Goal: Transaction & Acquisition: Purchase product/service

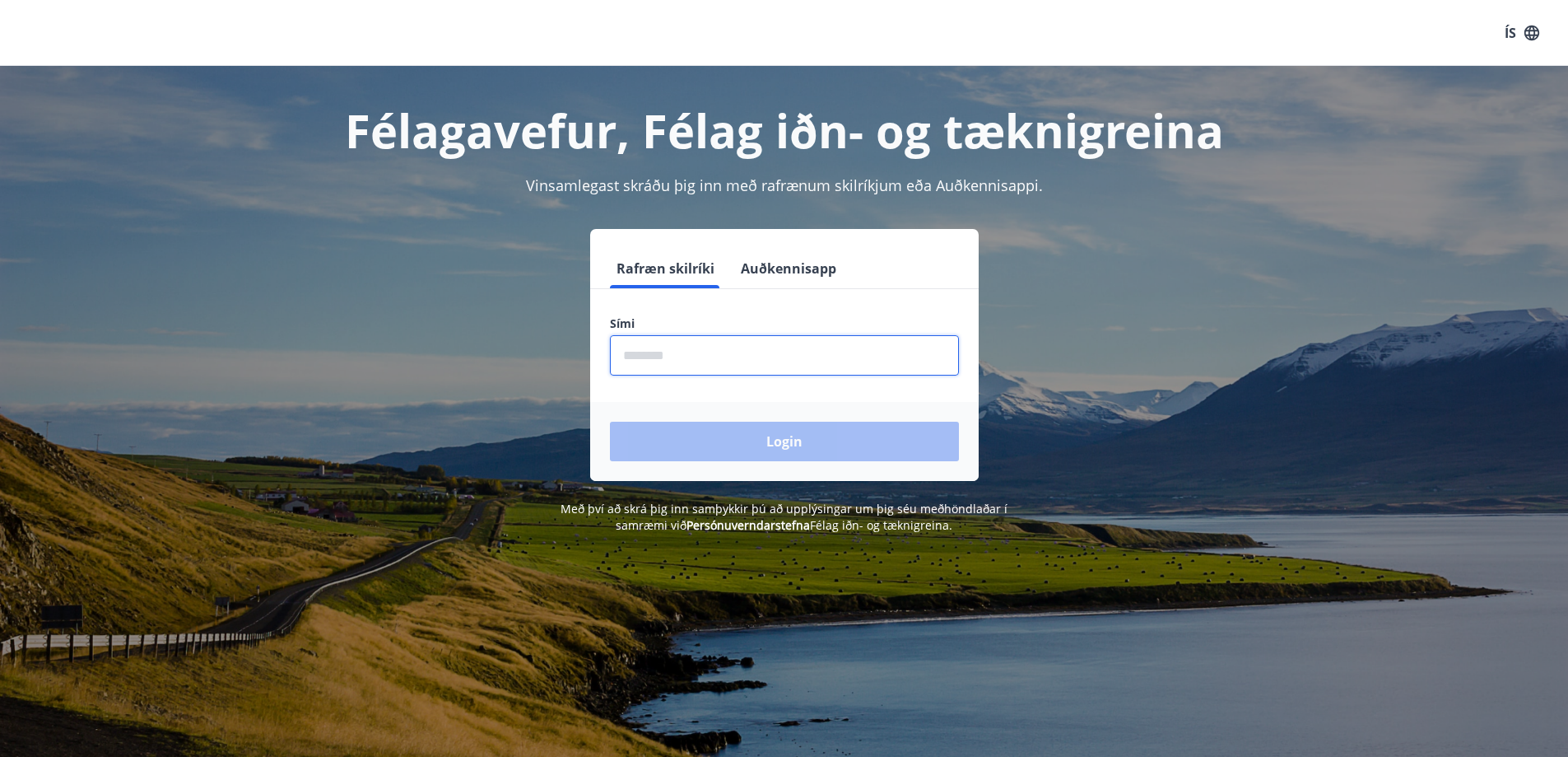
click at [707, 351] on input "phone" at bounding box center [784, 355] width 349 height 41
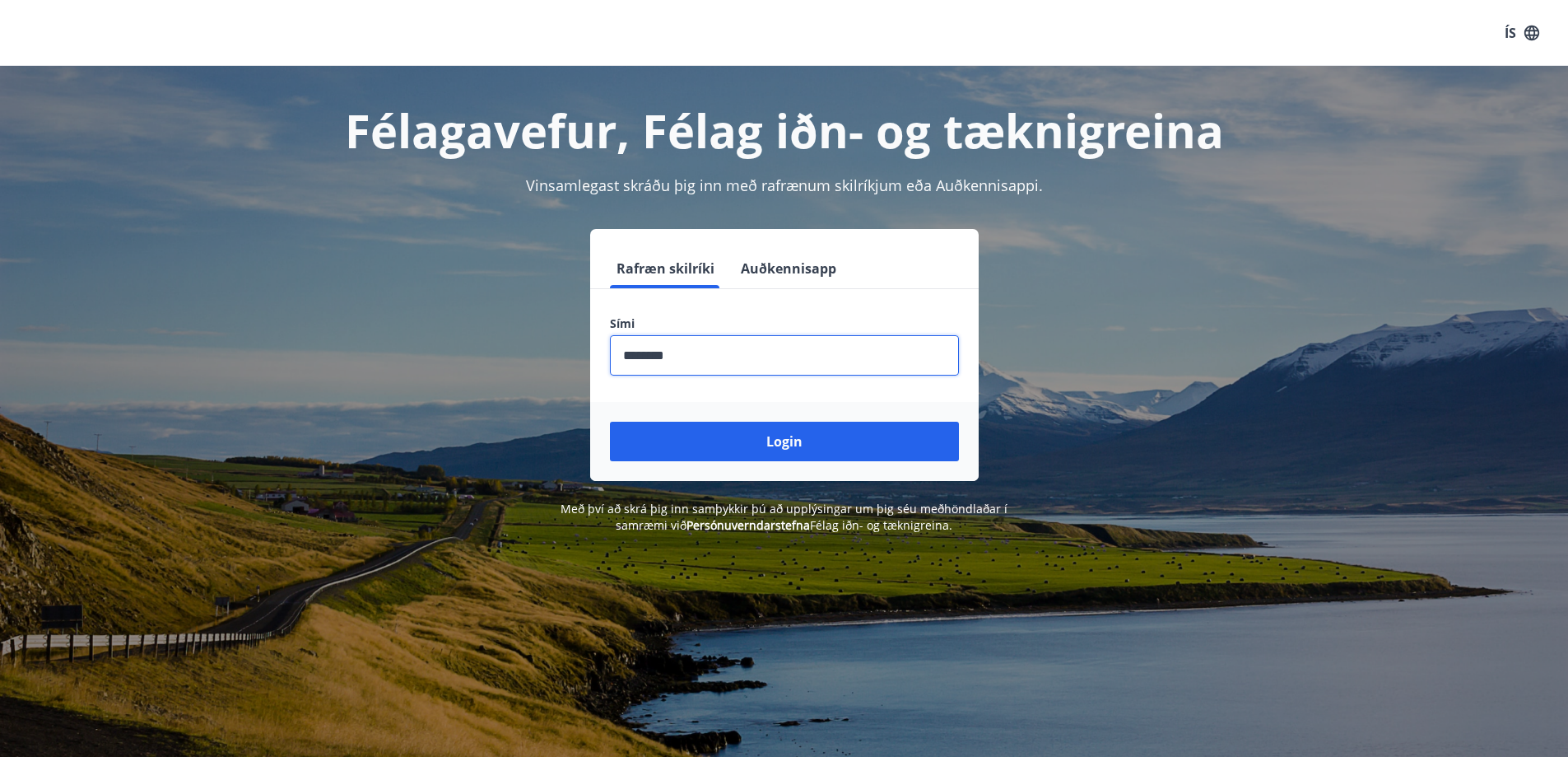
type input "********"
click at [734, 451] on button "Login" at bounding box center [784, 441] width 349 height 40
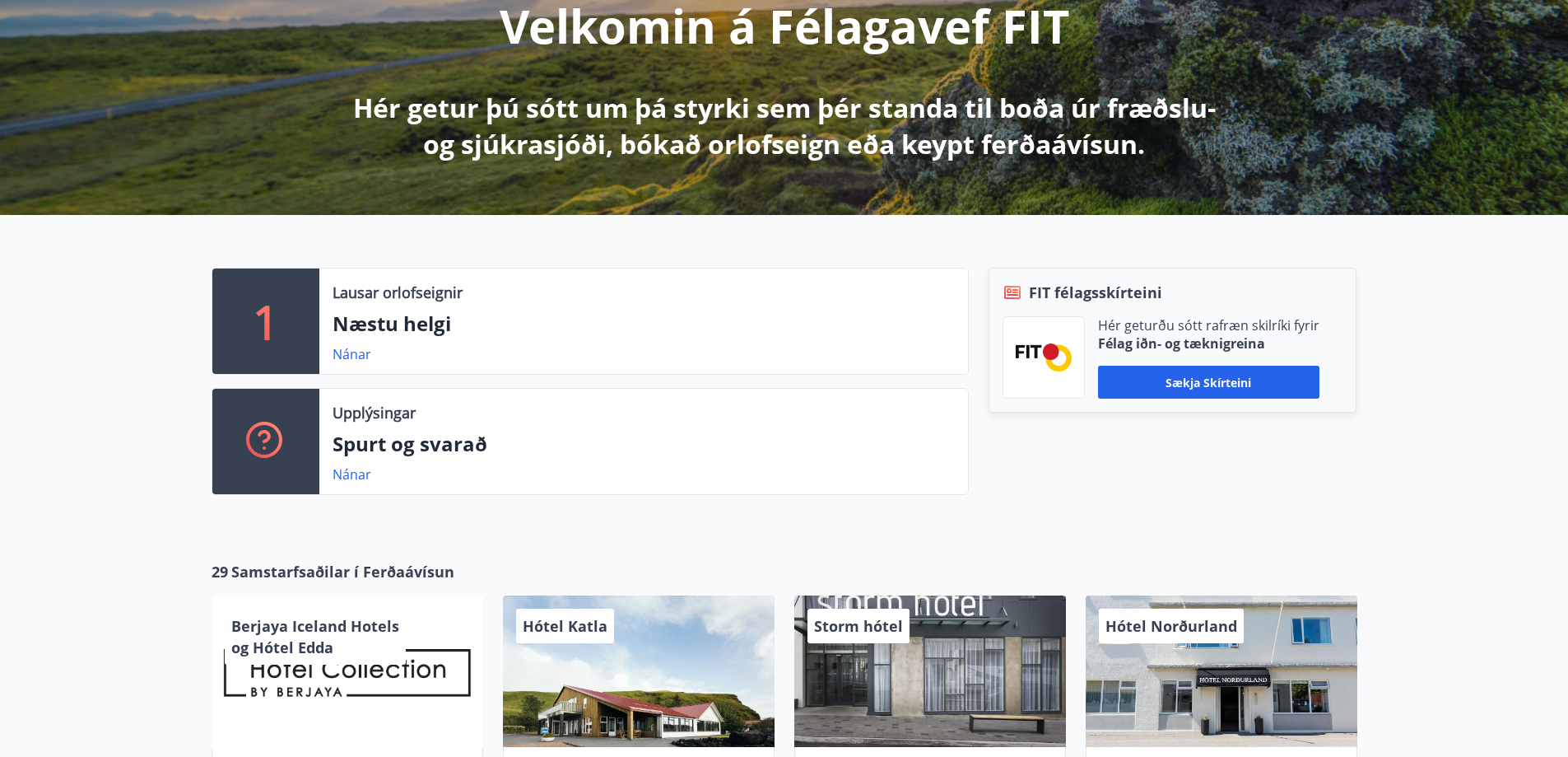
scroll to position [385, 0]
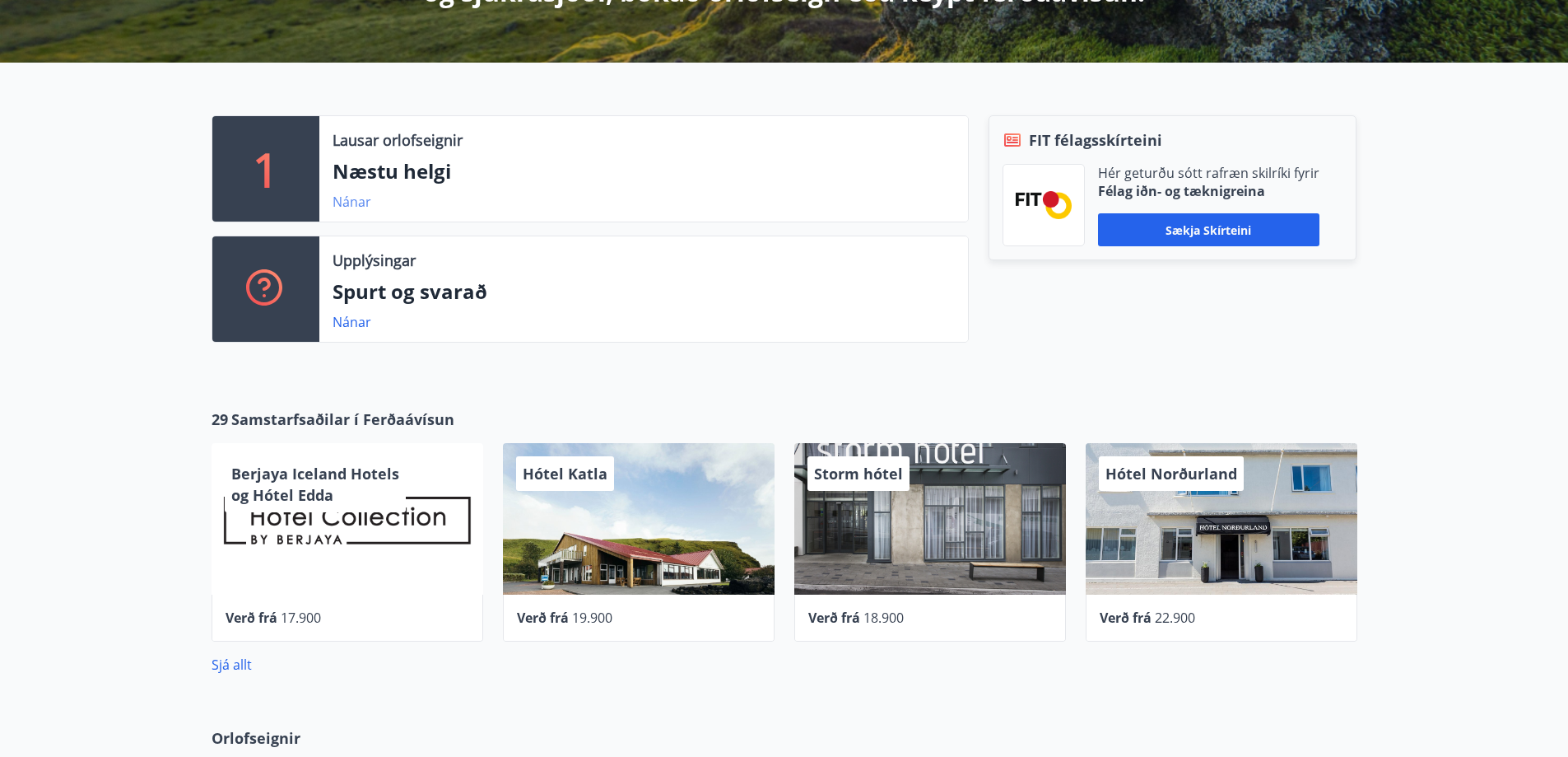
click at [358, 202] on link "Nánar" at bounding box center [351, 201] width 39 height 18
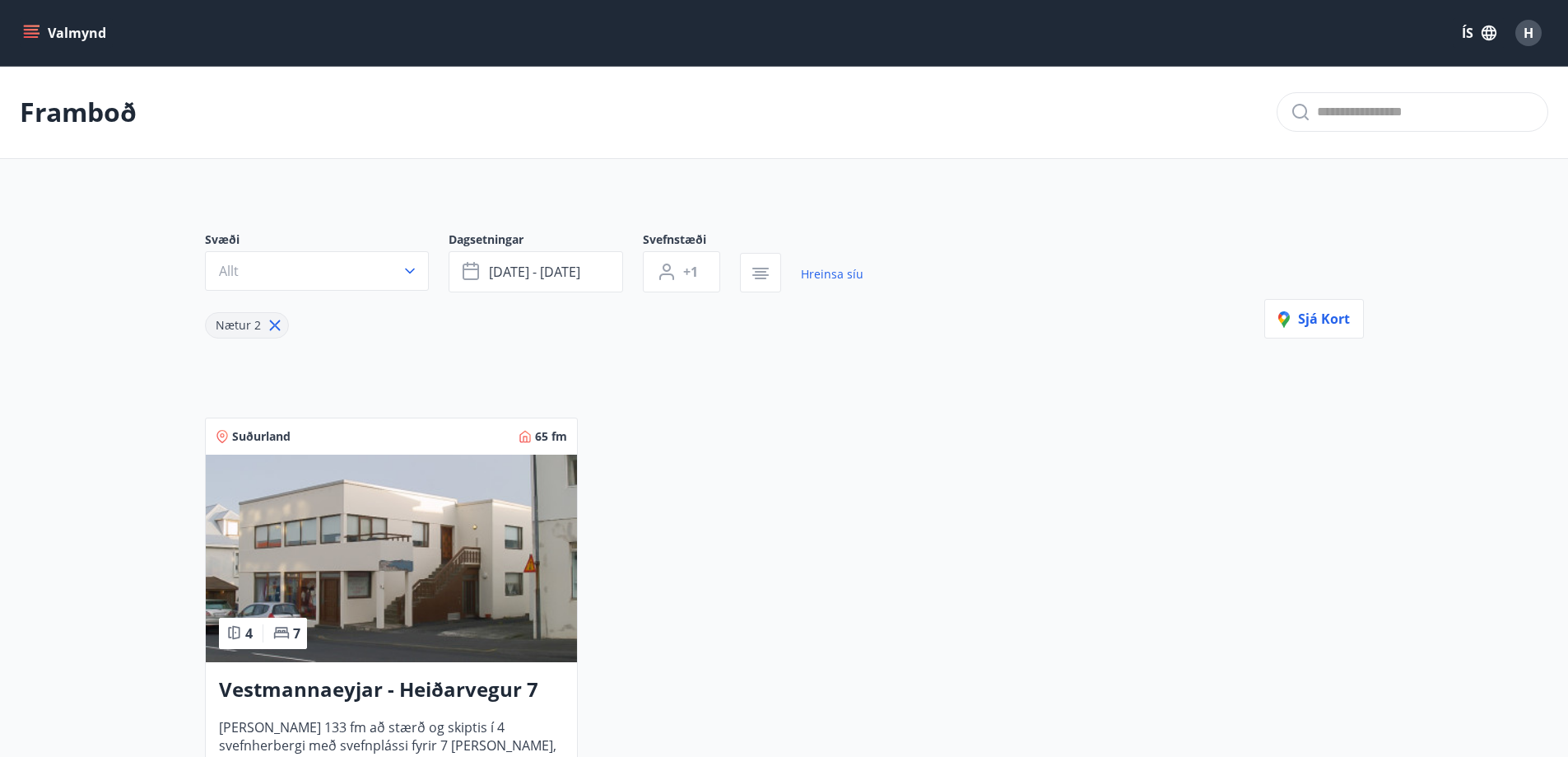
click at [26, 22] on button "Valmynd" at bounding box center [66, 32] width 93 height 29
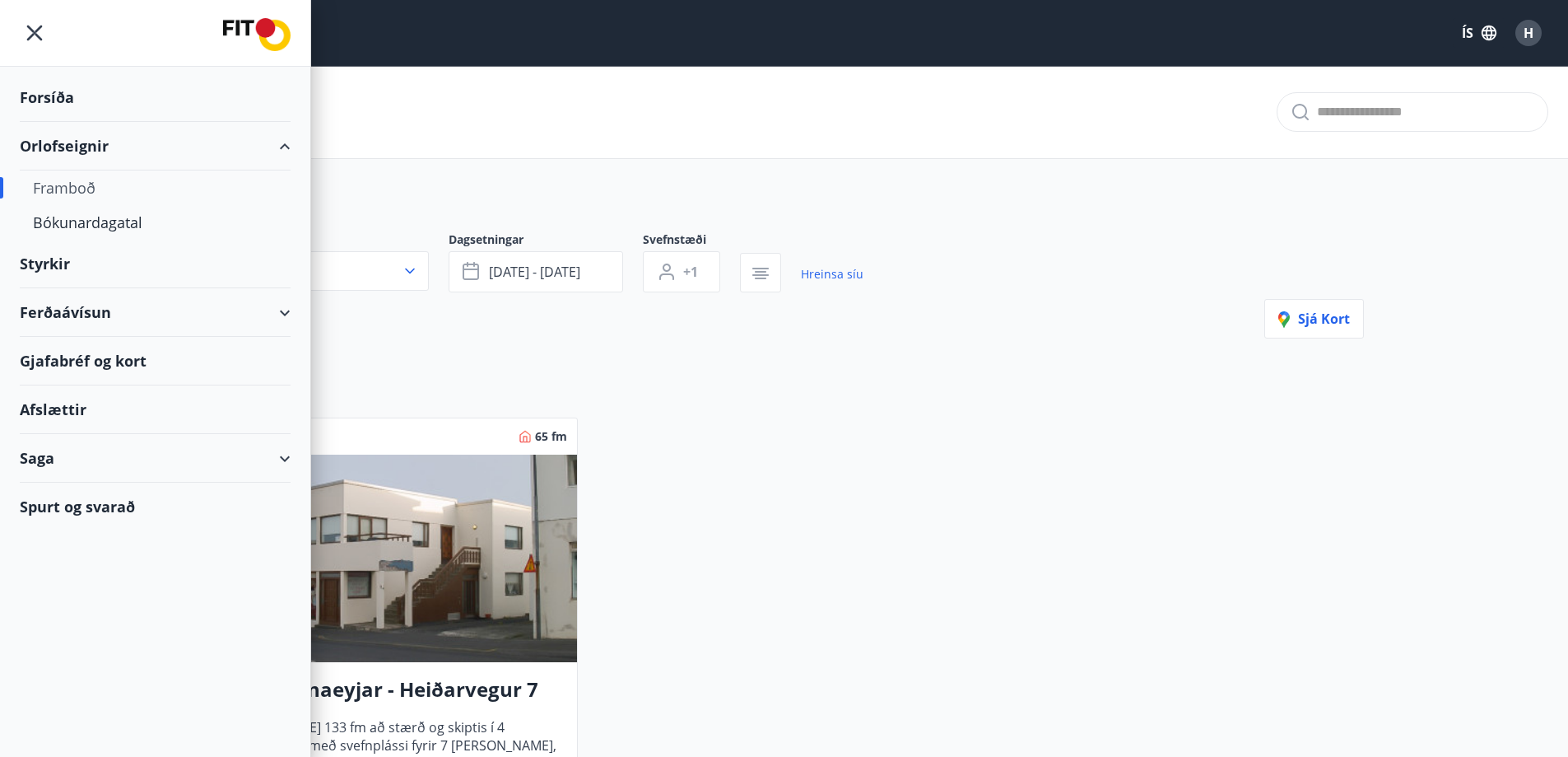
click at [225, 314] on div "Ferðaávísun" at bounding box center [155, 312] width 271 height 48
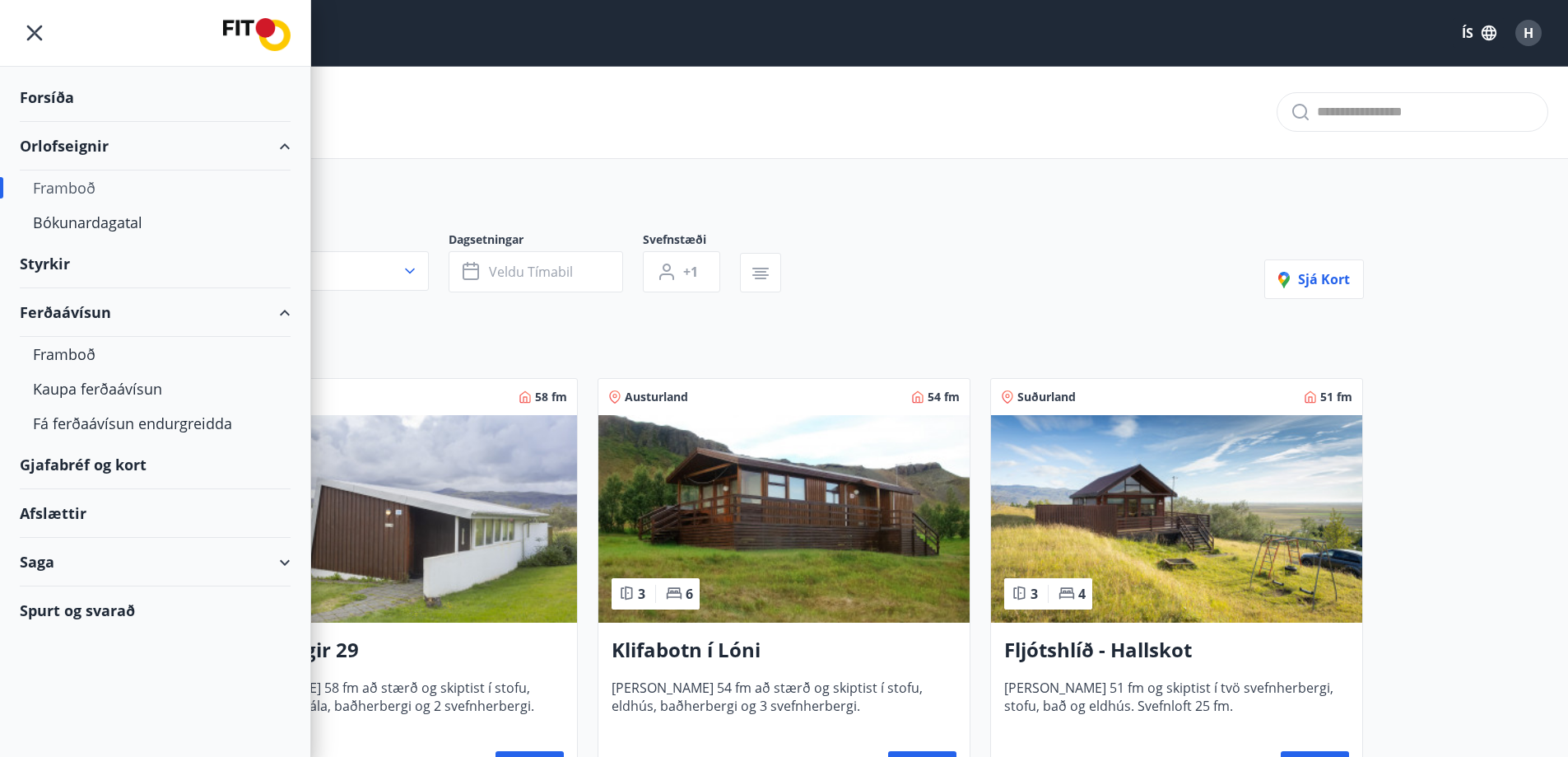
type input "*"
click at [74, 388] on div "Kaupa ferðaávísun" at bounding box center [155, 388] width 245 height 35
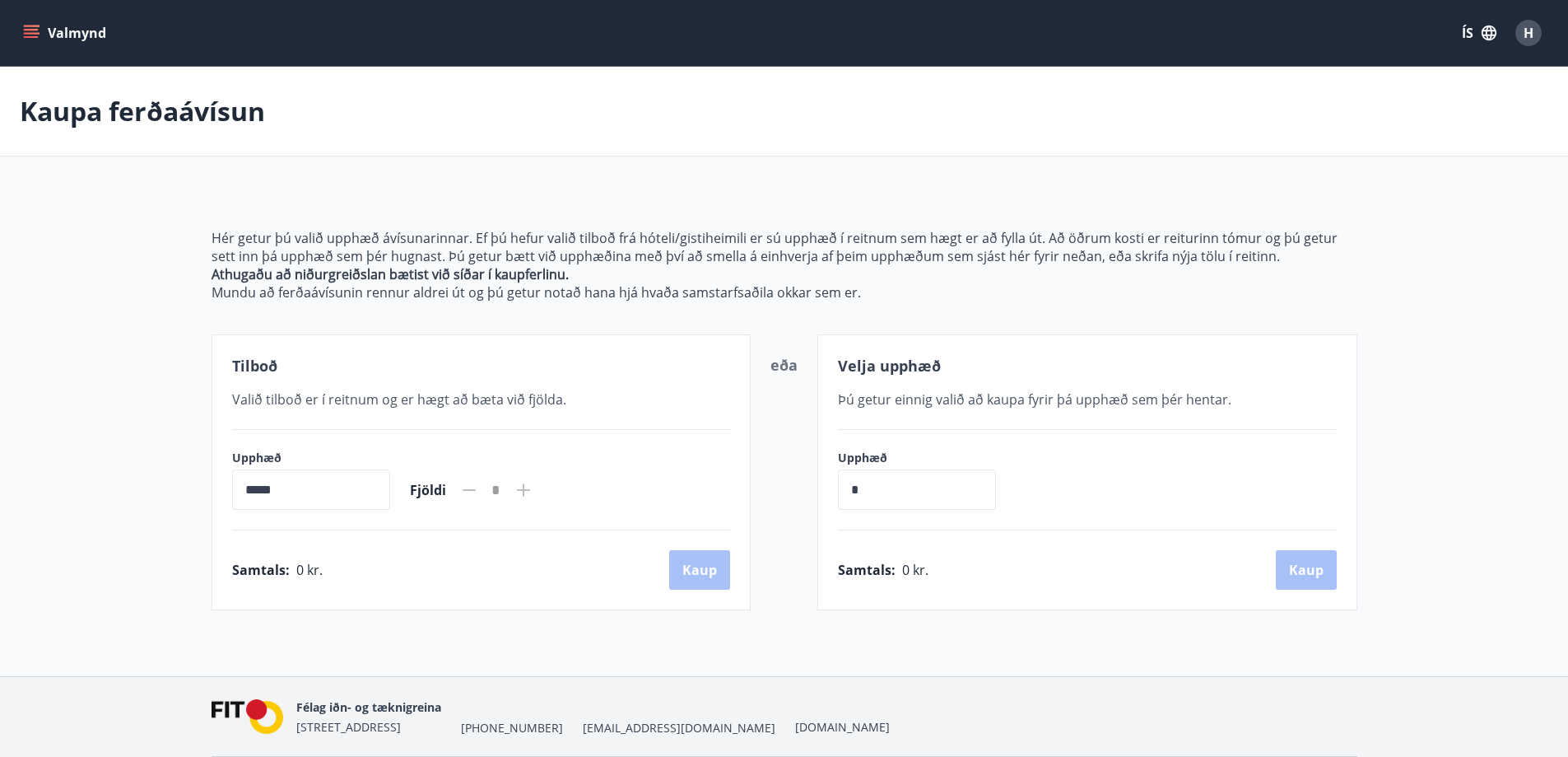
click at [42, 26] on button "Valmynd" at bounding box center [66, 32] width 93 height 29
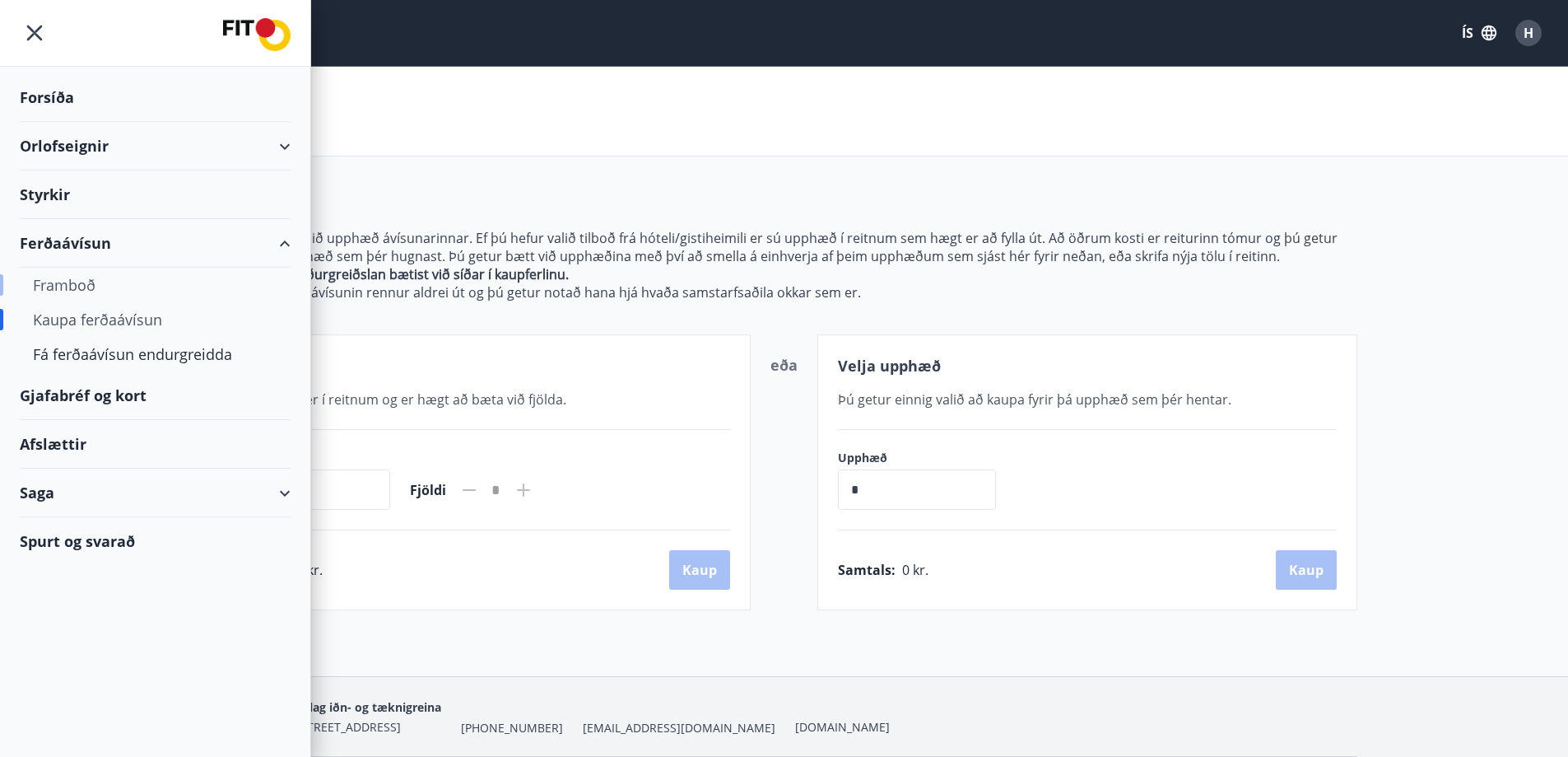
click at [75, 284] on div "Framboð" at bounding box center [155, 284] width 245 height 35
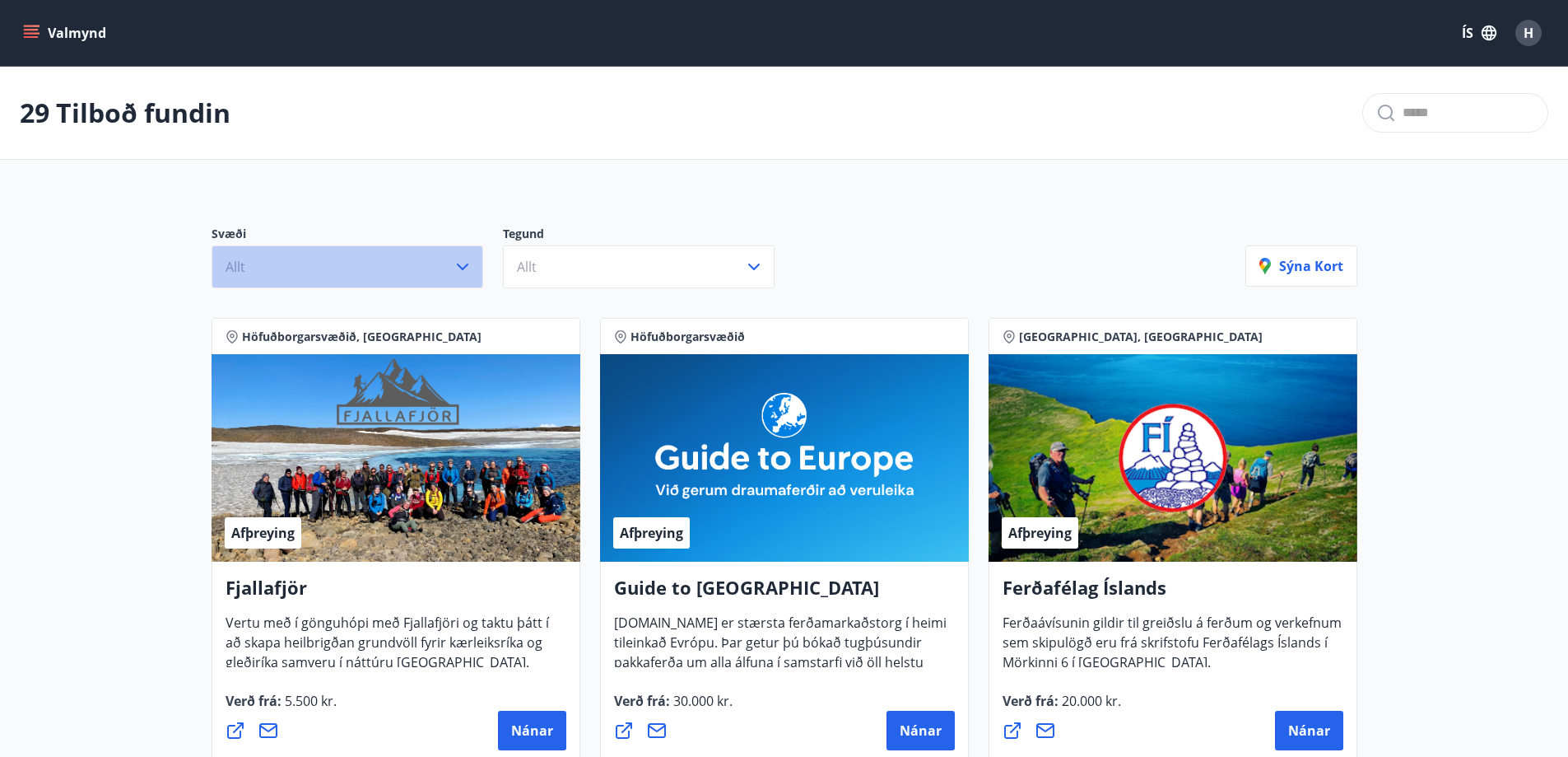
click at [438, 263] on button "Allt" at bounding box center [348, 267] width 272 height 43
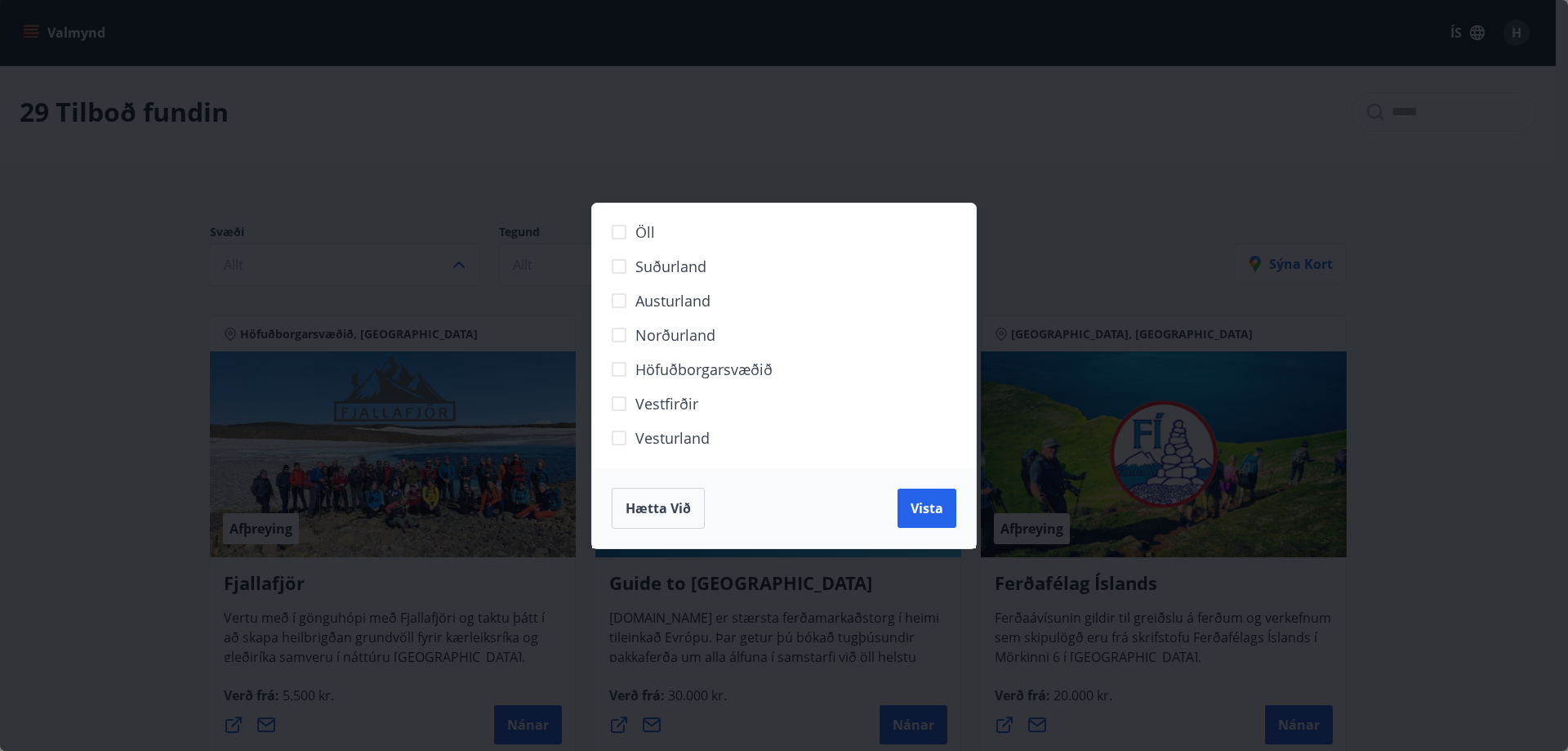
click at [637, 174] on div "Öll Suðurland Austurland Norðurland Höfuðborgarsvæðið Vestfirðir Vesturland Hæt…" at bounding box center [784, 375] width 1568 height 751
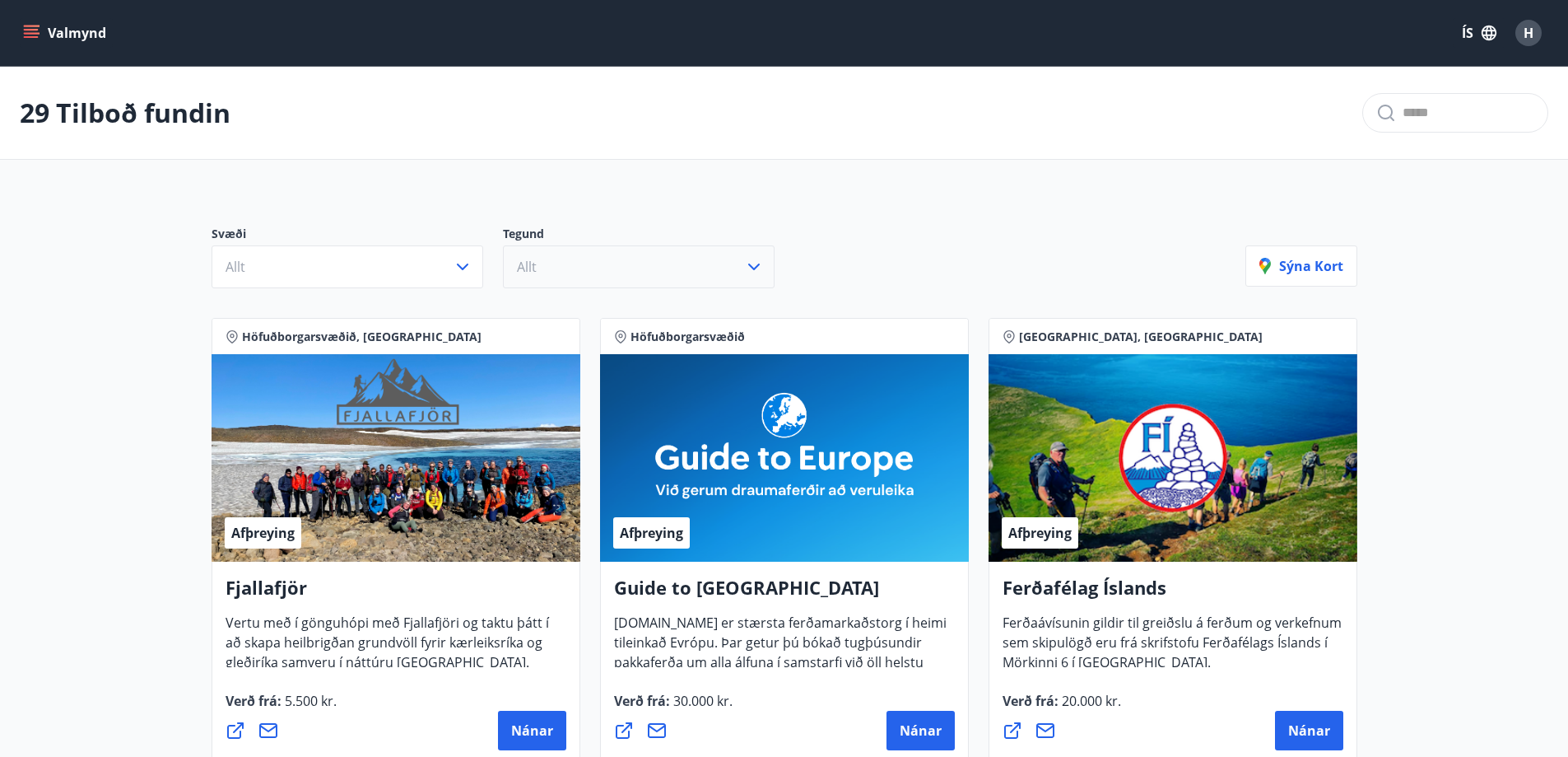
click at [653, 267] on button "Allt" at bounding box center [639, 267] width 272 height 43
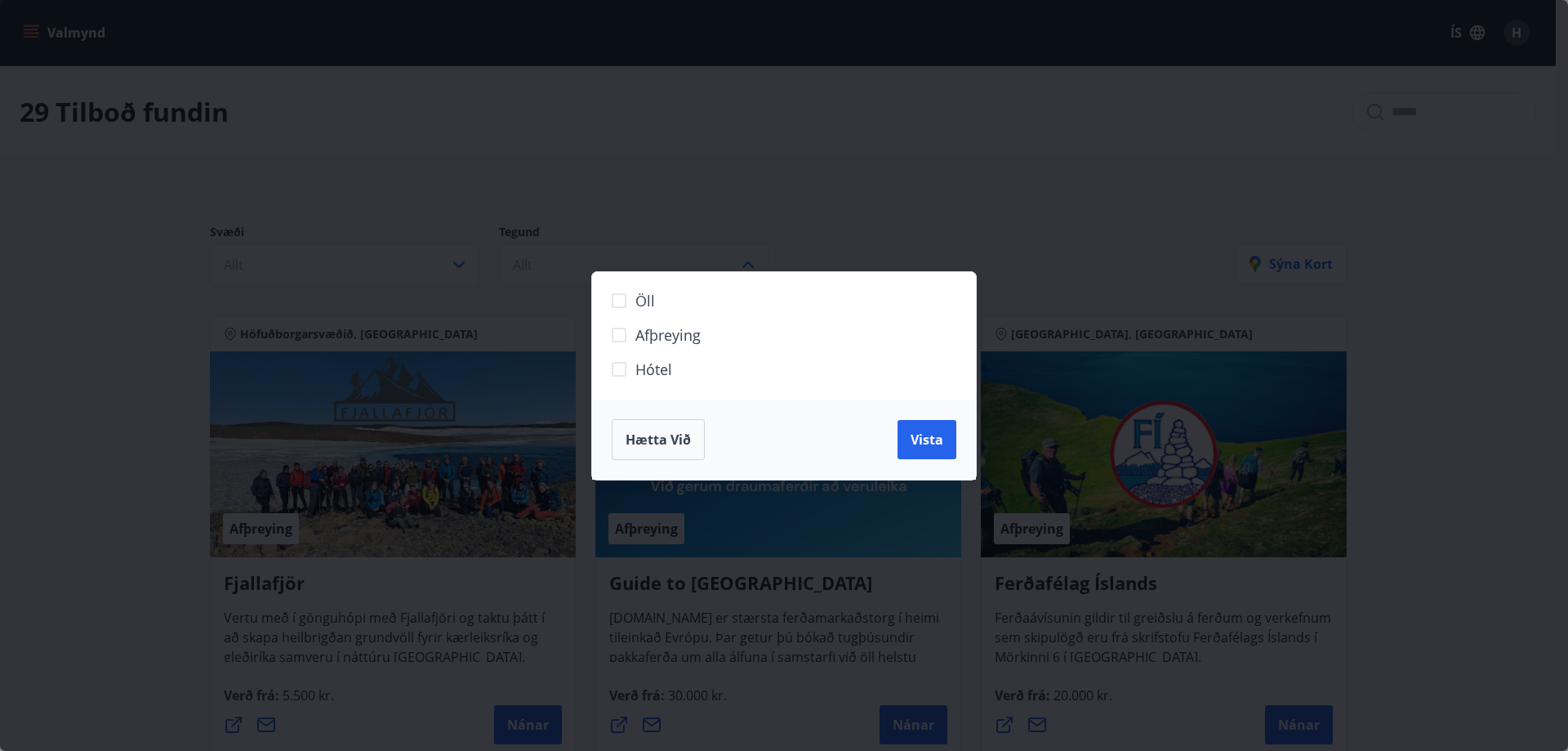
click at [637, 363] on span "Hótel" at bounding box center [653, 368] width 37 height 22
click at [937, 435] on span "Vista" at bounding box center [926, 439] width 33 height 18
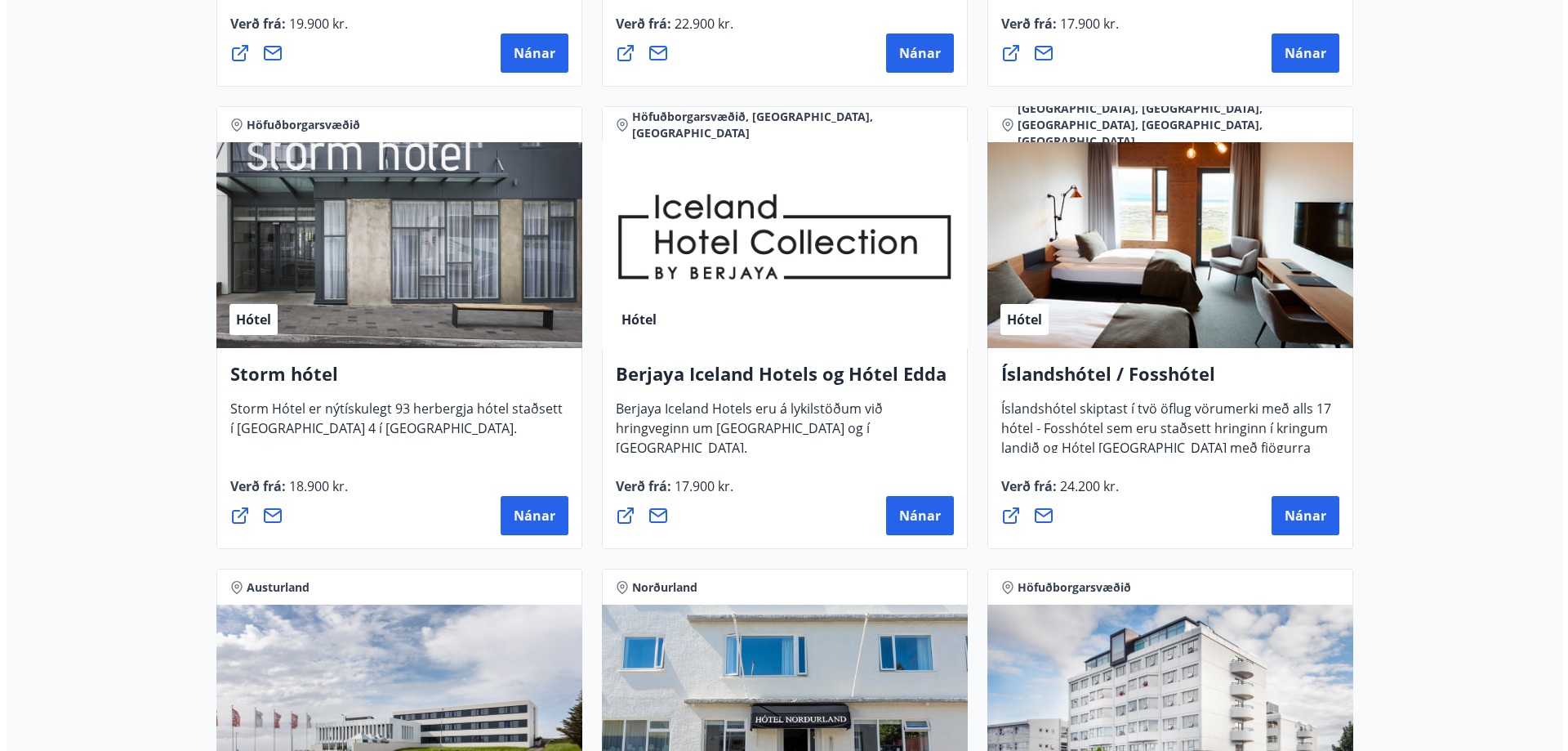
scroll to position [1144, 0]
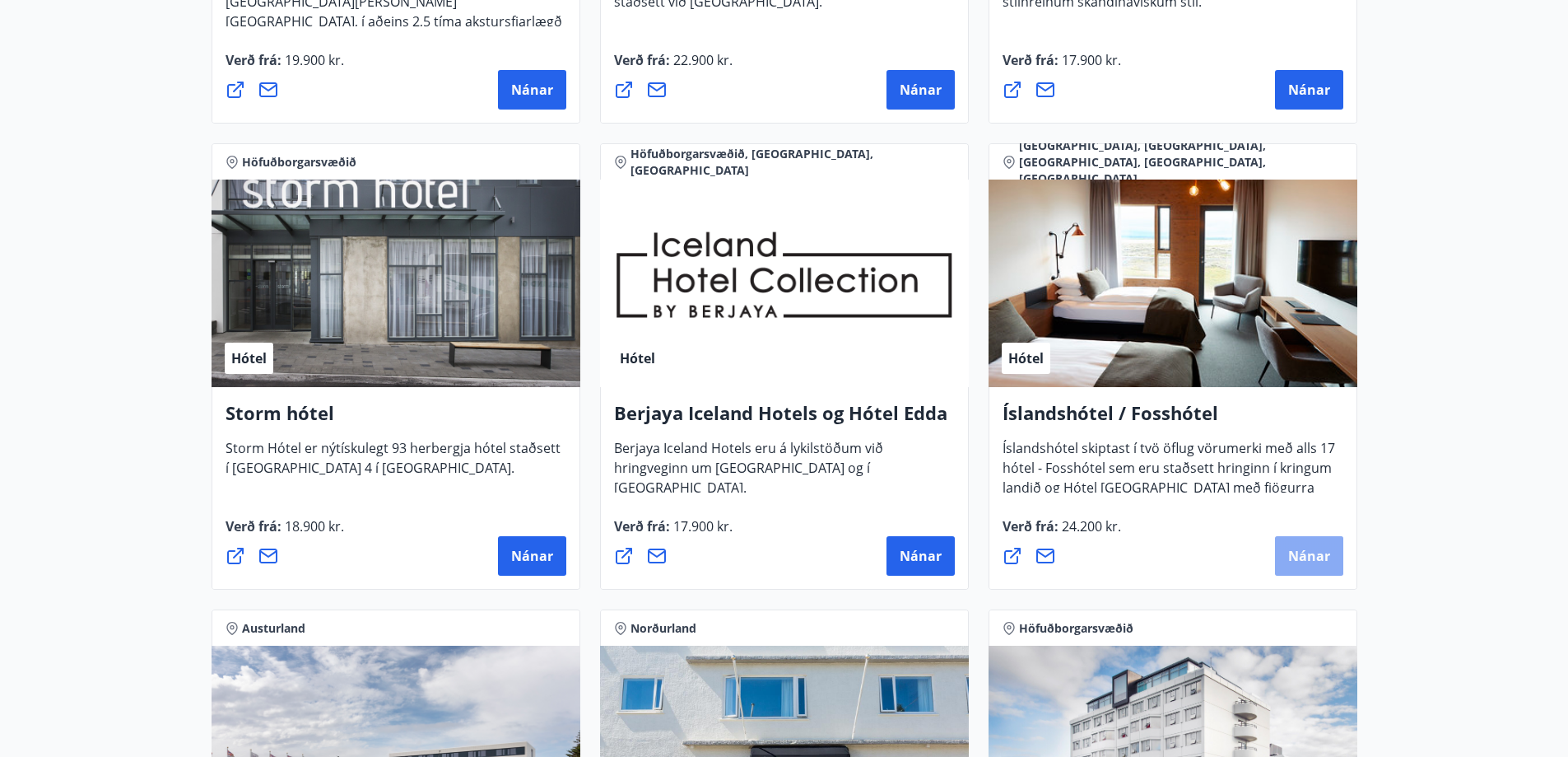
click at [1304, 552] on span "Nánar" at bounding box center [1309, 556] width 42 height 18
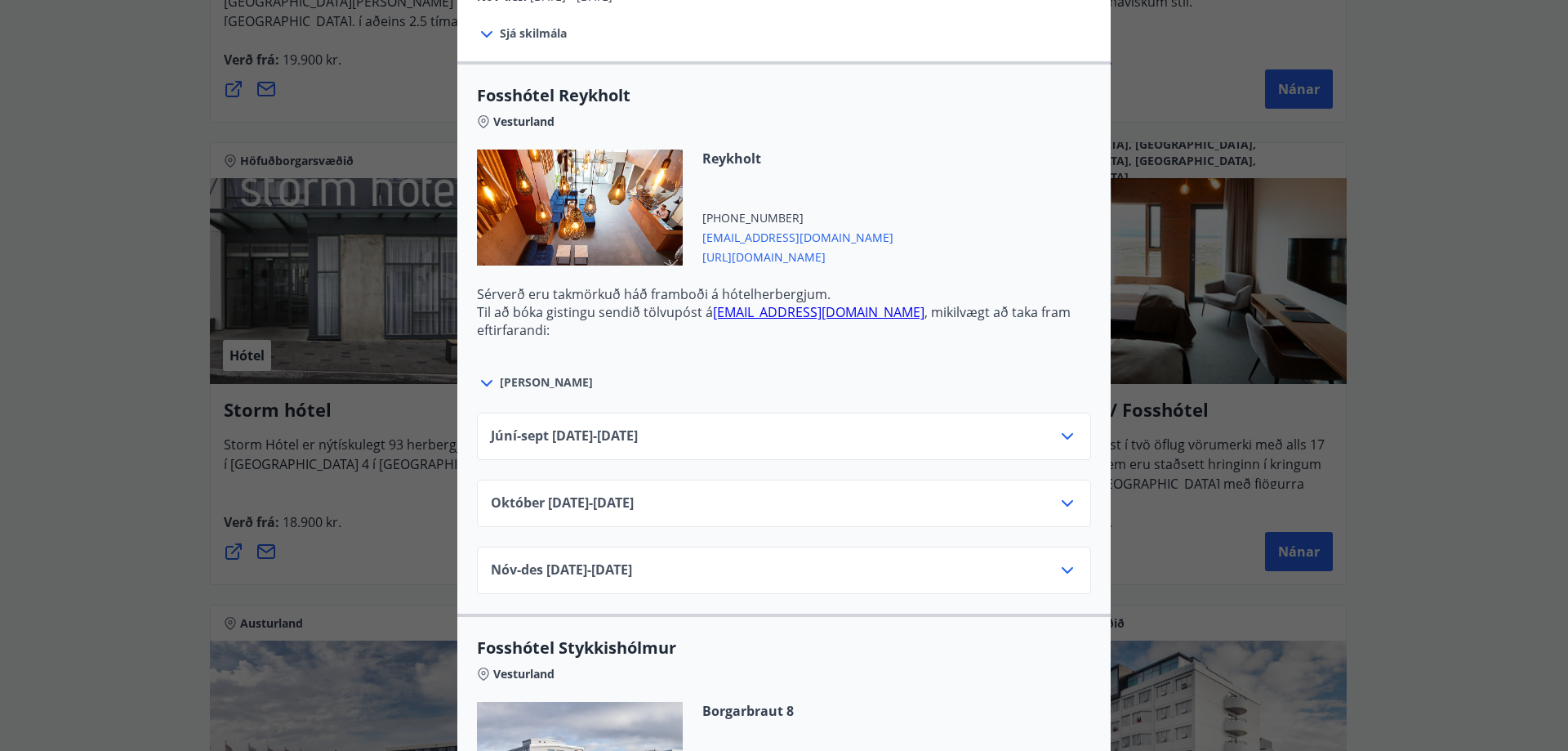
scroll to position [572, 0]
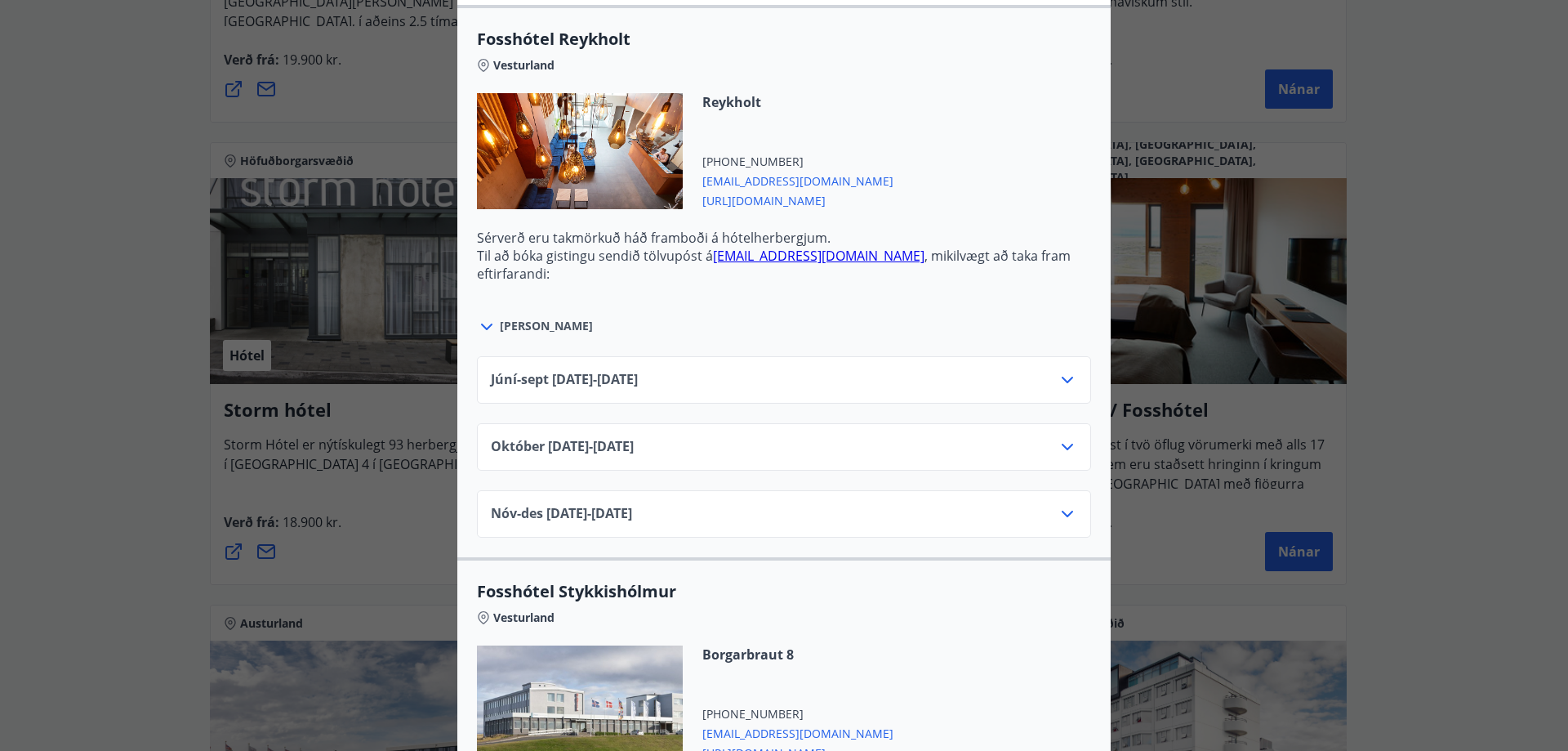
click at [970, 390] on div "Júní-sept 01.06.25 - 30.09.25" at bounding box center [784, 386] width 587 height 33
click at [1057, 383] on icon at bounding box center [1067, 380] width 20 height 20
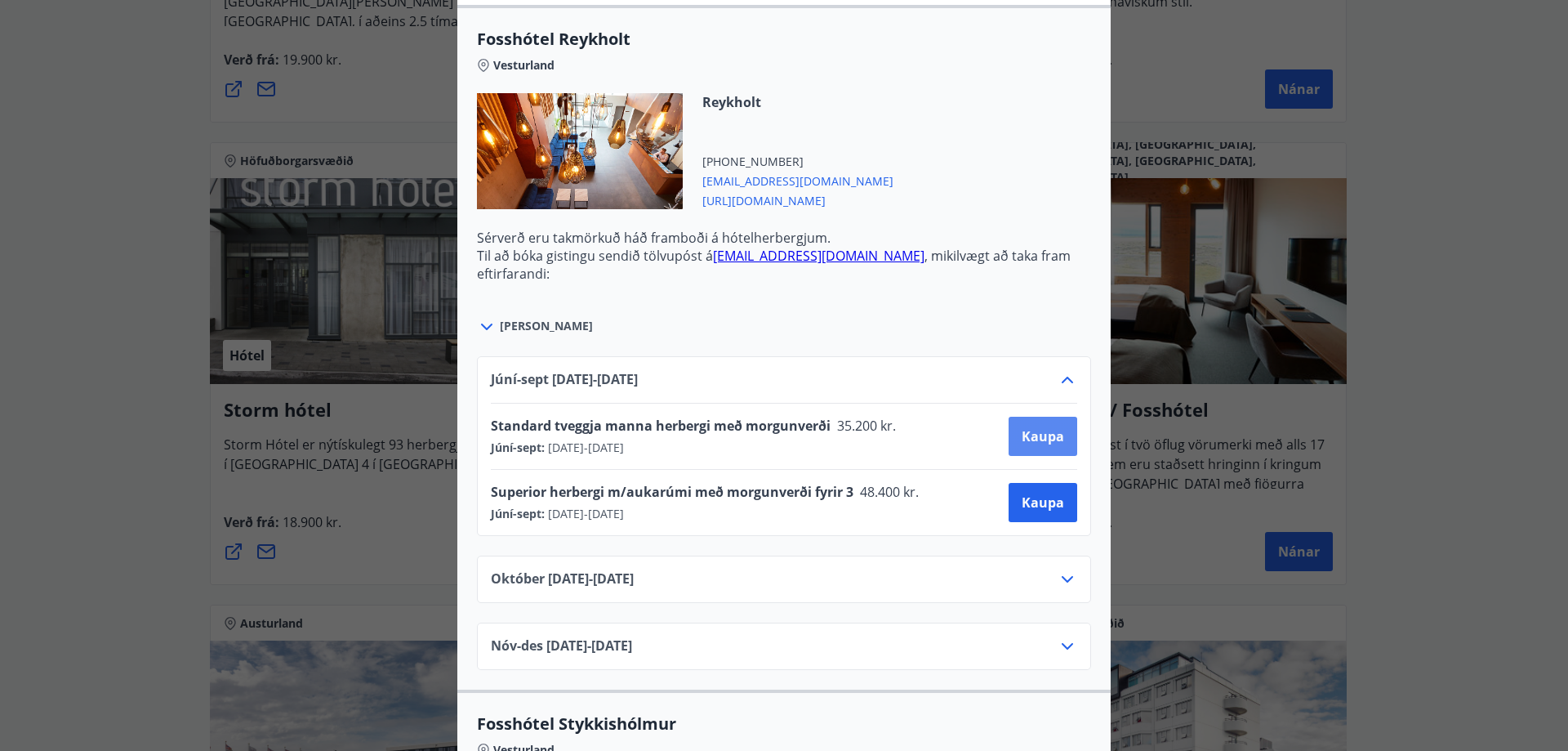
click at [1028, 437] on span "Kaupa" at bounding box center [1042, 436] width 42 height 18
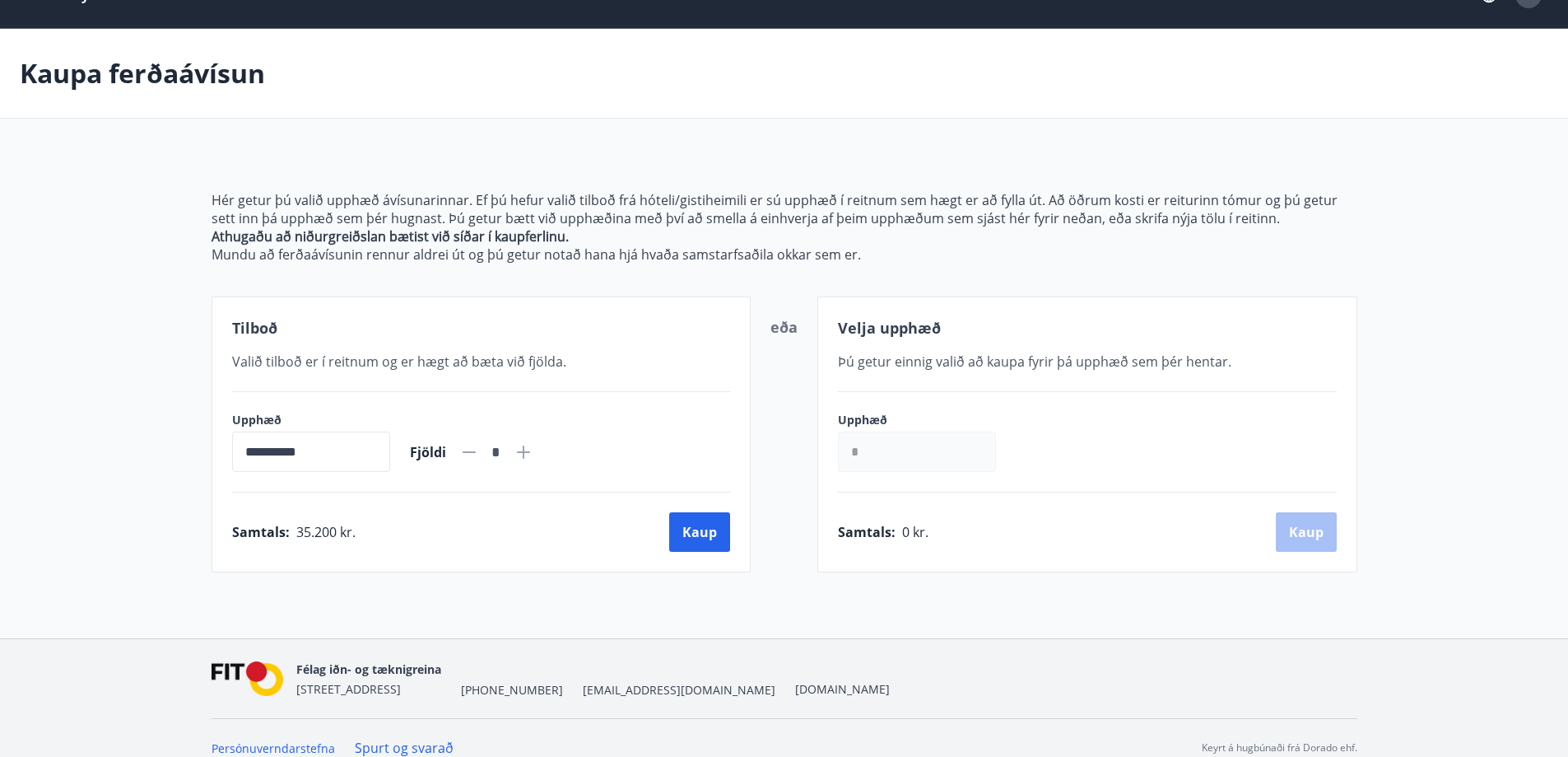
scroll to position [58, 0]
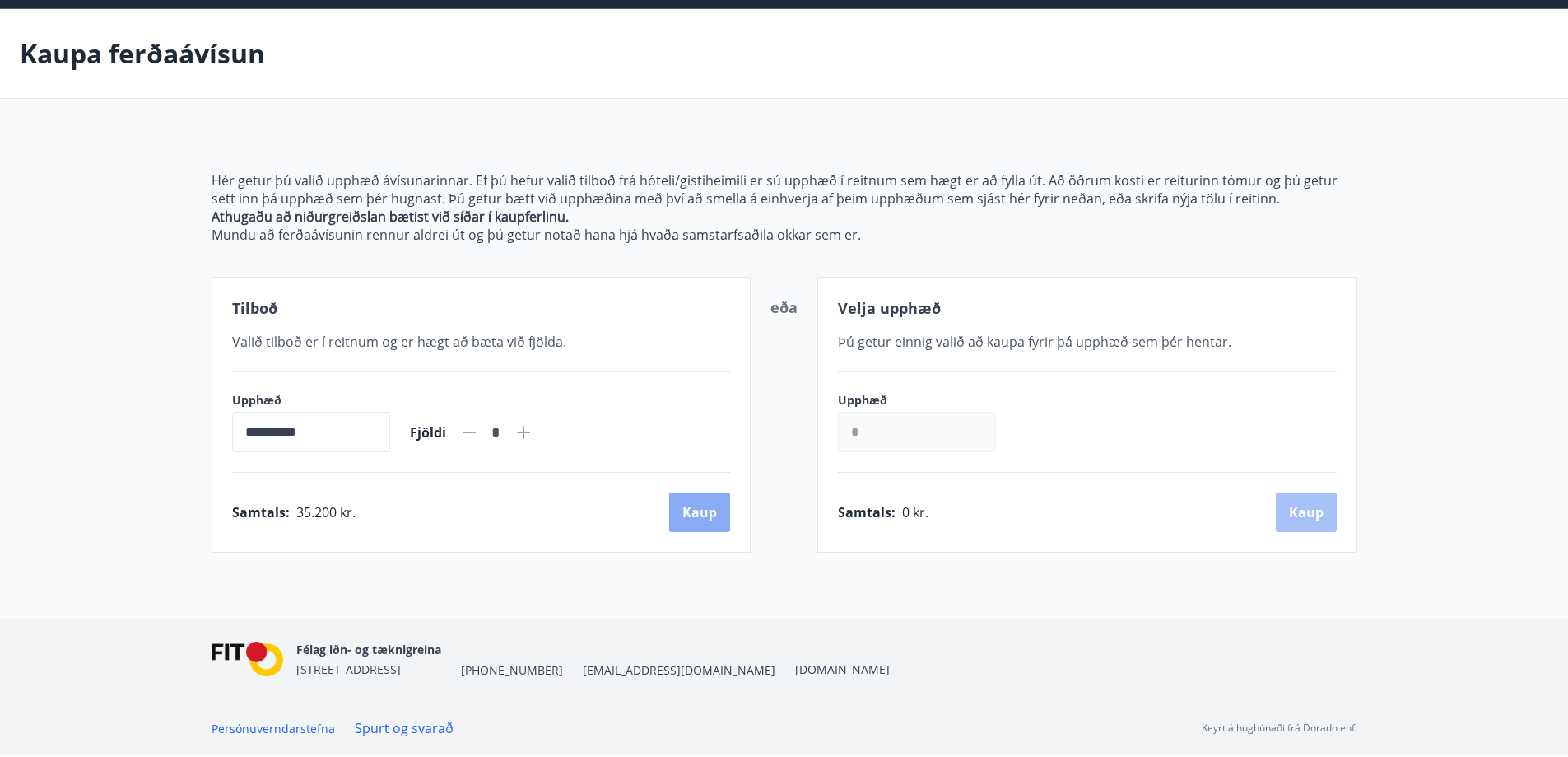
click at [689, 505] on button "Kaup" at bounding box center [699, 512] width 60 height 40
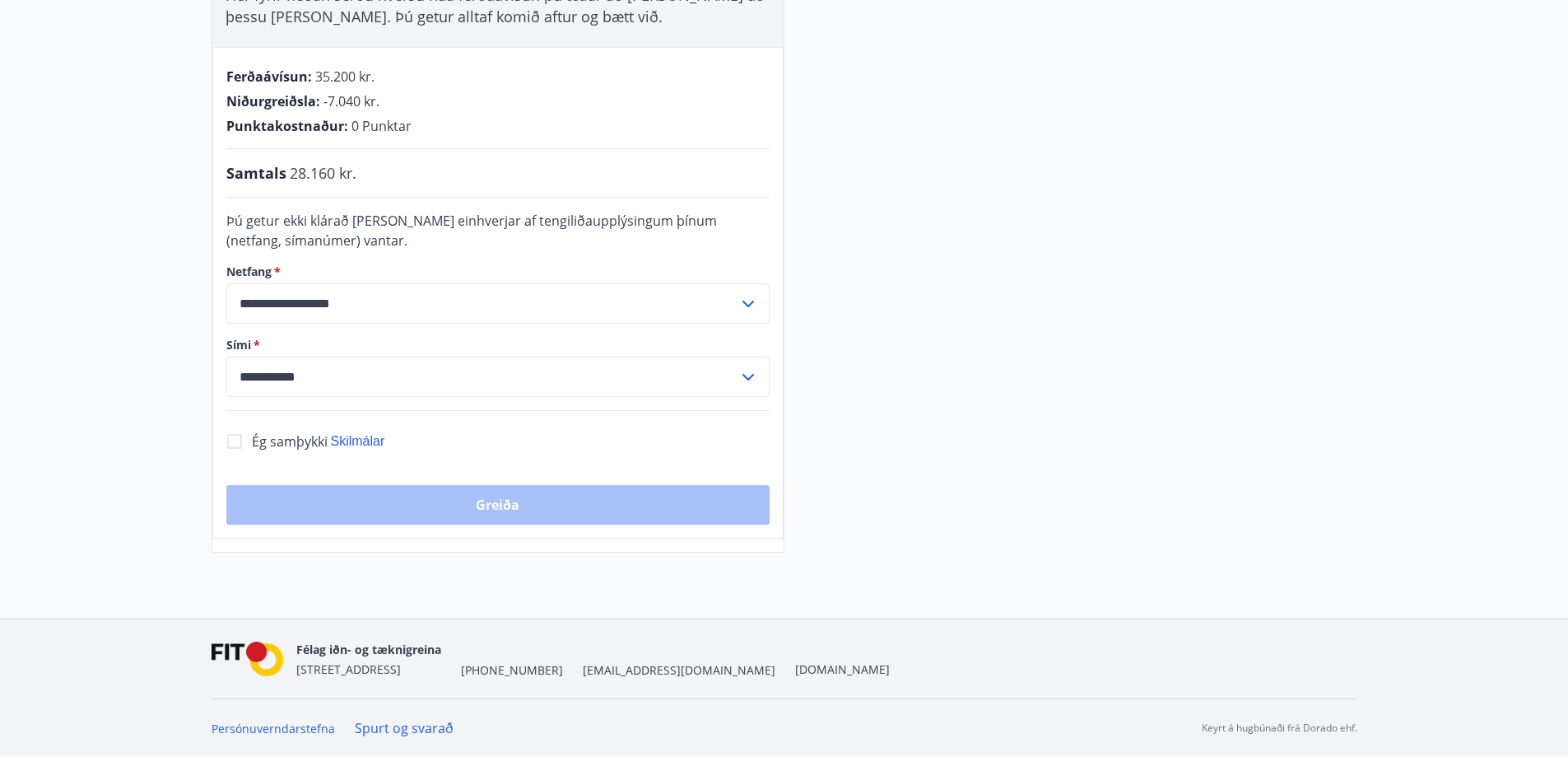
scroll to position [144, 0]
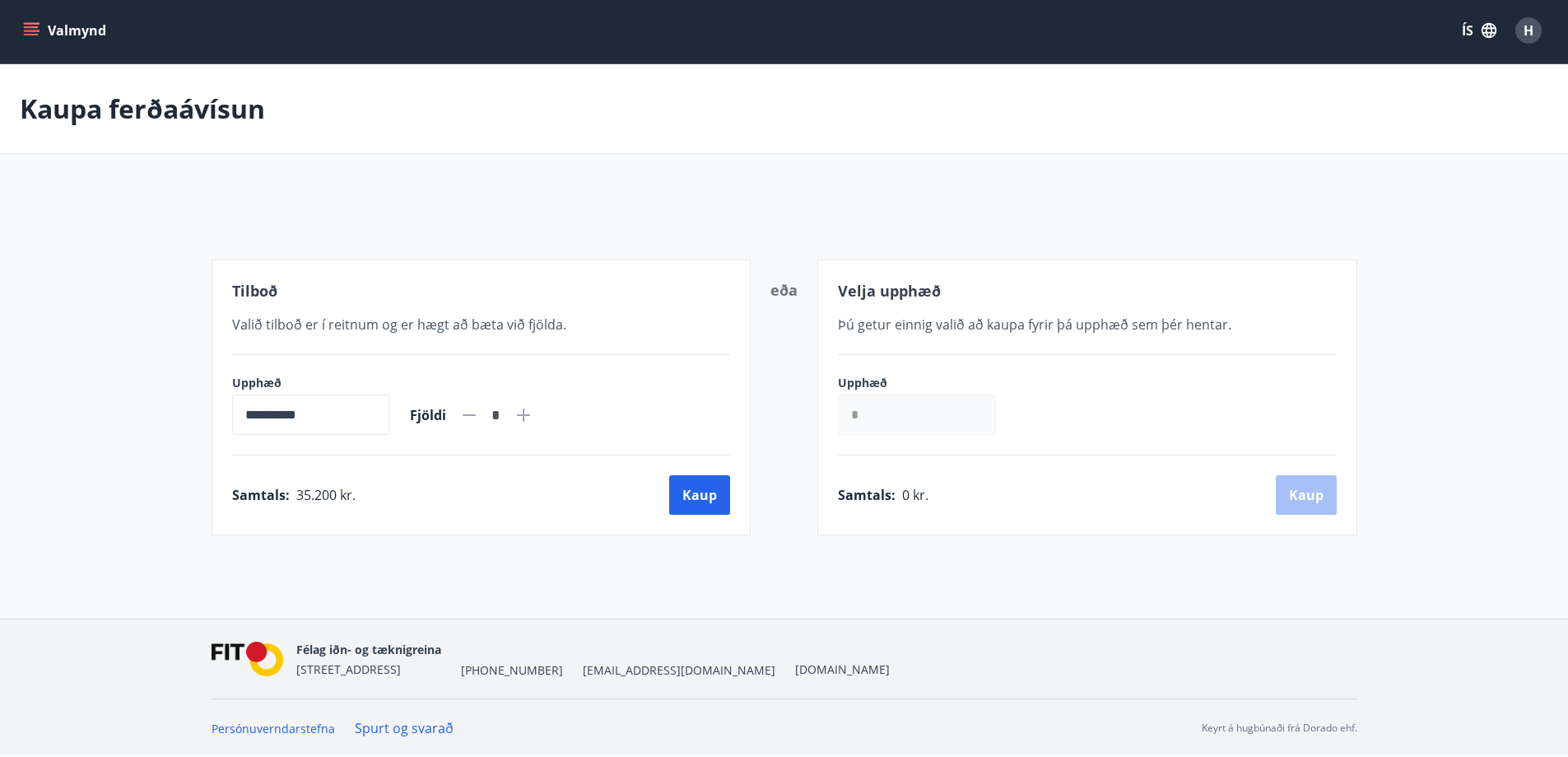
scroll to position [58, 0]
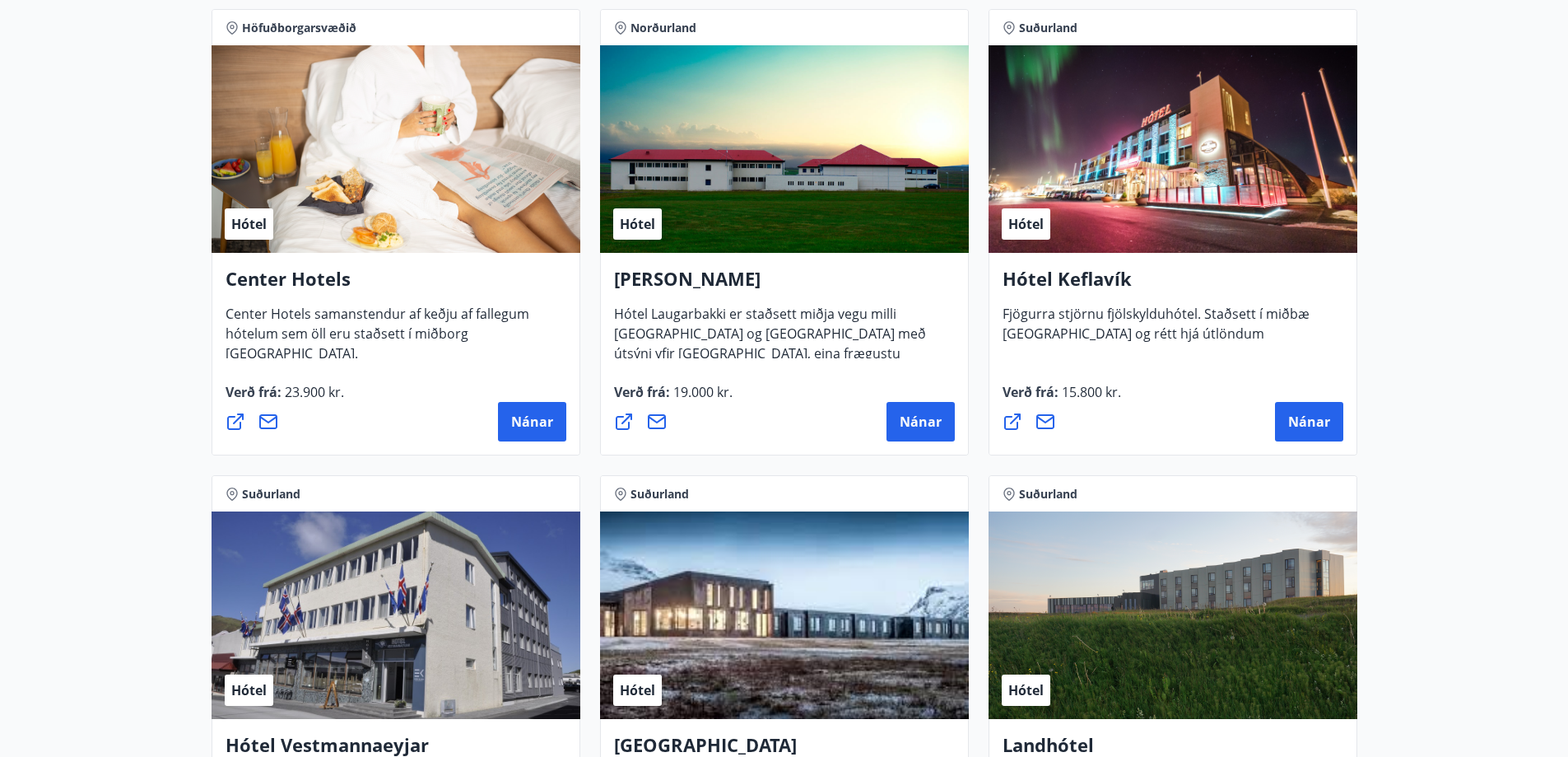
scroll to position [3218, 0]
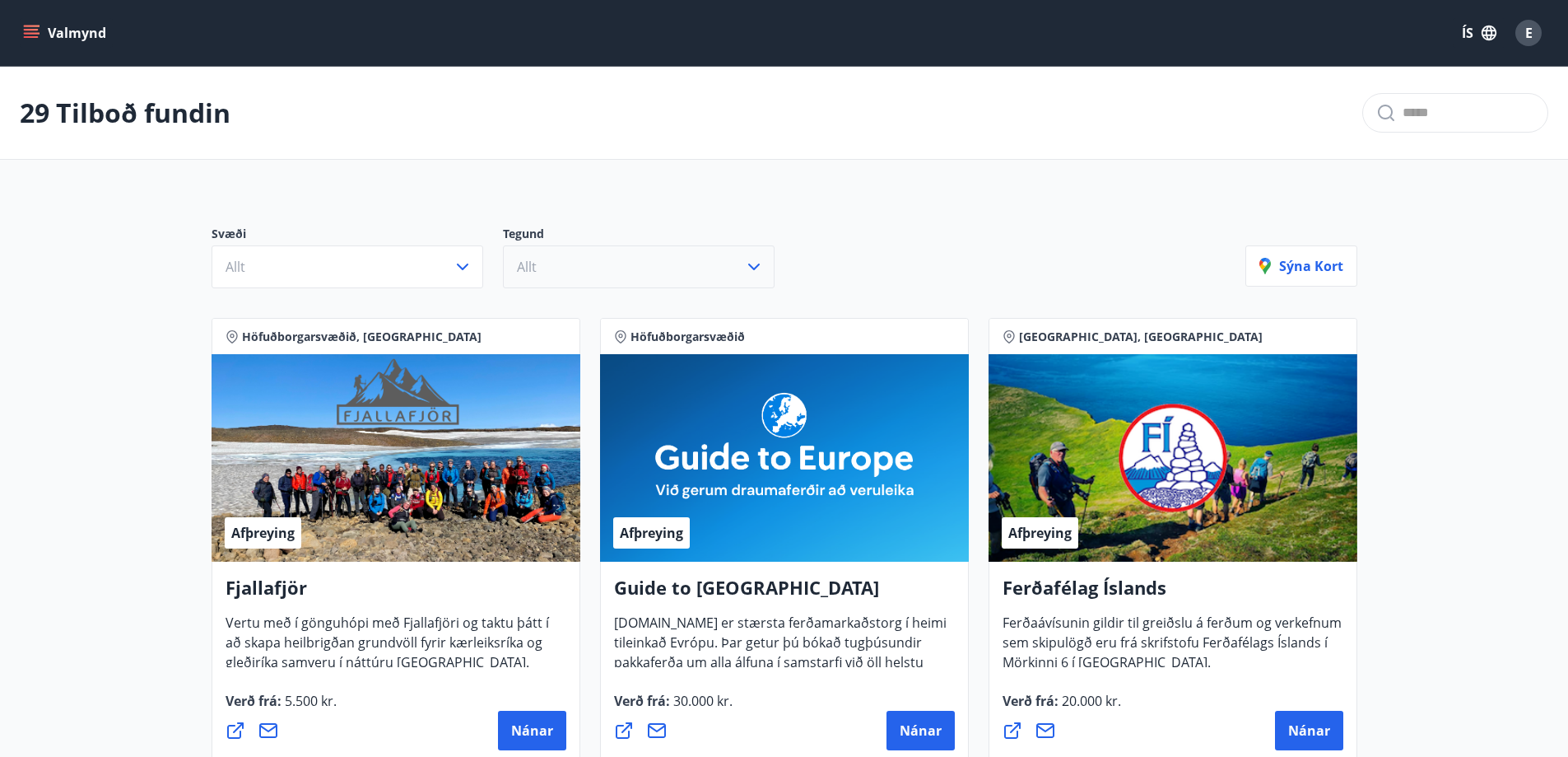
click at [610, 259] on button "Allt" at bounding box center [639, 267] width 272 height 43
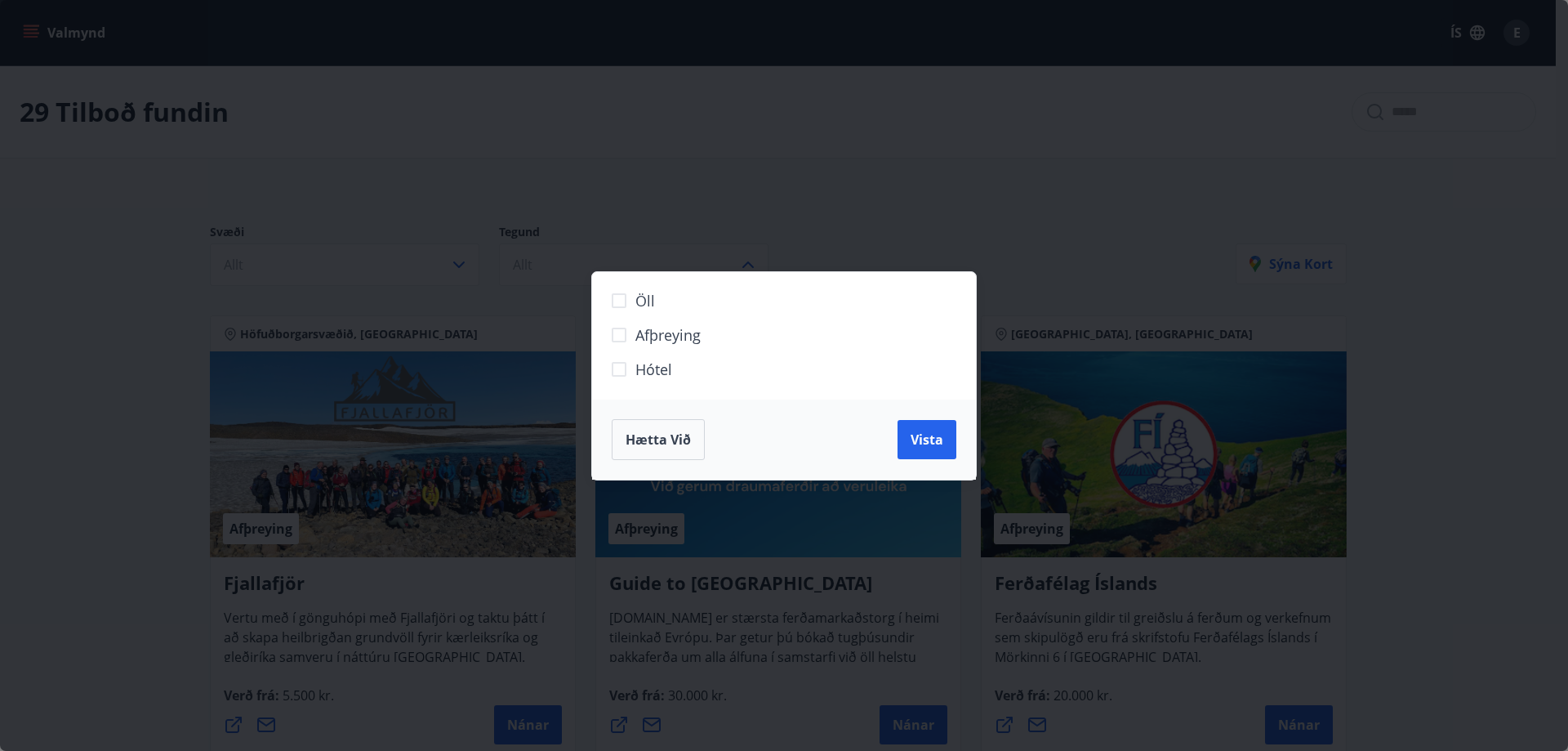
click at [640, 365] on span "Hótel" at bounding box center [653, 368] width 37 height 22
click at [936, 434] on span "Vista" at bounding box center [926, 439] width 33 height 18
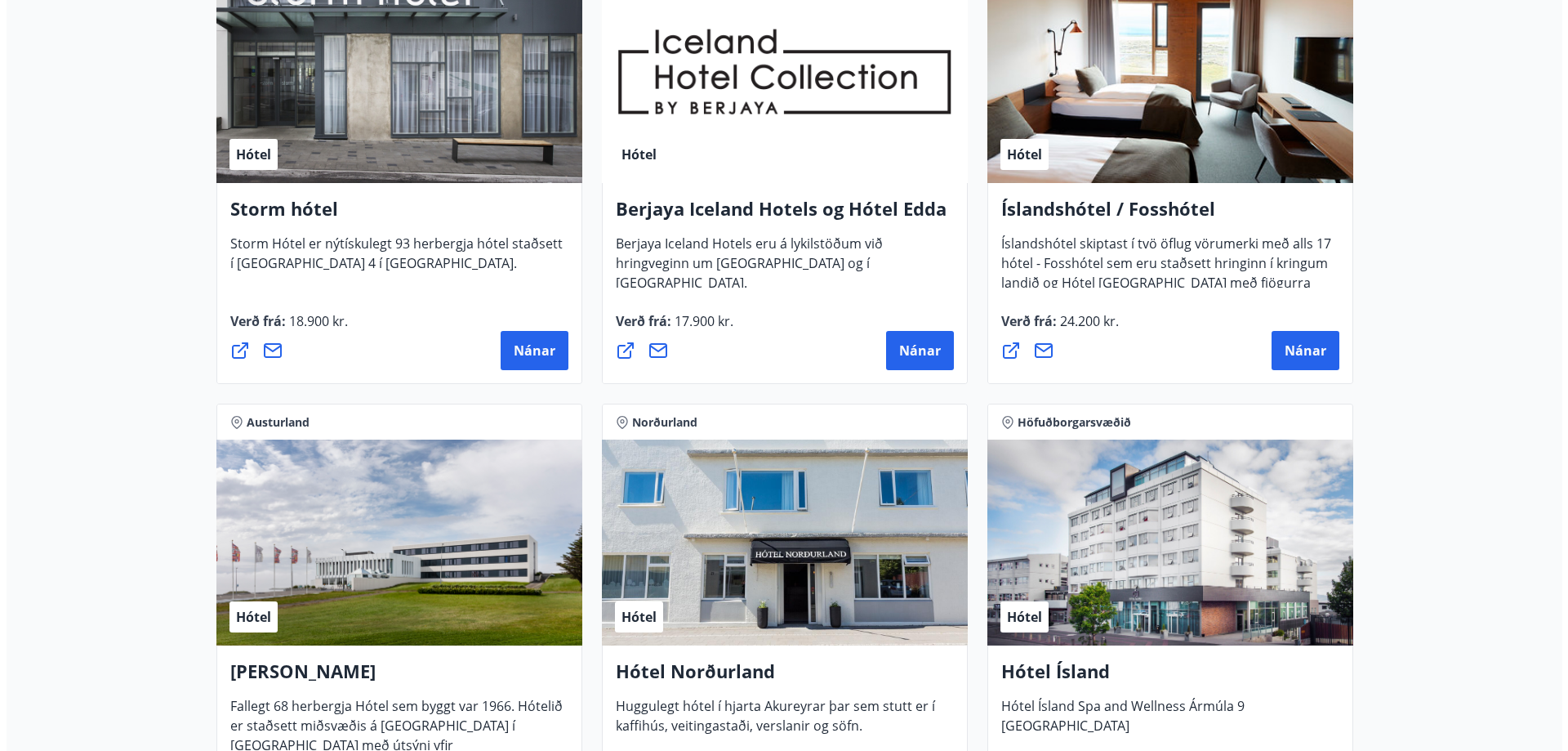
scroll to position [1444, 0]
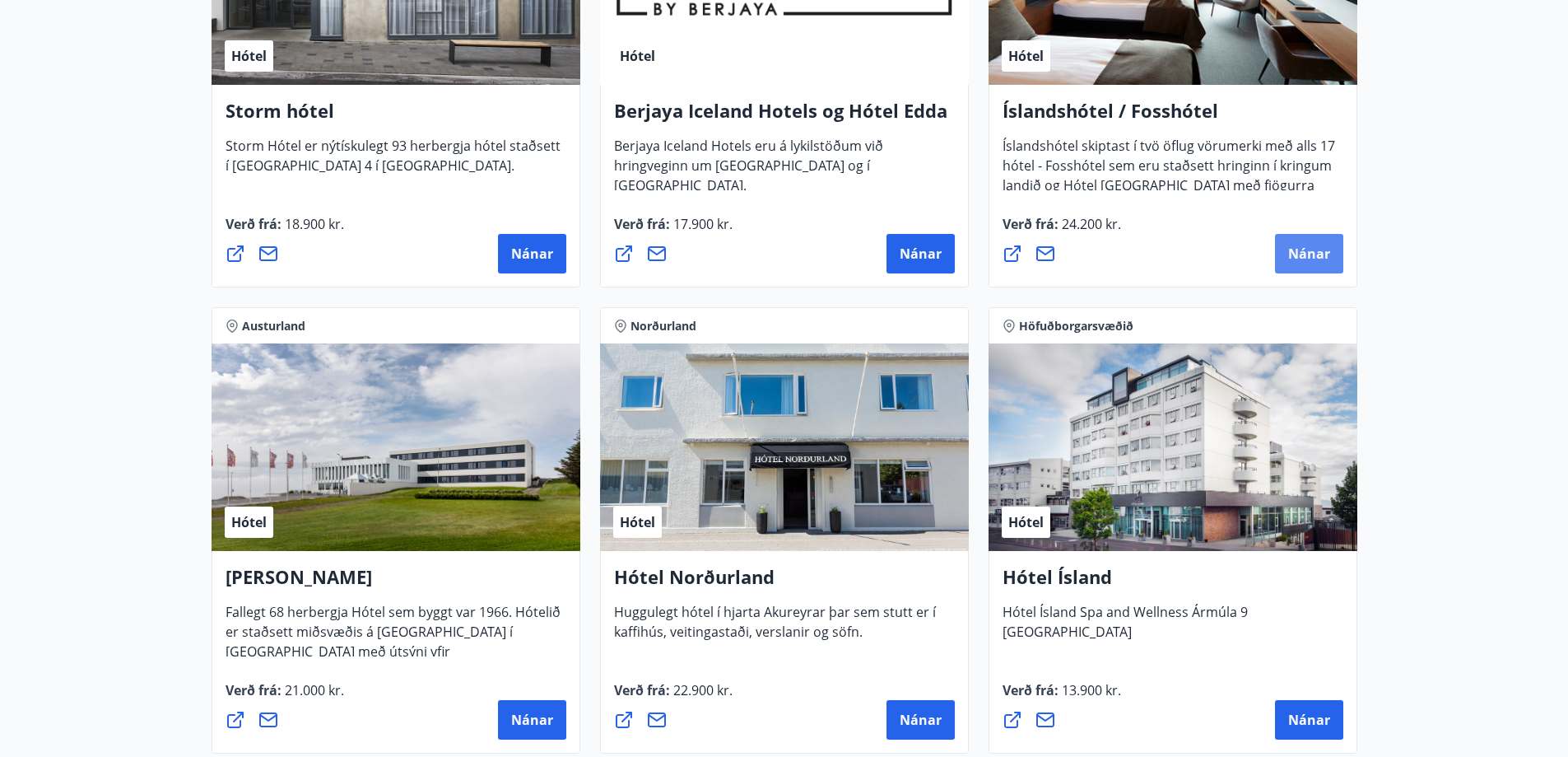
click at [1299, 255] on span "Nánar" at bounding box center [1309, 253] width 42 height 18
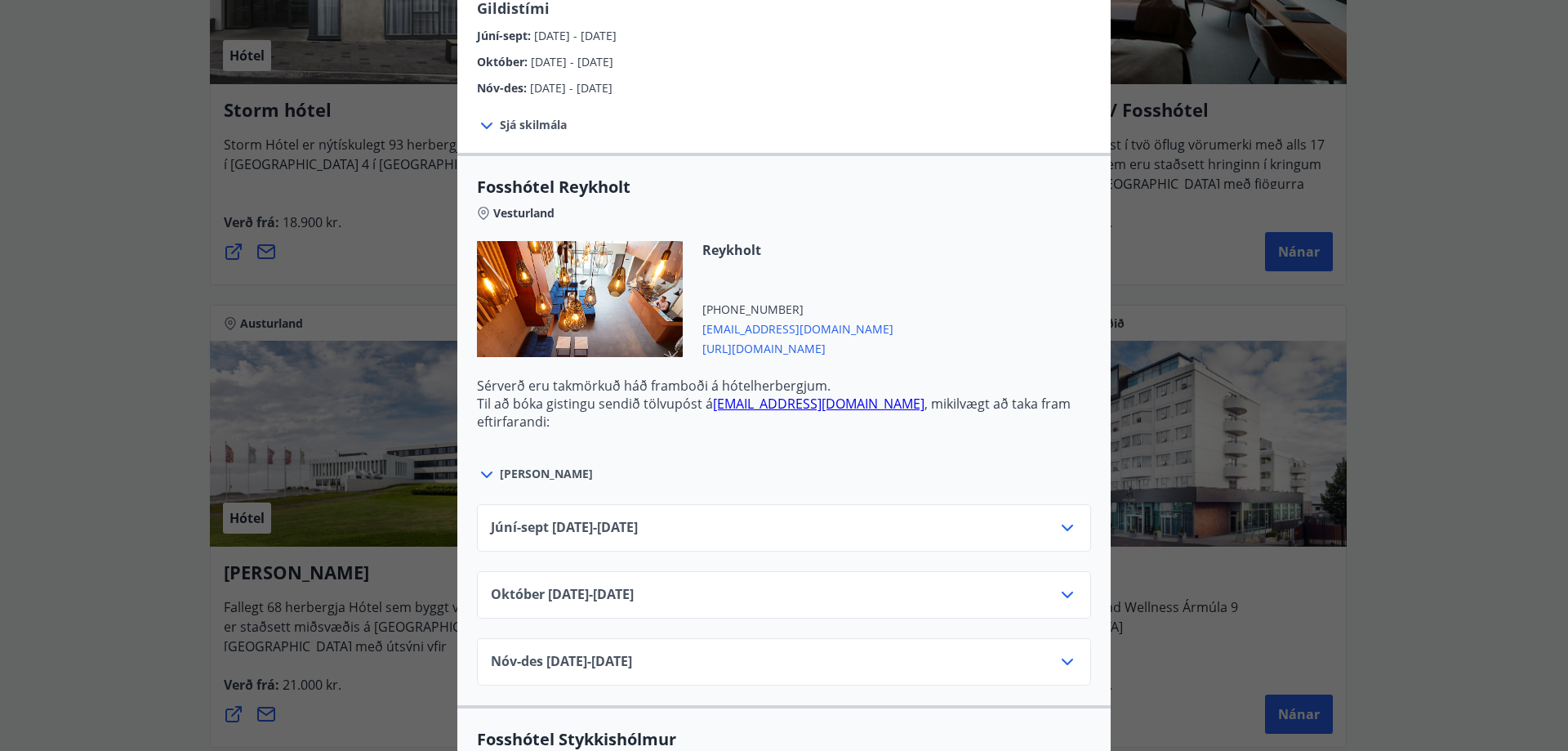
scroll to position [572, 0]
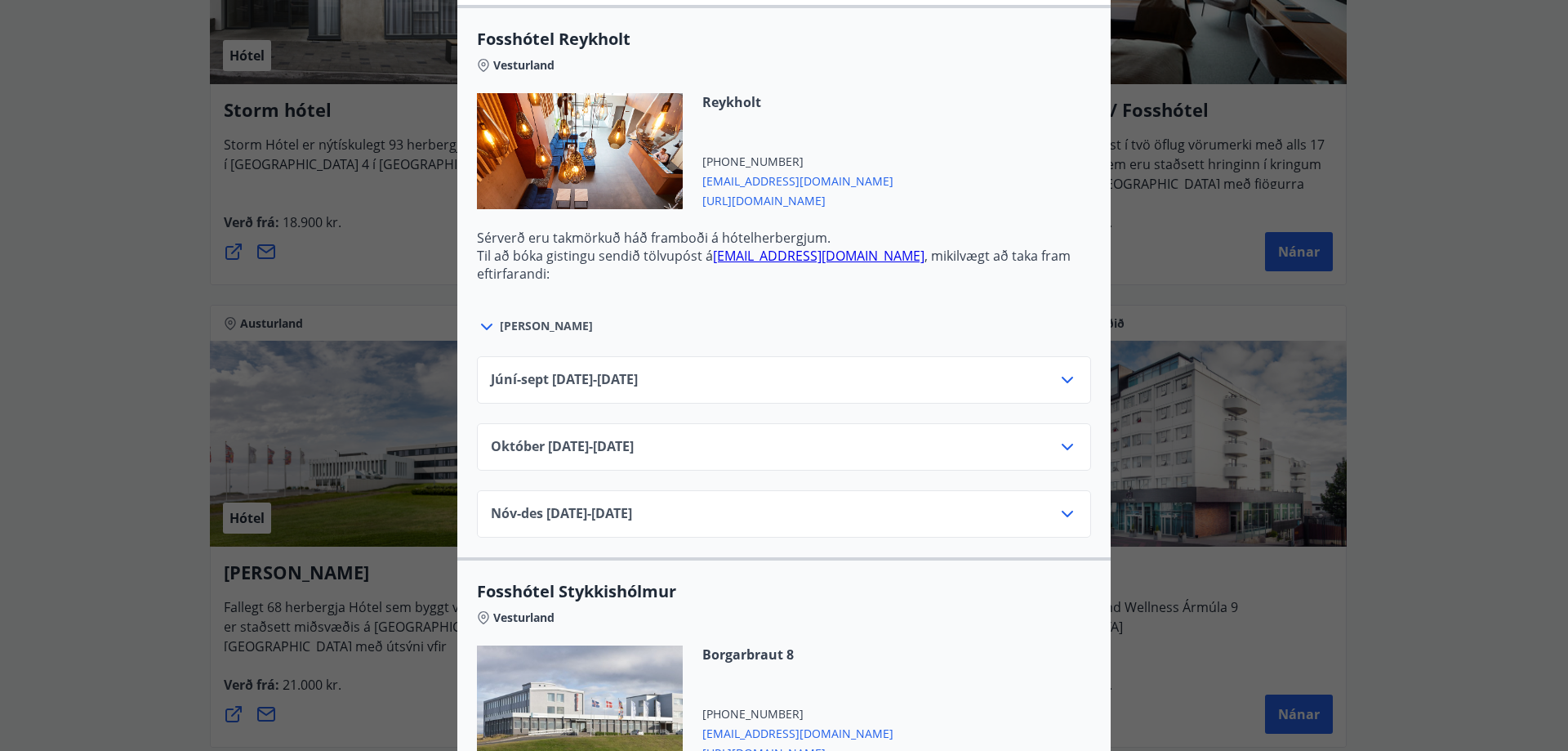
click at [1057, 380] on icon at bounding box center [1067, 380] width 20 height 20
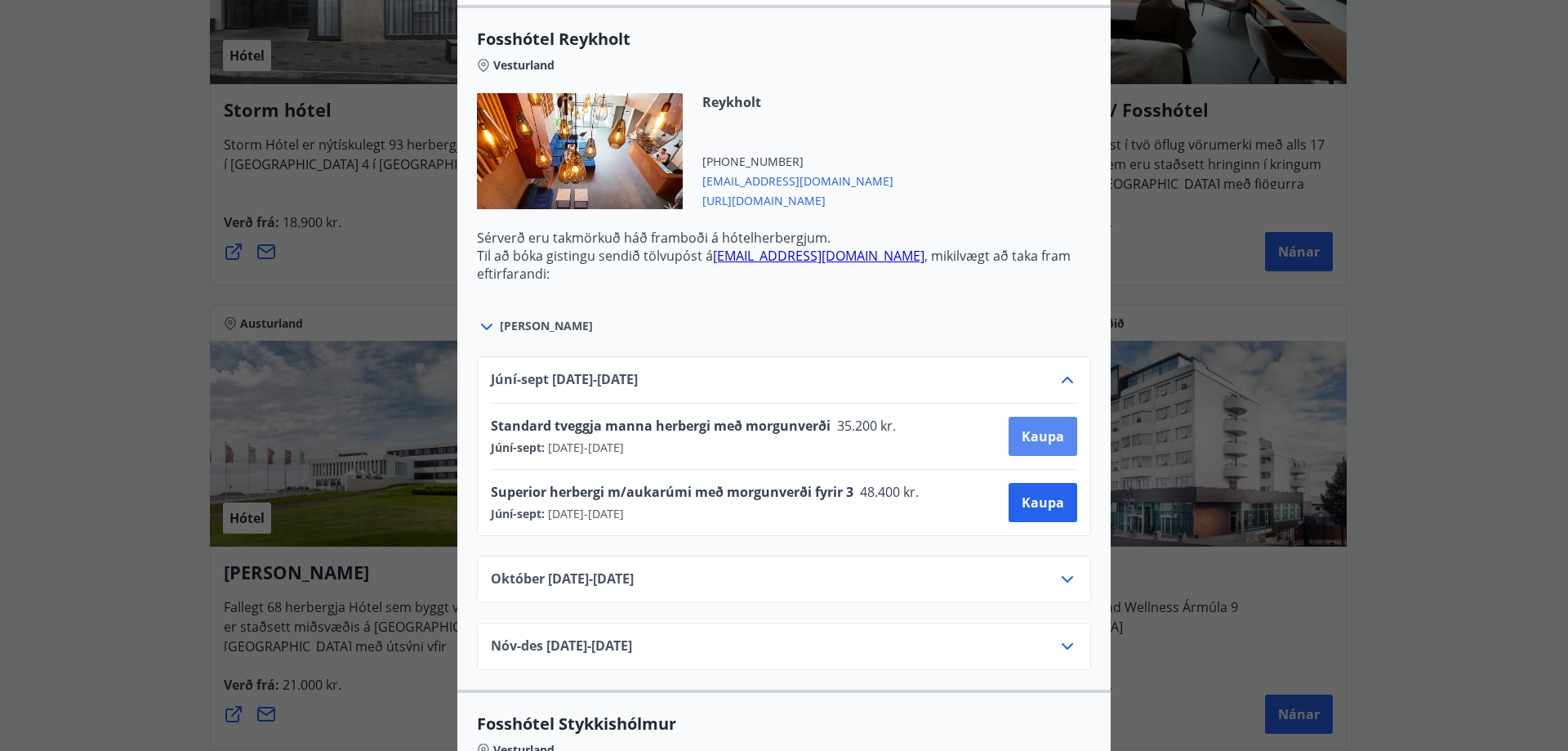
click at [1038, 436] on span "Kaupa" at bounding box center [1042, 436] width 42 height 18
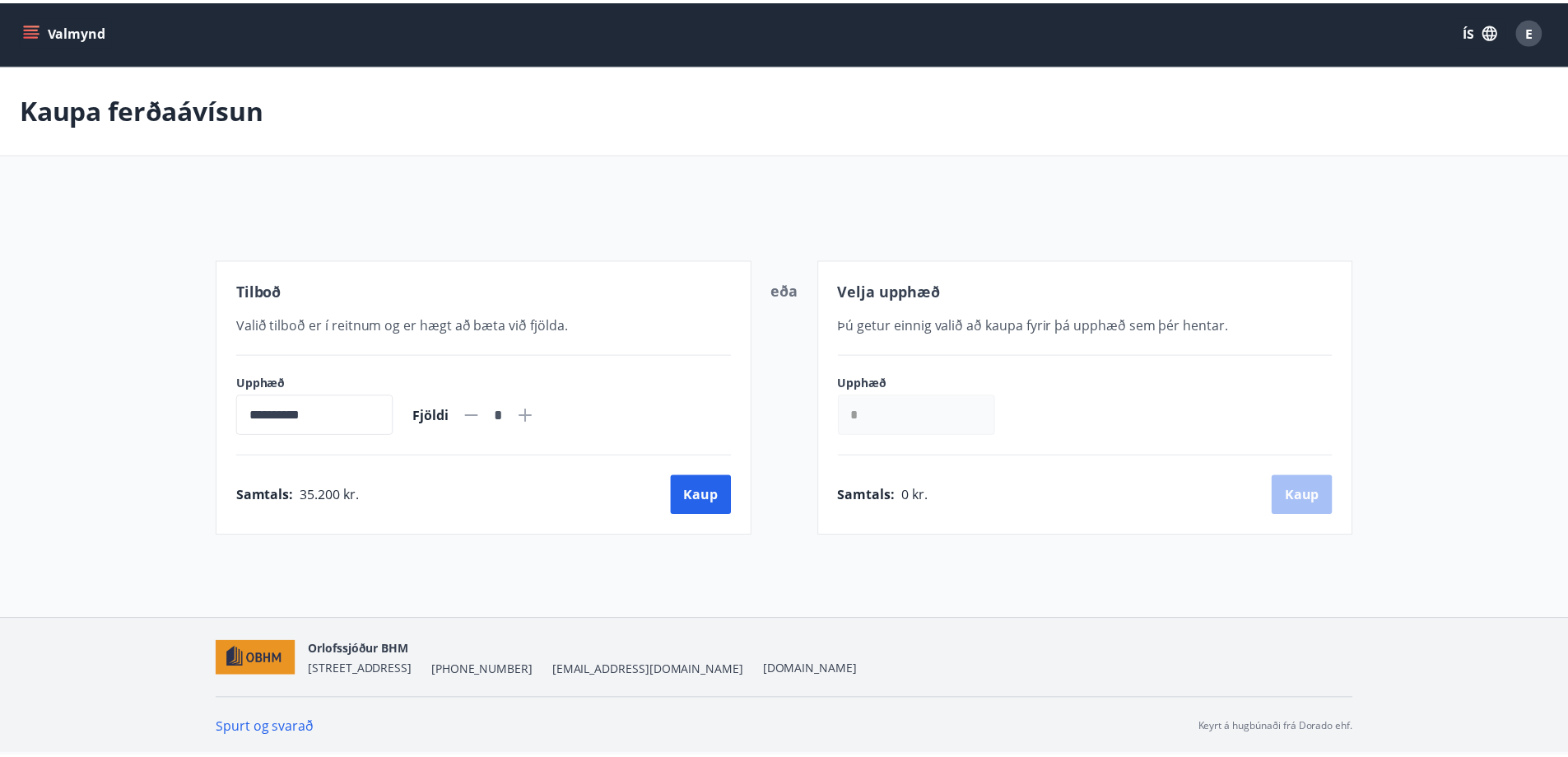
scroll to position [3, 0]
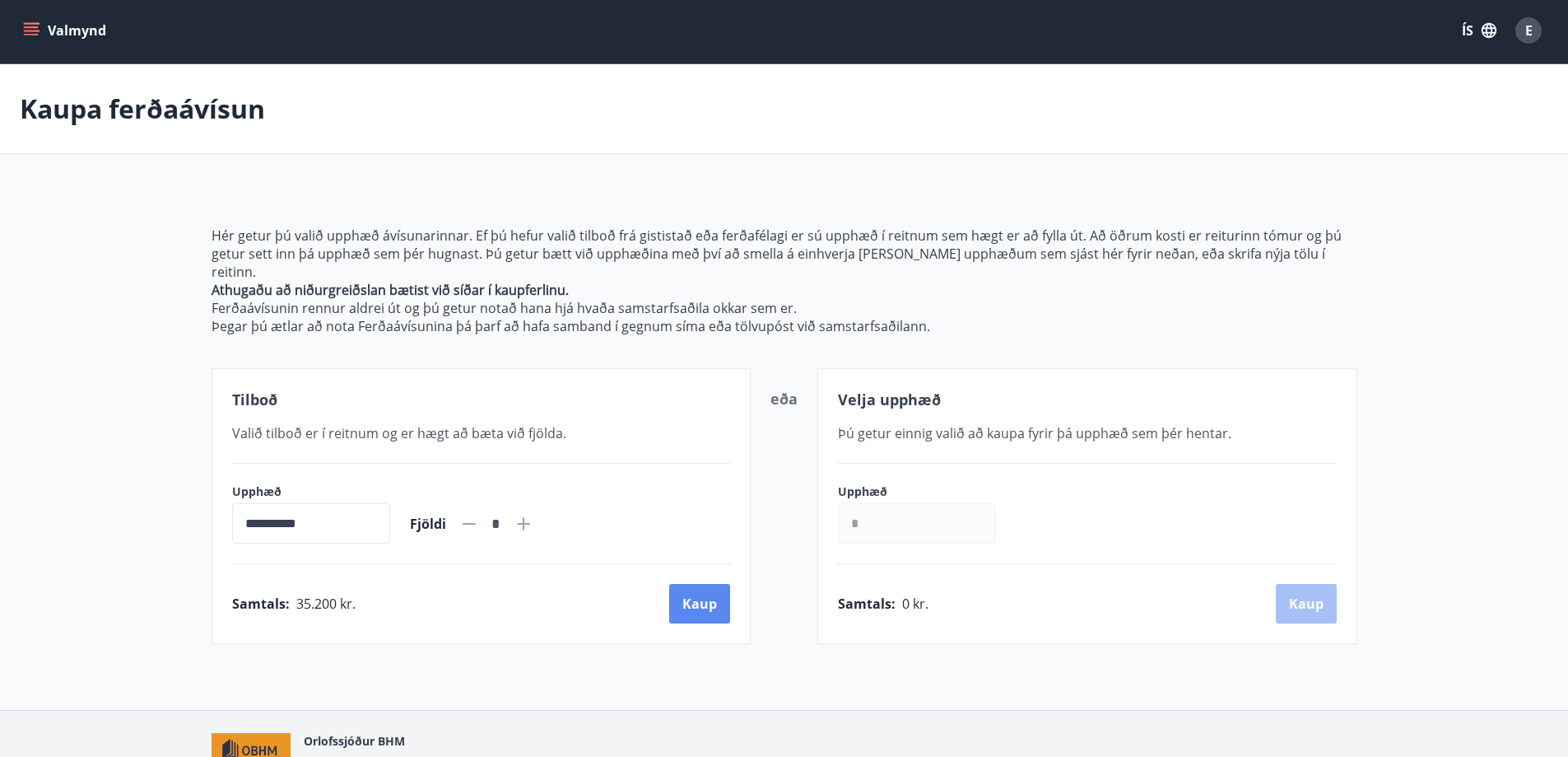
click at [700, 584] on button "Kaup" at bounding box center [699, 604] width 60 height 40
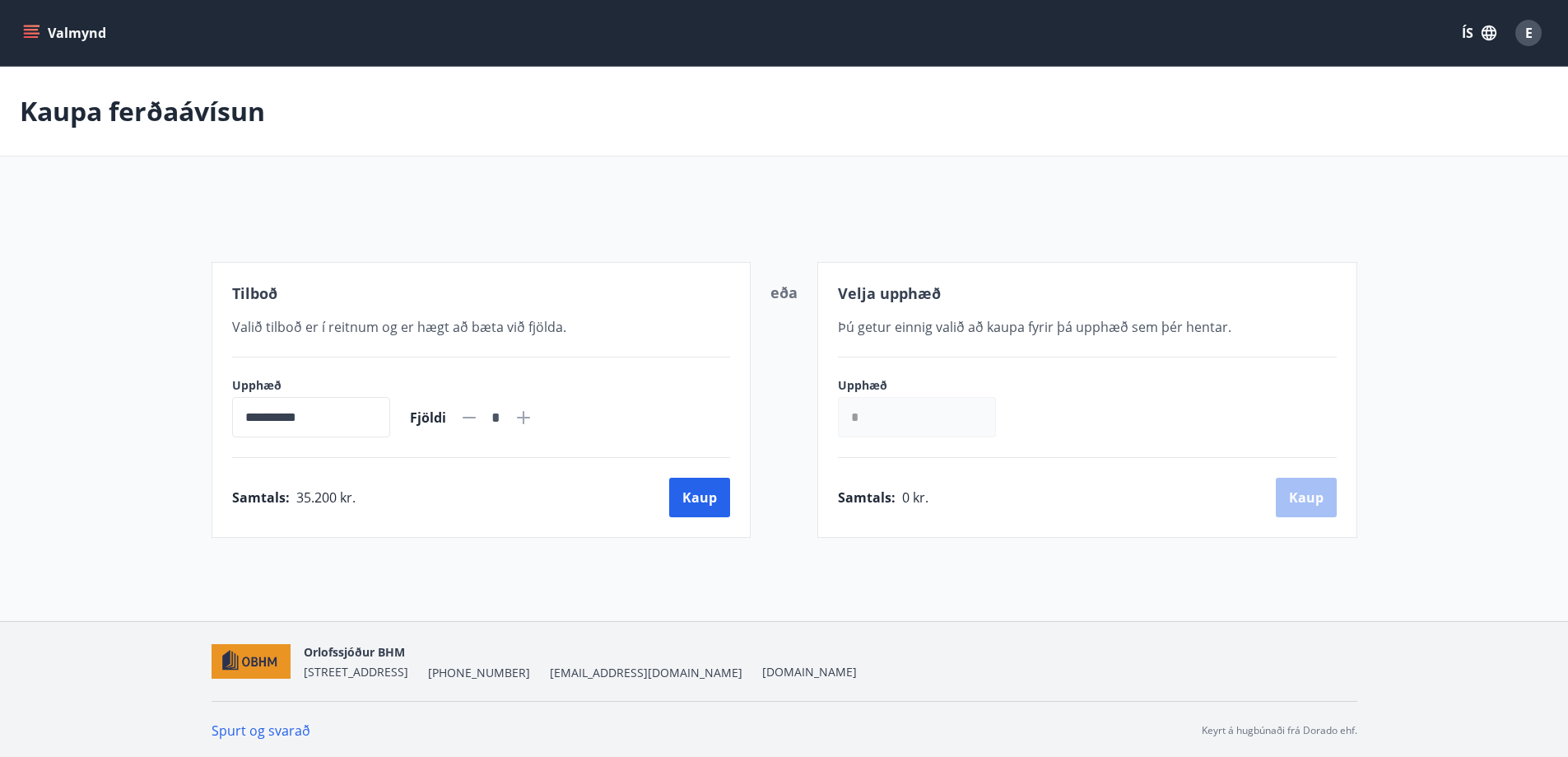
scroll to position [3, 0]
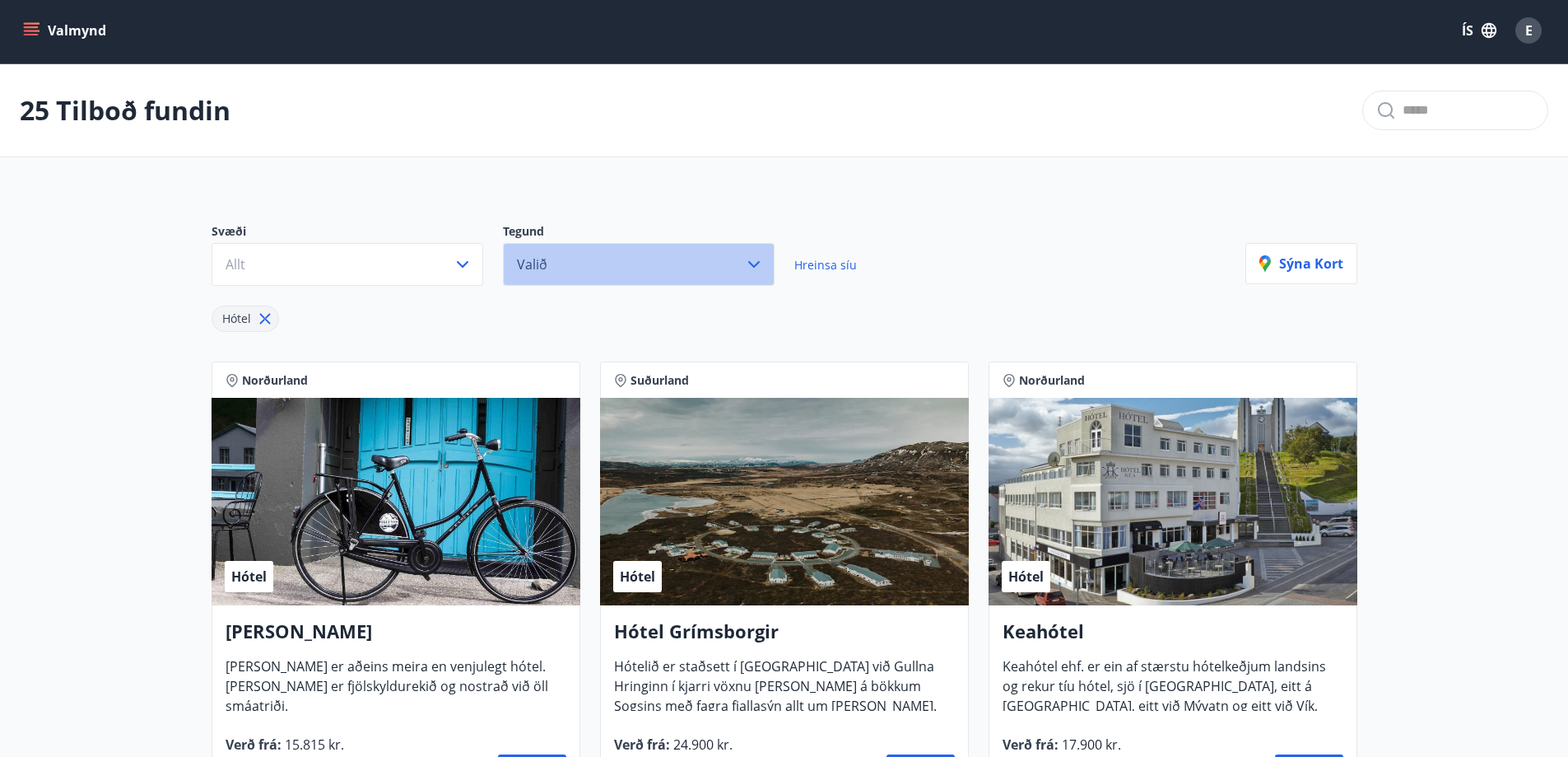
click at [572, 268] on button "Valið" at bounding box center [639, 264] width 272 height 43
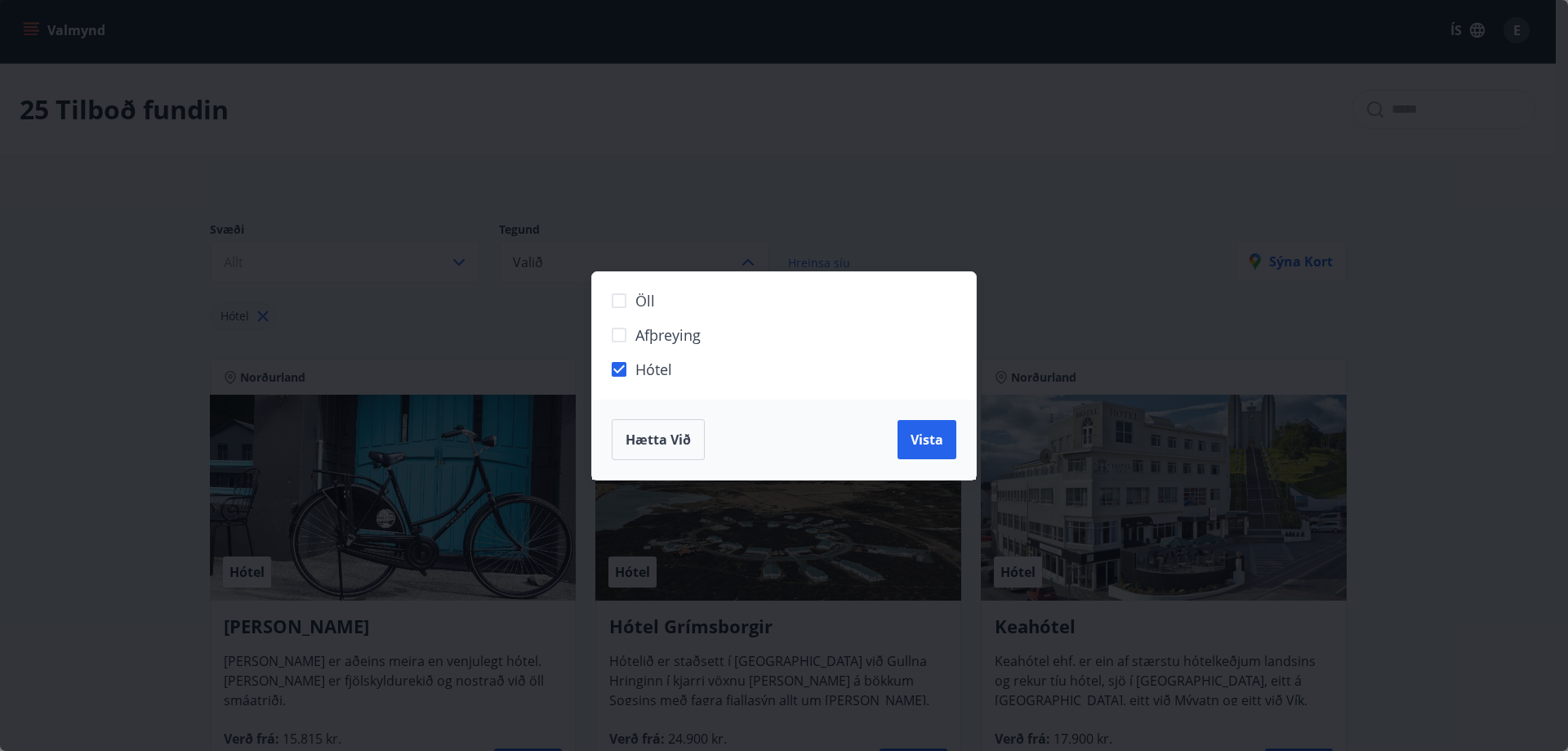
click at [468, 335] on div "Öll Afþreying Hótel Hætta við Vista" at bounding box center [784, 375] width 1568 height 751
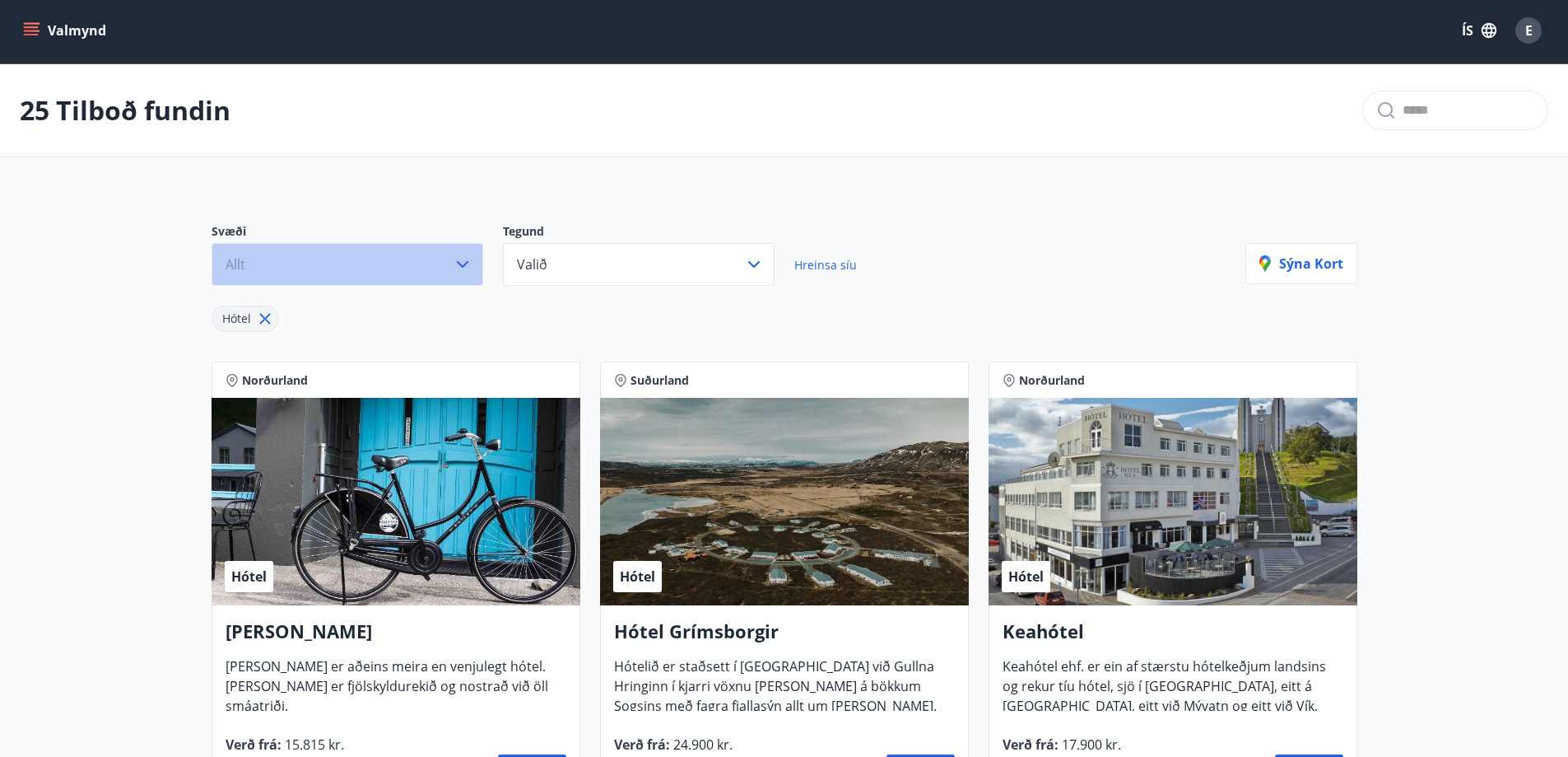
click at [403, 265] on button "Allt" at bounding box center [348, 264] width 272 height 43
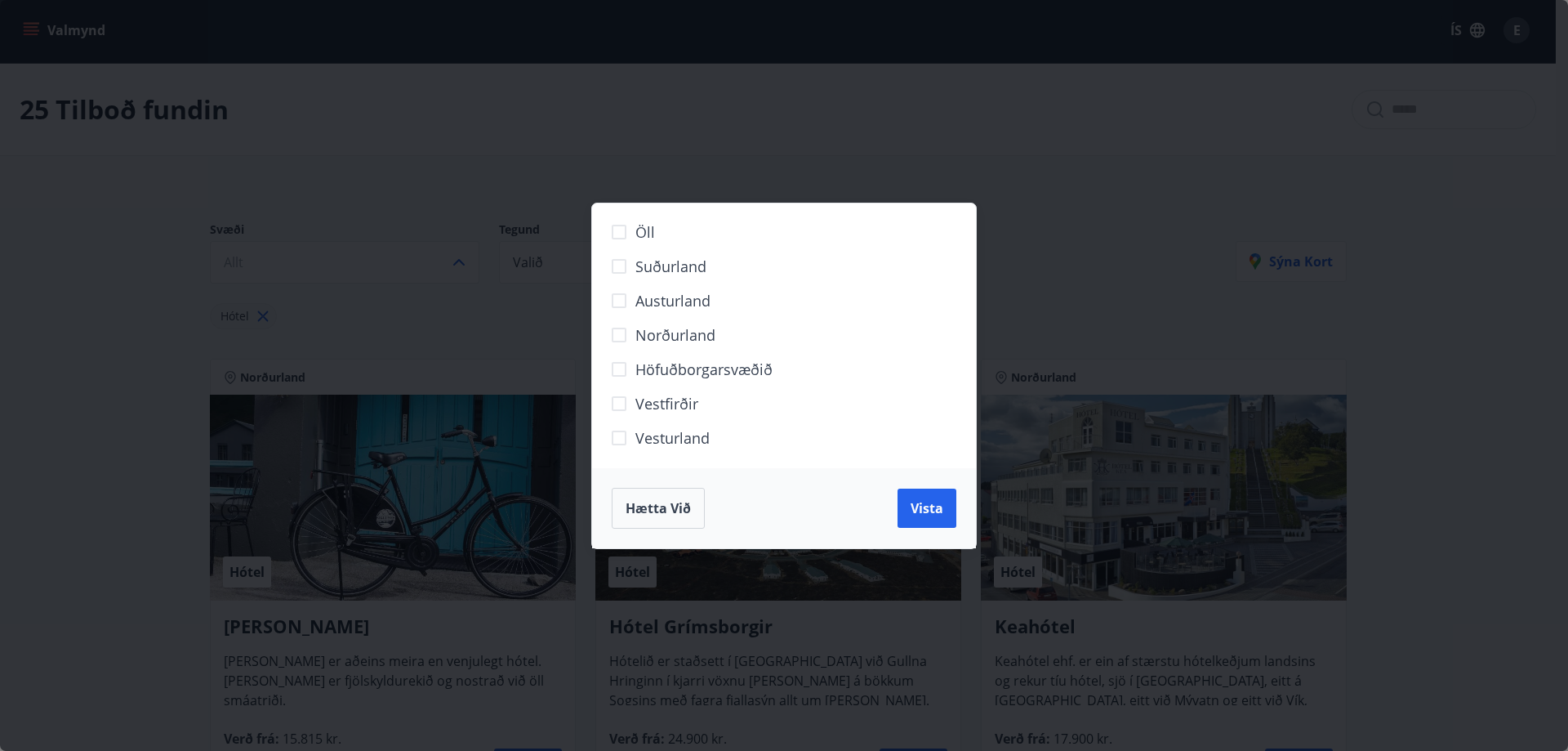
click at [675, 276] on span "Suðurland" at bounding box center [671, 266] width 71 height 22
click at [934, 503] on span "Vista" at bounding box center [926, 507] width 33 height 18
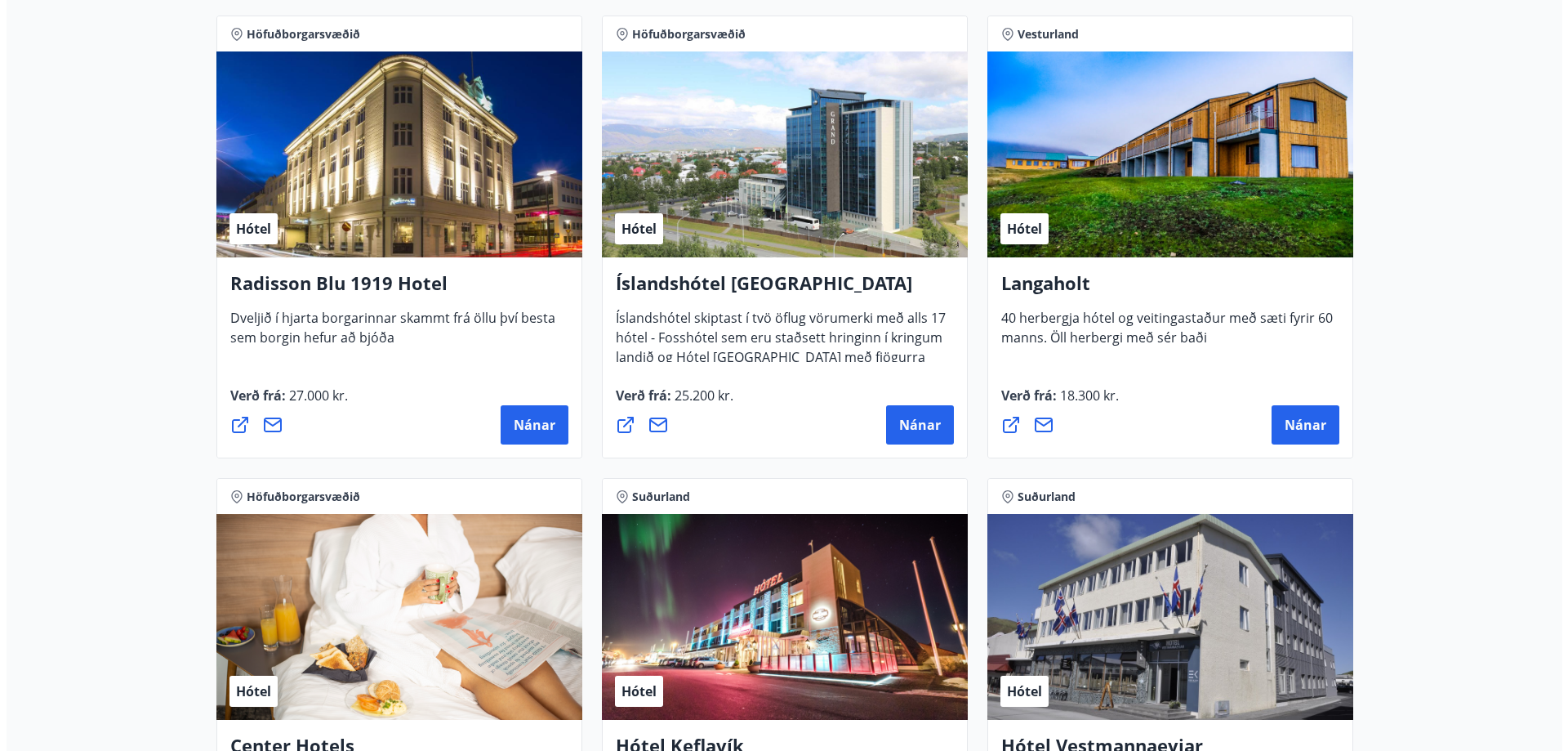
scroll to position [2005, 0]
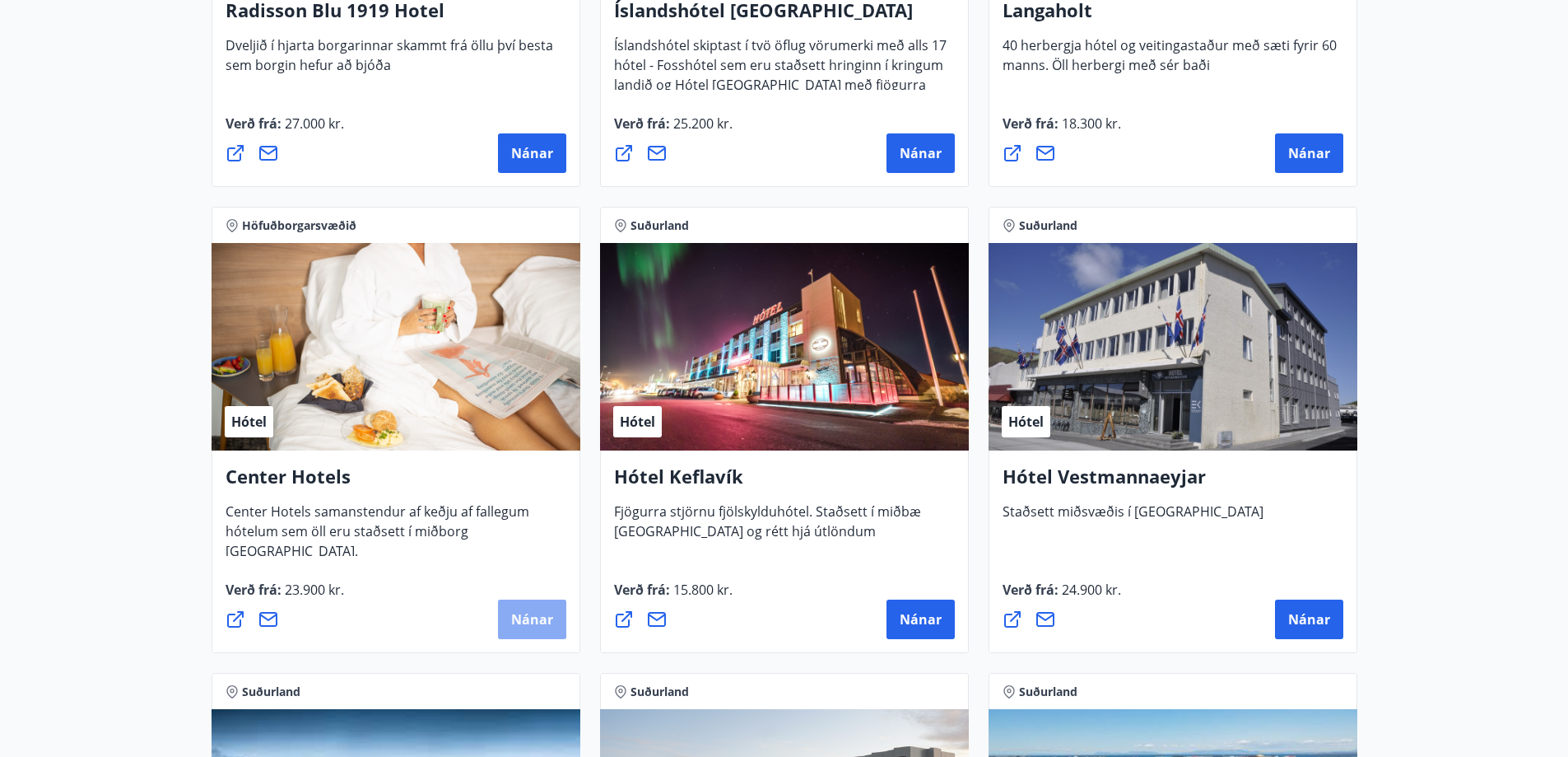
click at [537, 630] on button "Nánar" at bounding box center [532, 619] width 68 height 40
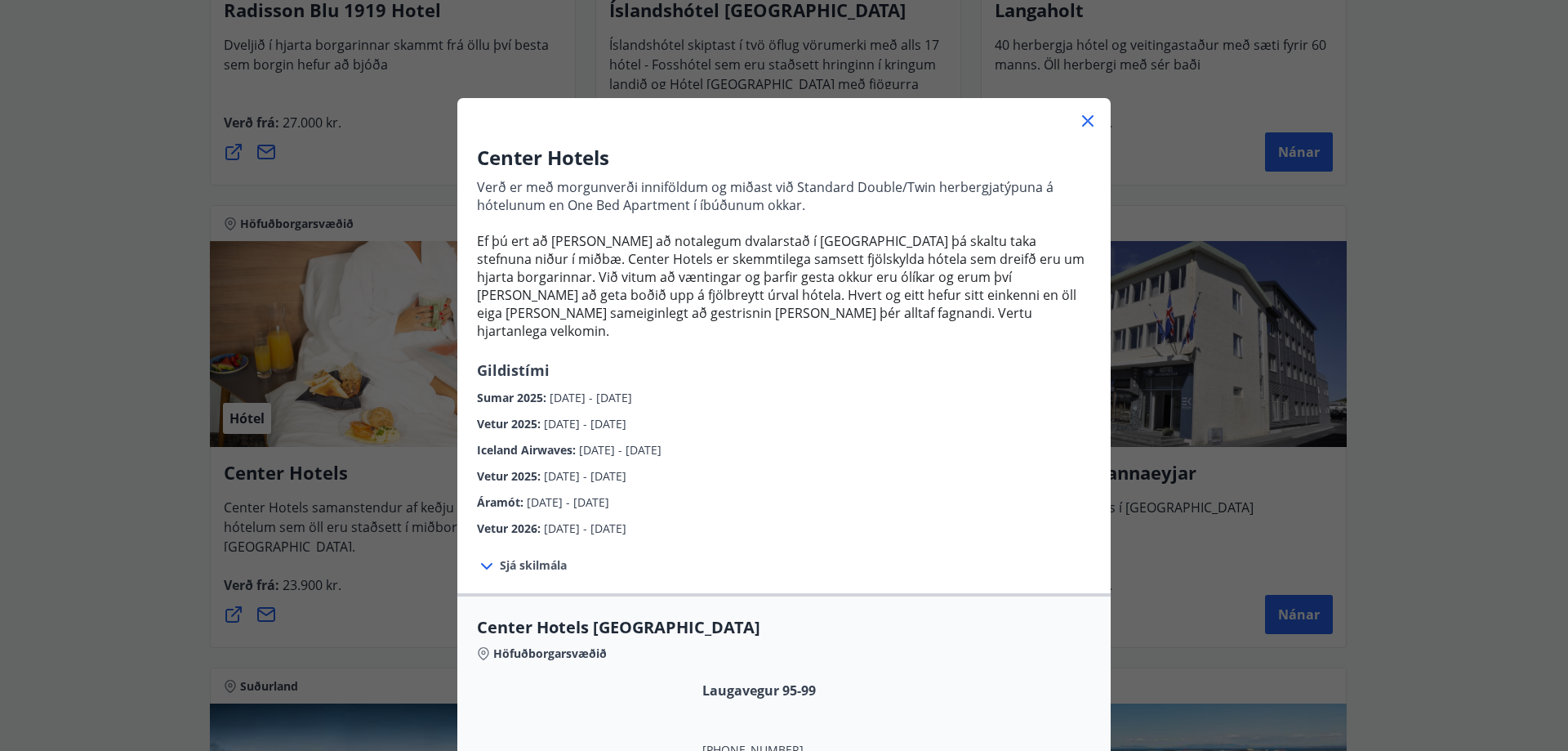
scroll to position [382, 0]
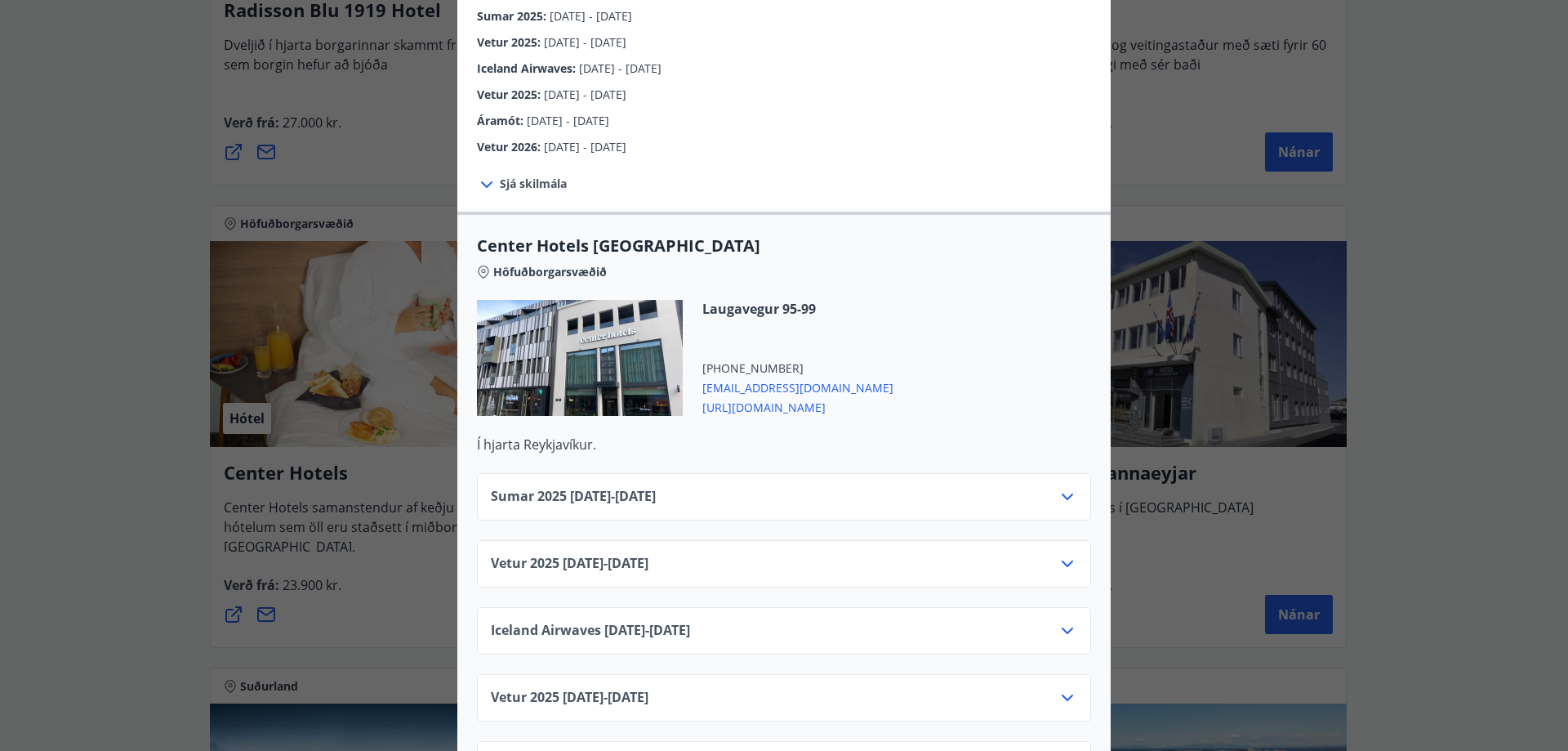
click at [1049, 487] on div "Sumar 2025 01.06.25 - 30.09.25" at bounding box center [784, 503] width 587 height 33
click at [1063, 487] on icon at bounding box center [1067, 496] width 20 height 20
click at [1487, 473] on div "Center Hotels Verð er með morgunverði inniföldum og miðast við Standard Double/…" at bounding box center [784, 375] width 1568 height 751
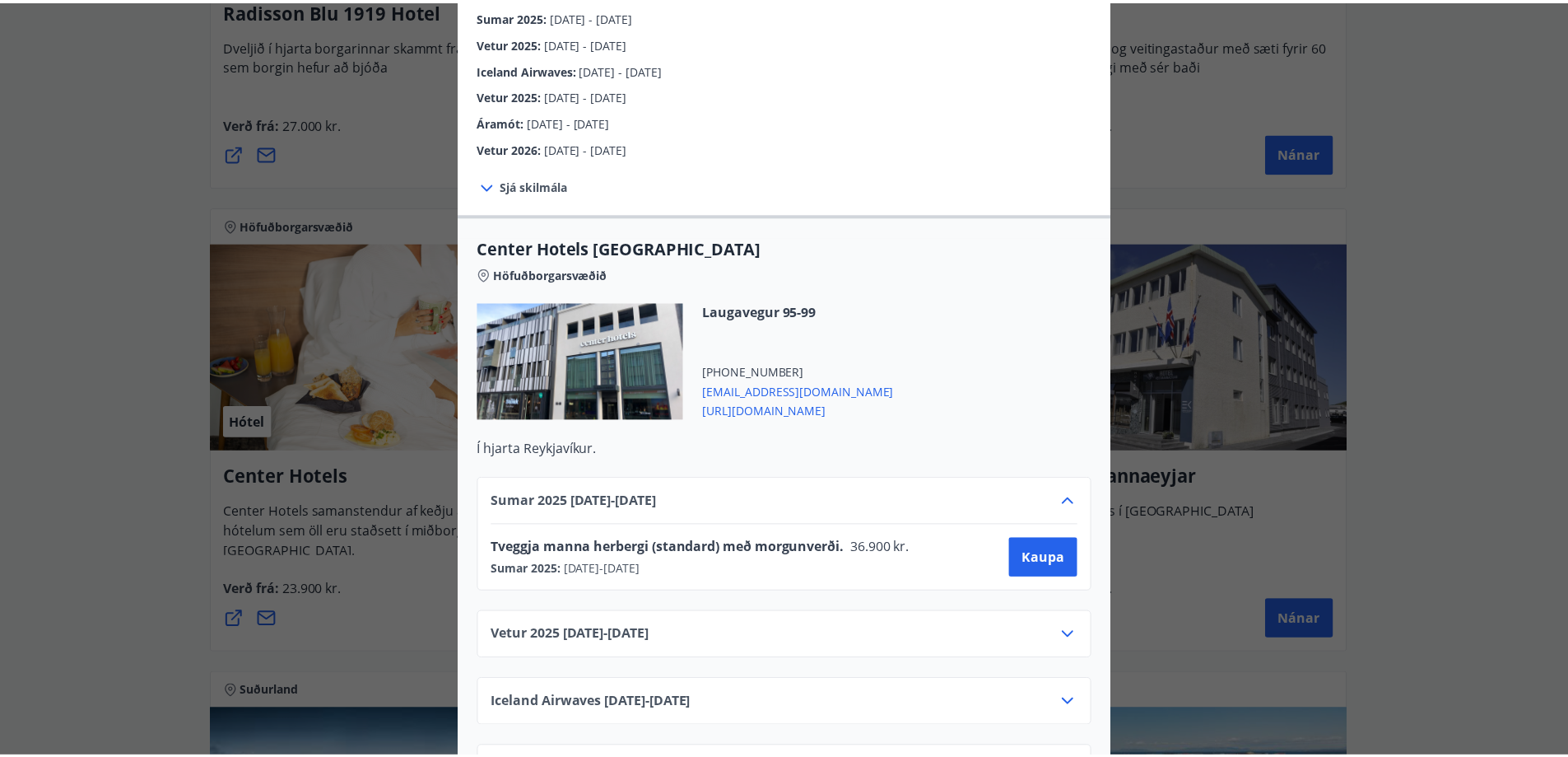
scroll to position [0, 0]
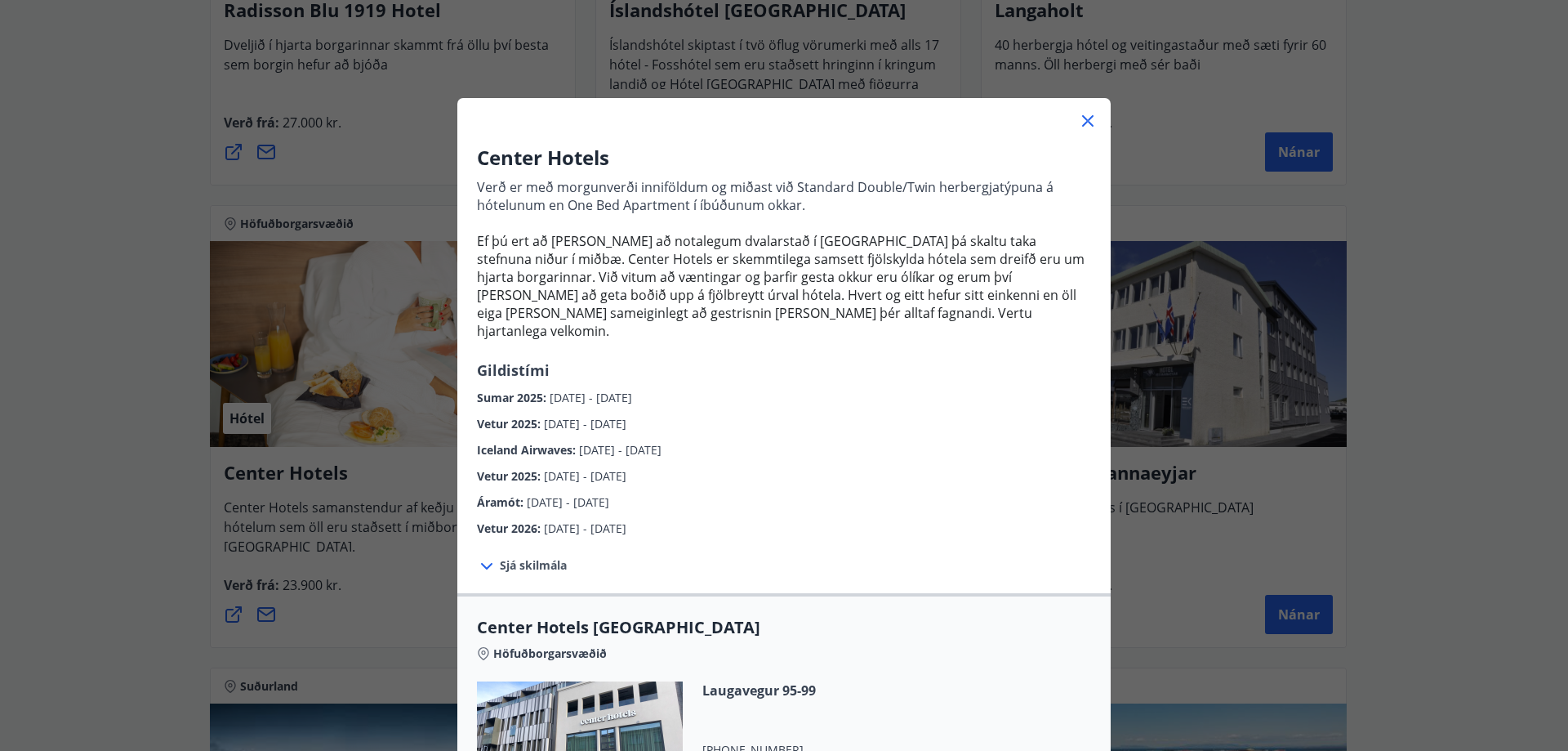
click at [1092, 117] on div at bounding box center [784, 114] width 653 height 33
click at [1087, 119] on icon at bounding box center [1087, 120] width 20 height 20
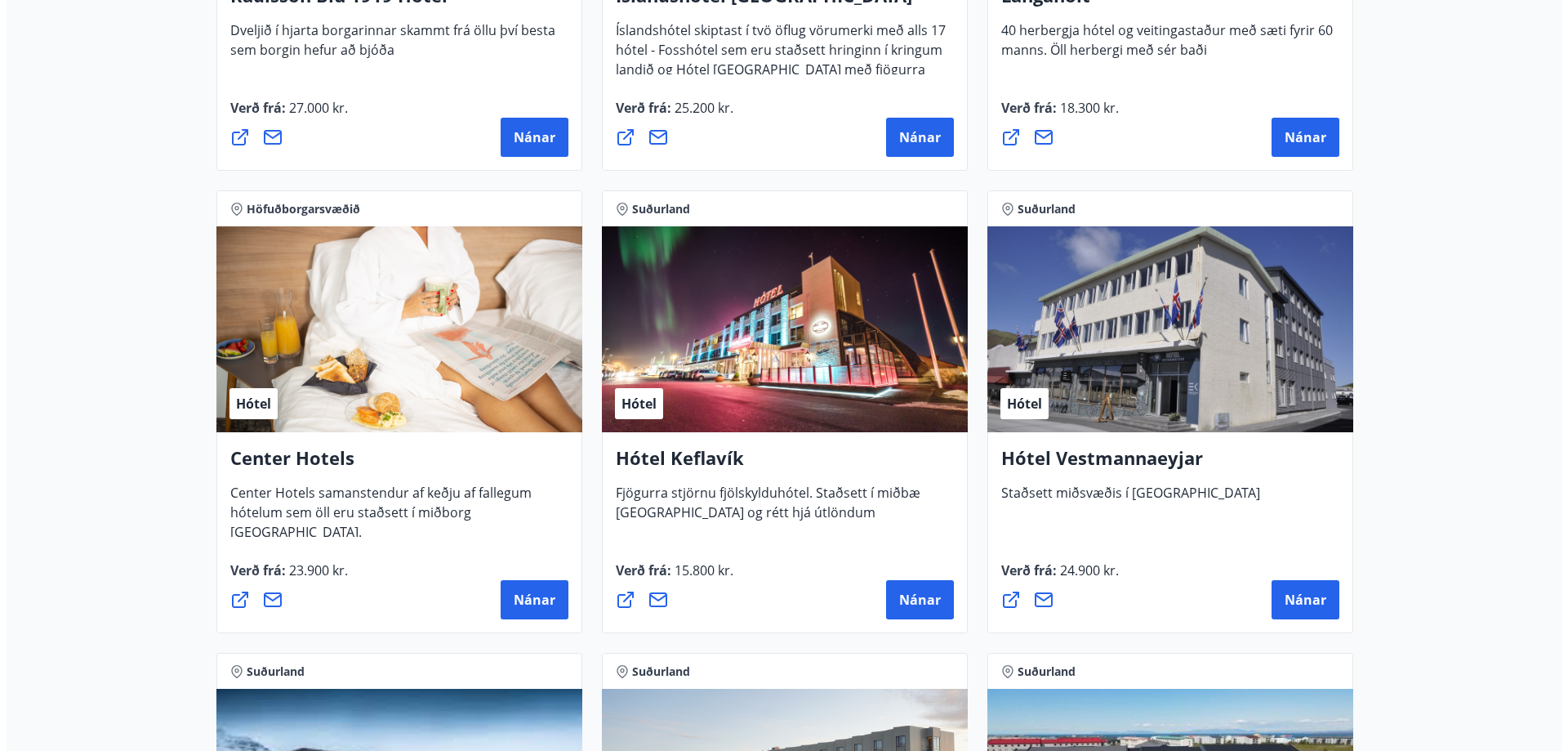
scroll to position [2196, 0]
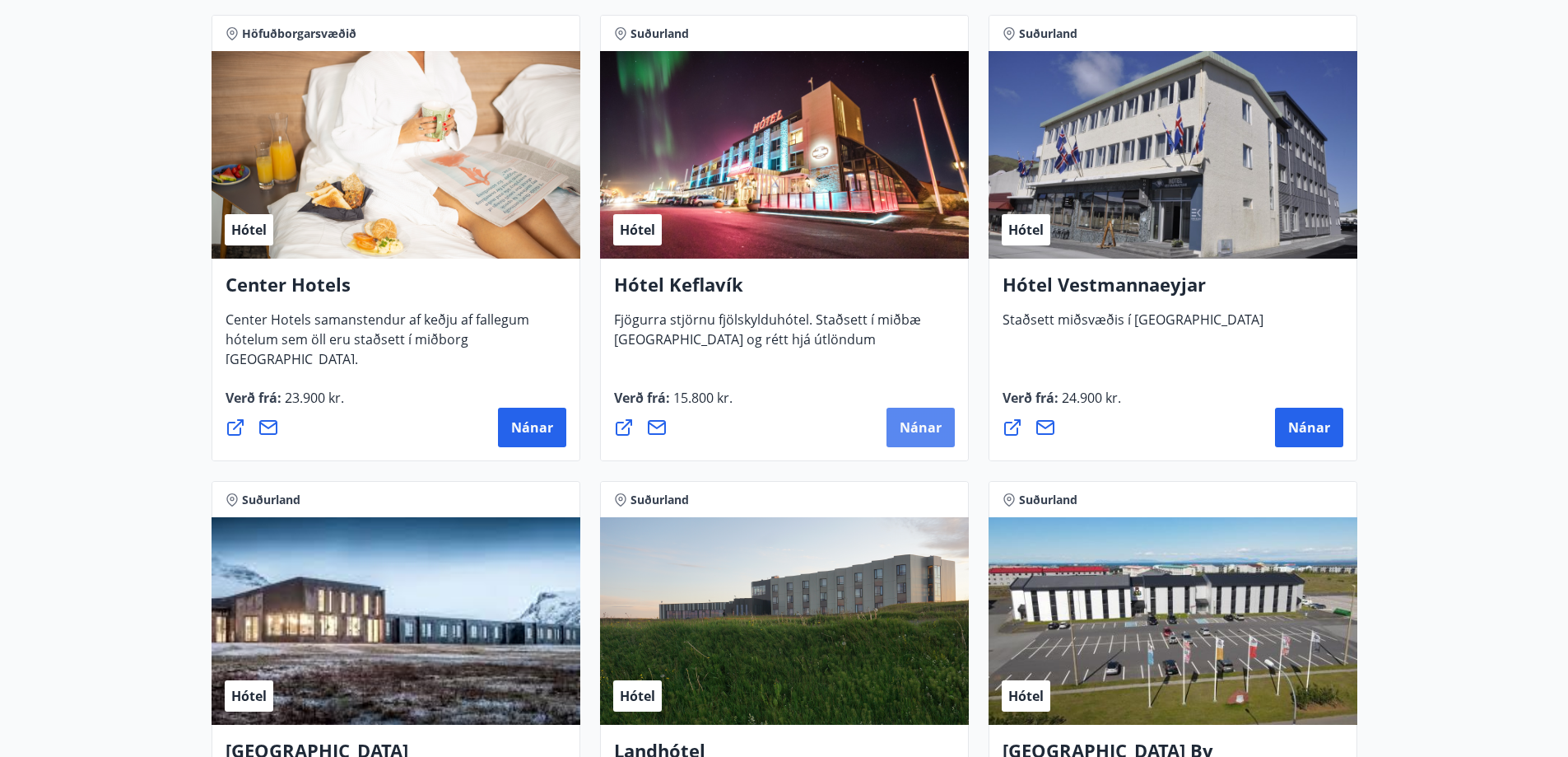
click at [922, 422] on span "Nánar" at bounding box center [920, 427] width 42 height 18
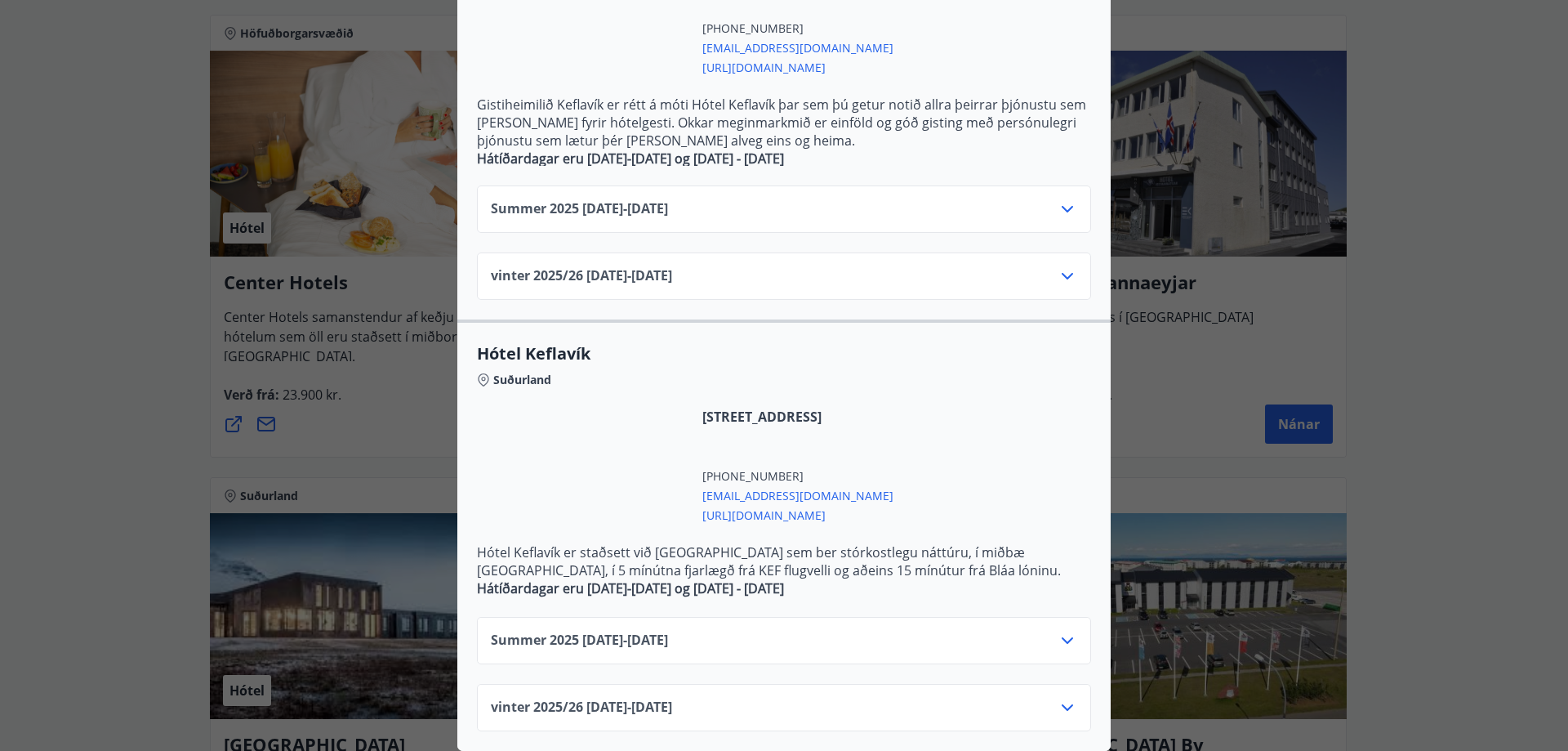
scroll to position [486, 0]
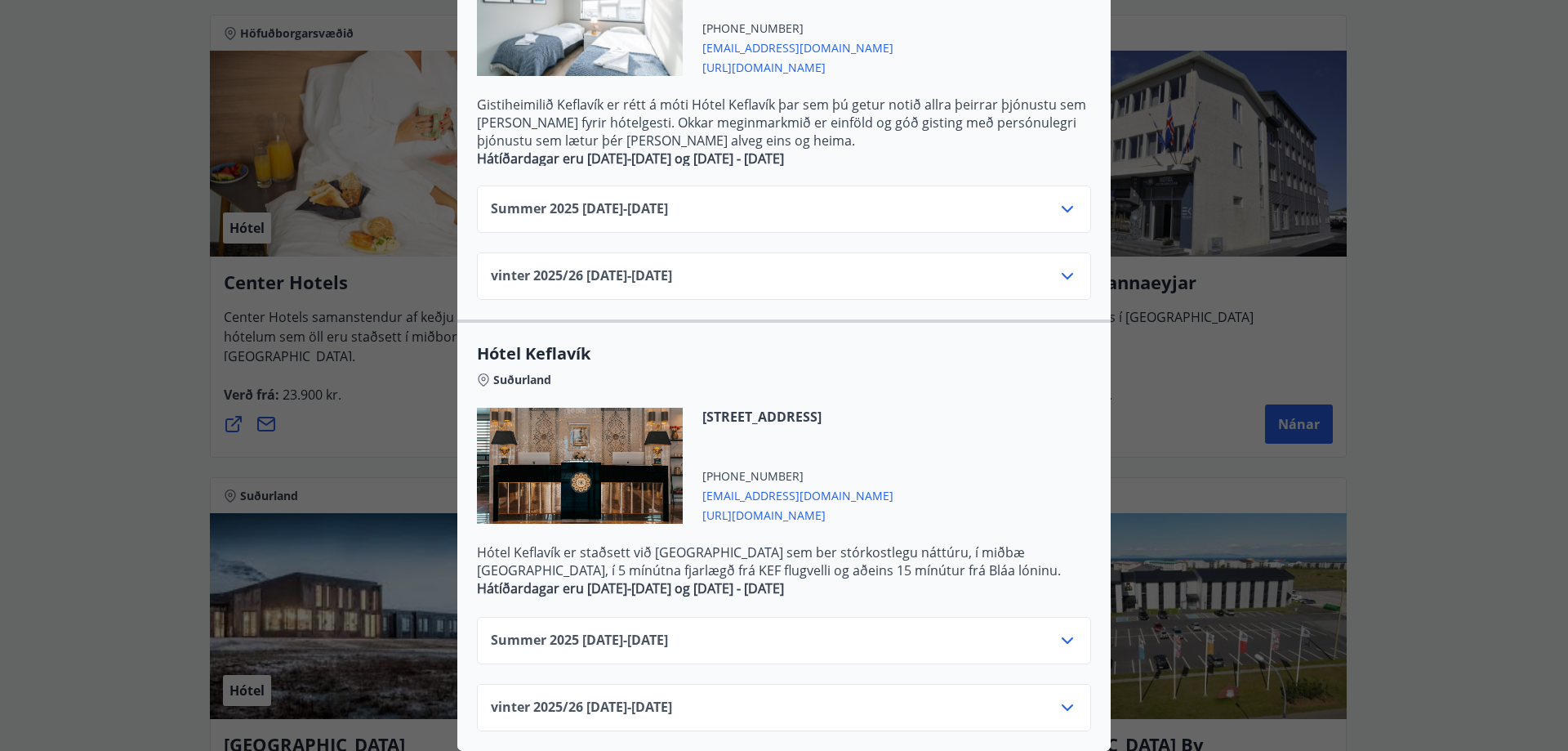
click at [1047, 631] on div "Summer 2025 01.06.25 - 31.10.25" at bounding box center [784, 647] width 587 height 33
click at [1063, 631] on icon at bounding box center [1067, 640] width 20 height 20
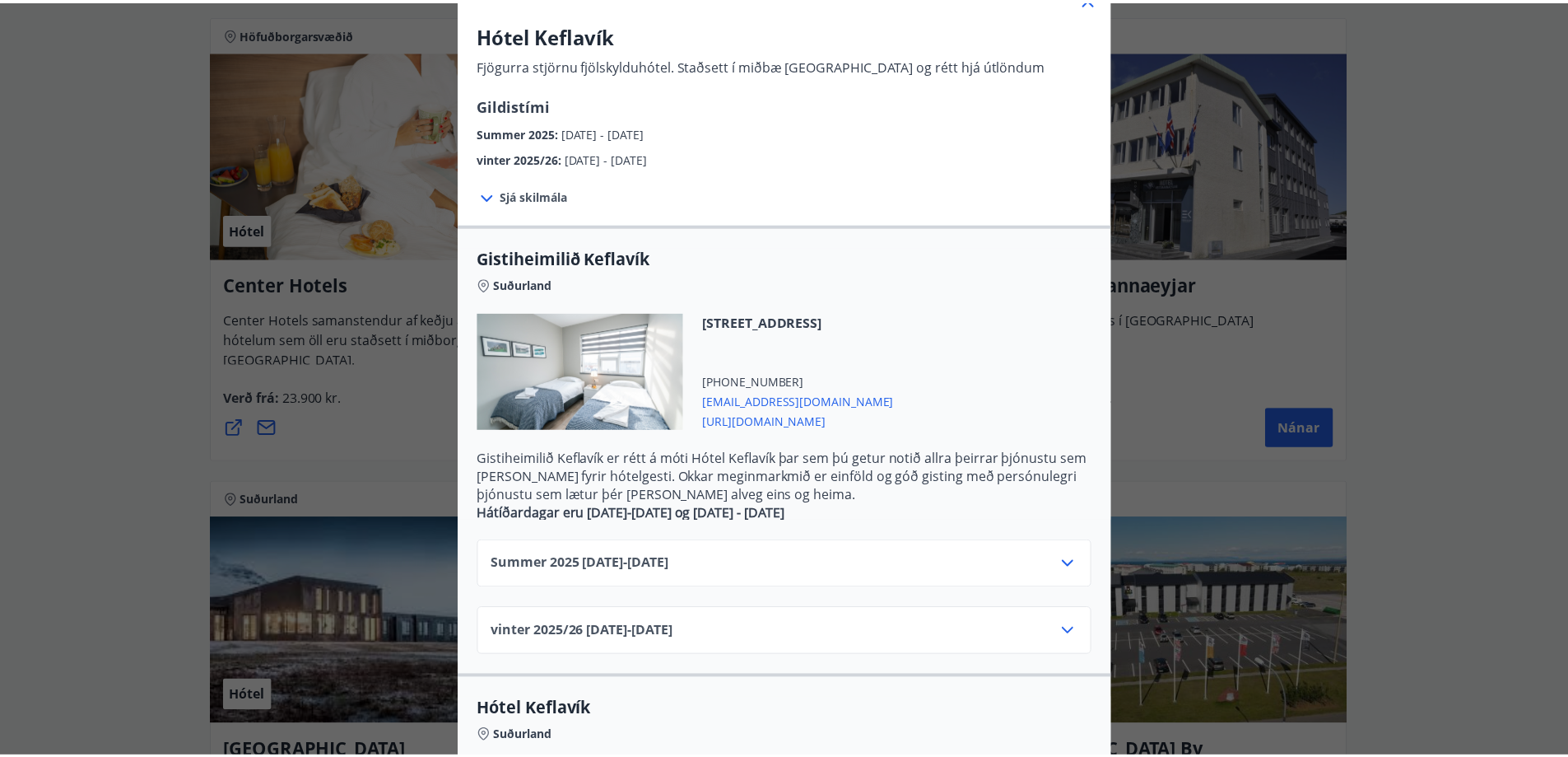
scroll to position [0, 0]
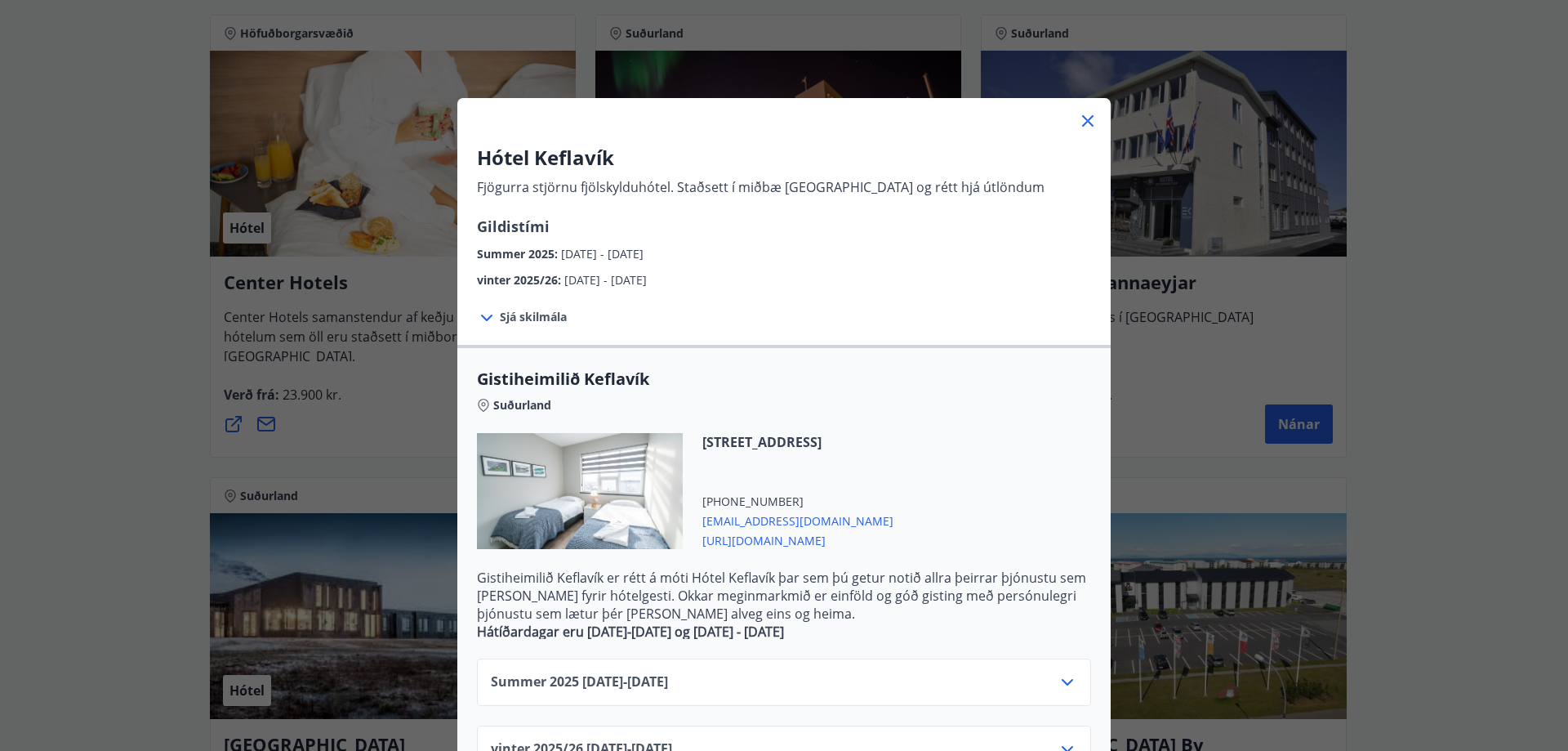
click at [1080, 121] on icon at bounding box center [1087, 120] width 20 height 20
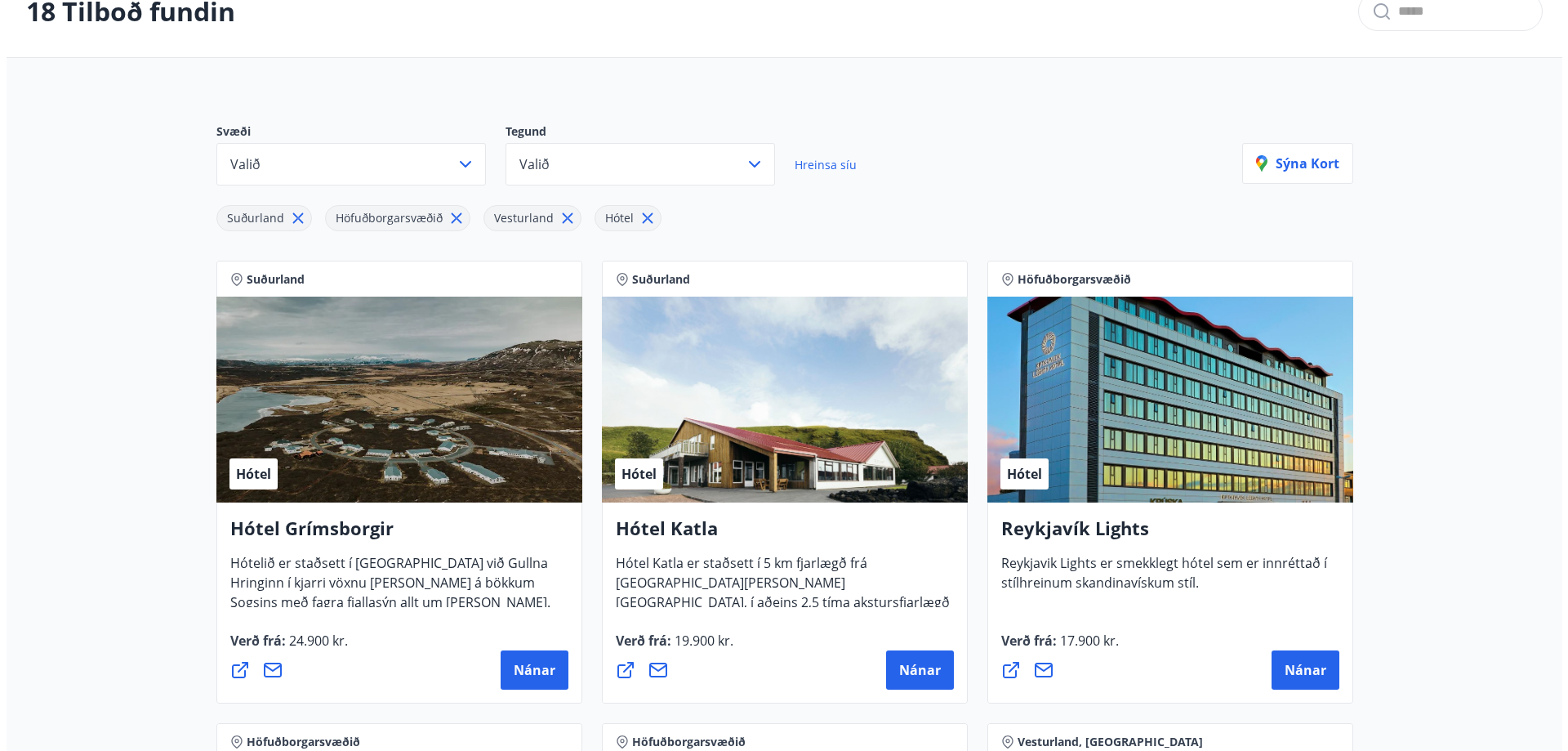
scroll to position [99, 0]
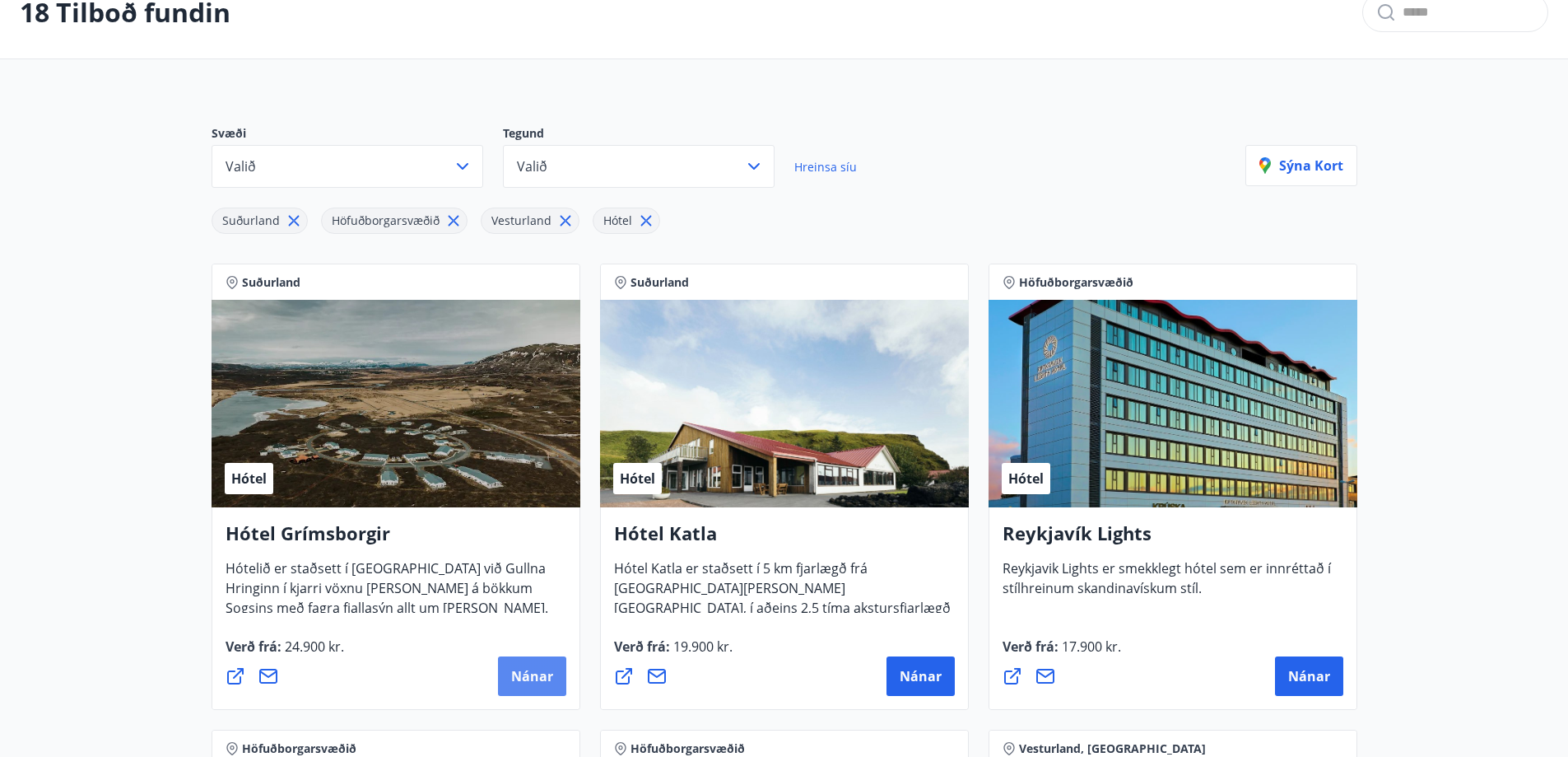
click at [524, 670] on span "Nánar" at bounding box center [532, 676] width 42 height 18
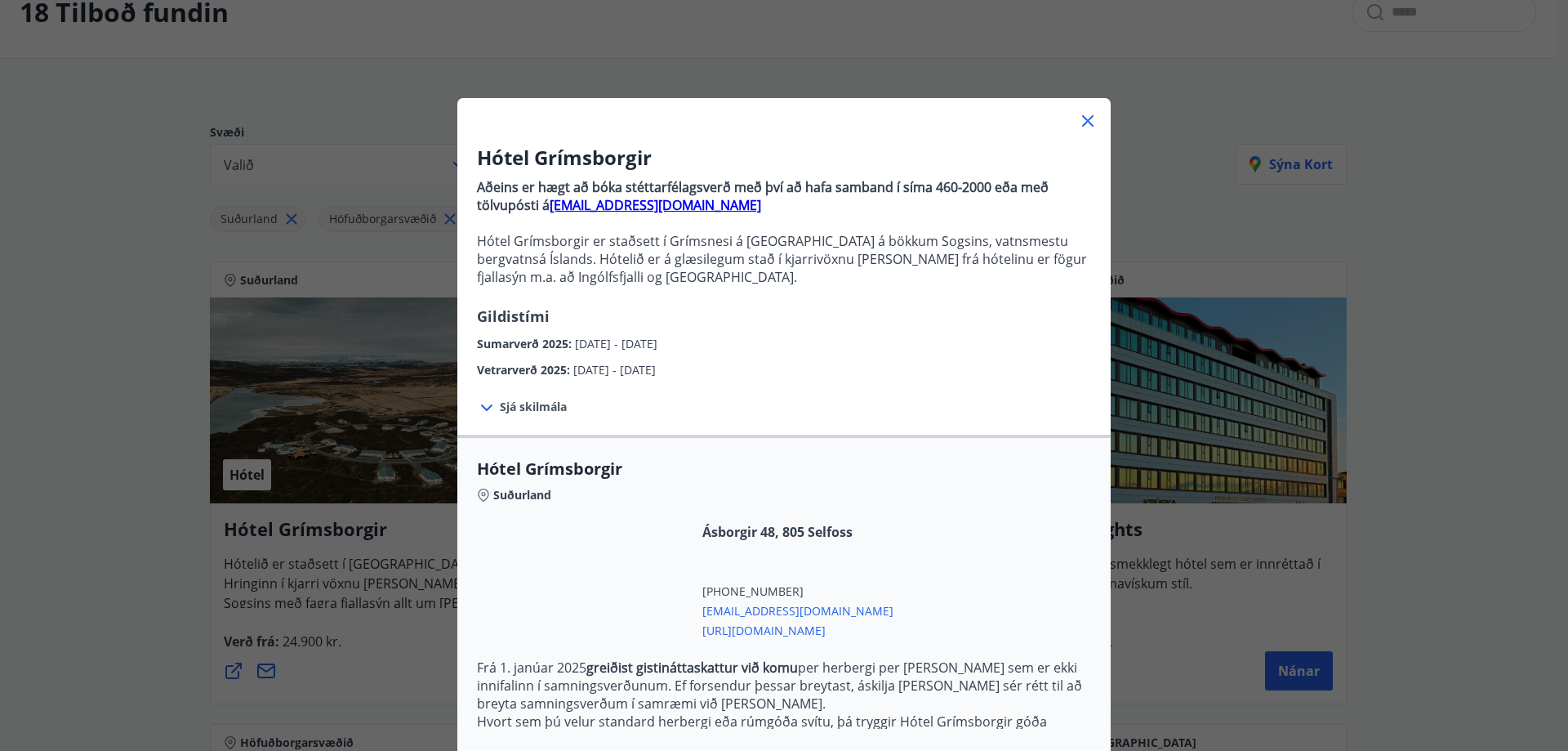
scroll to position [181, 0]
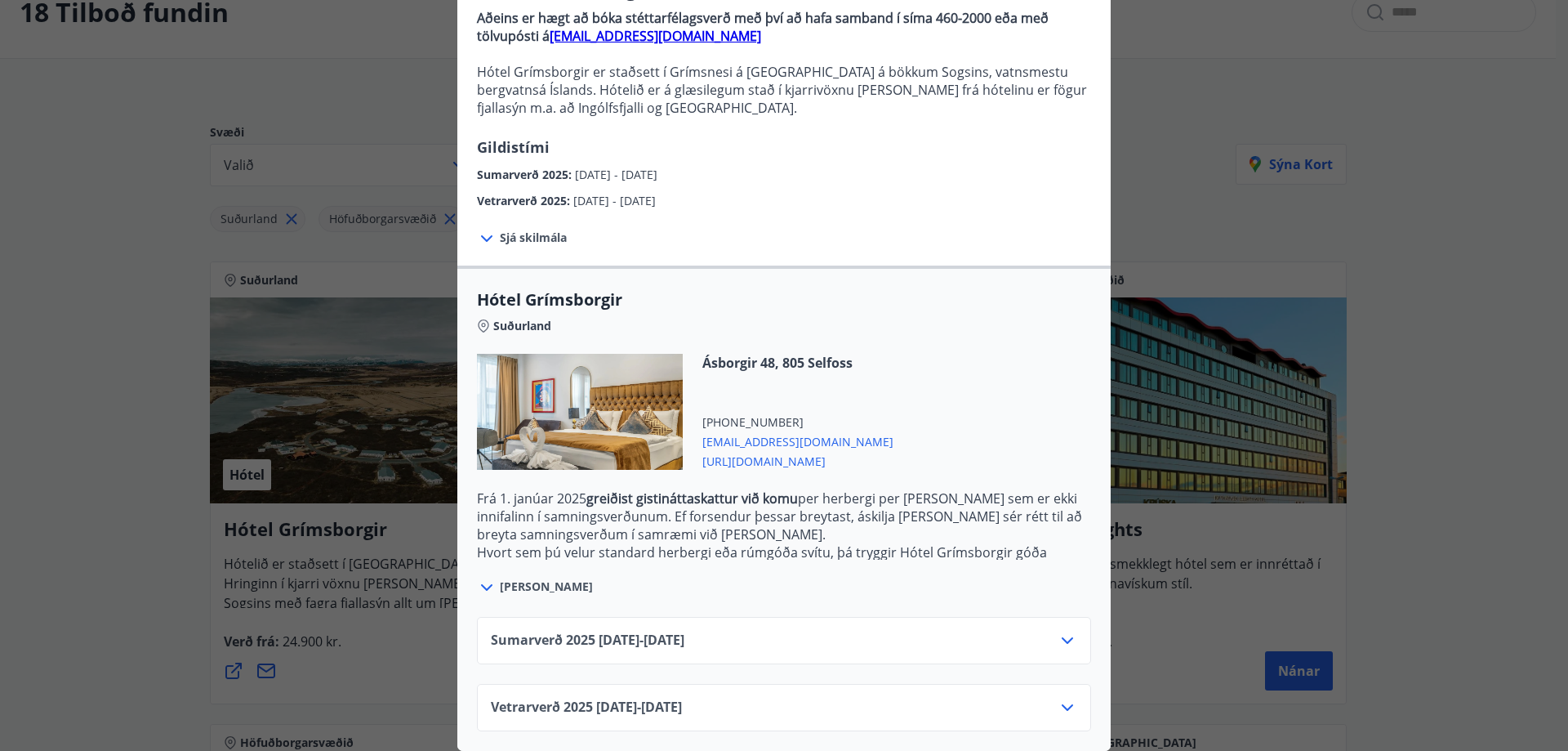
click at [1057, 631] on icon at bounding box center [1067, 640] width 20 height 20
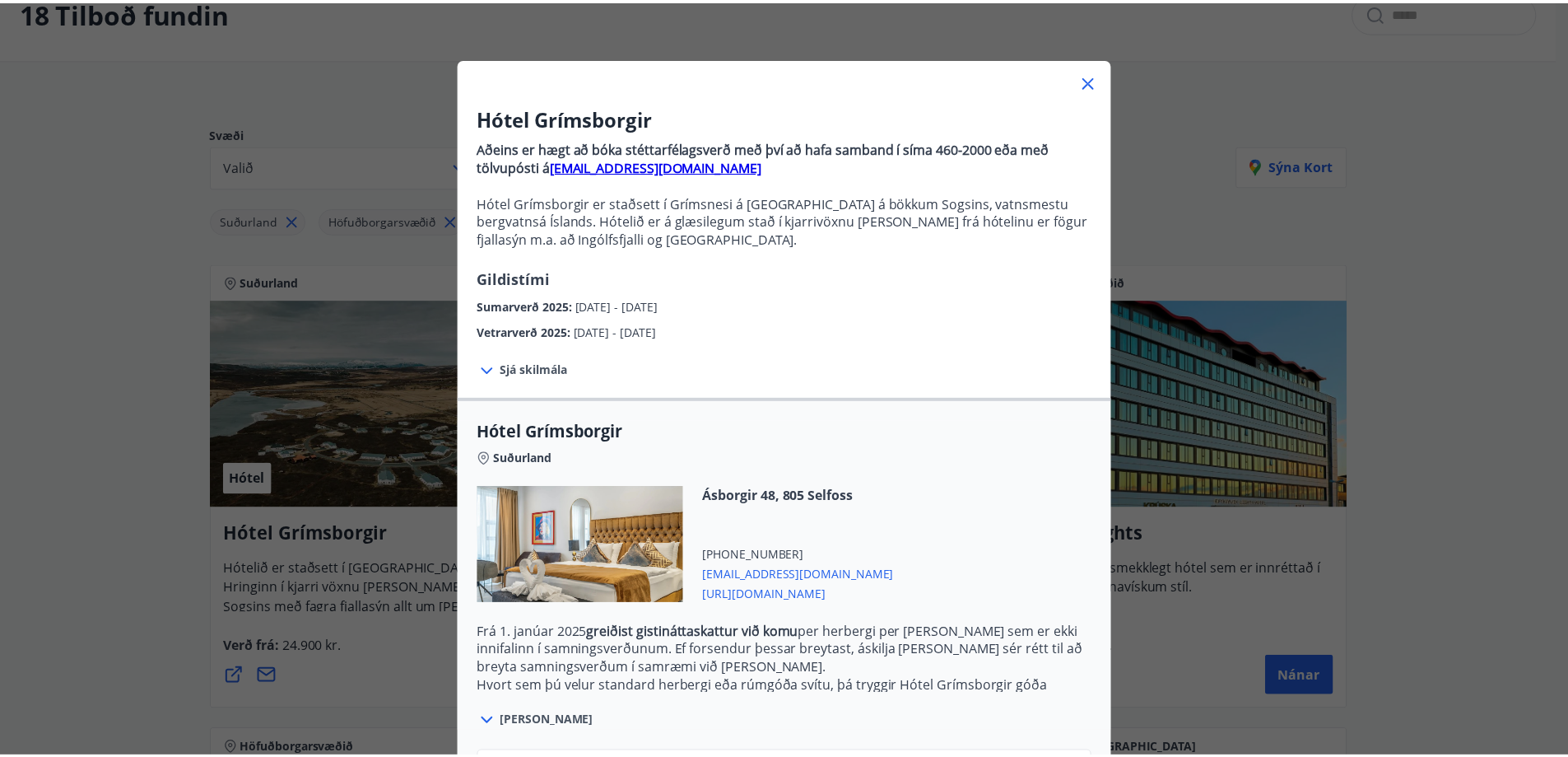
scroll to position [0, 0]
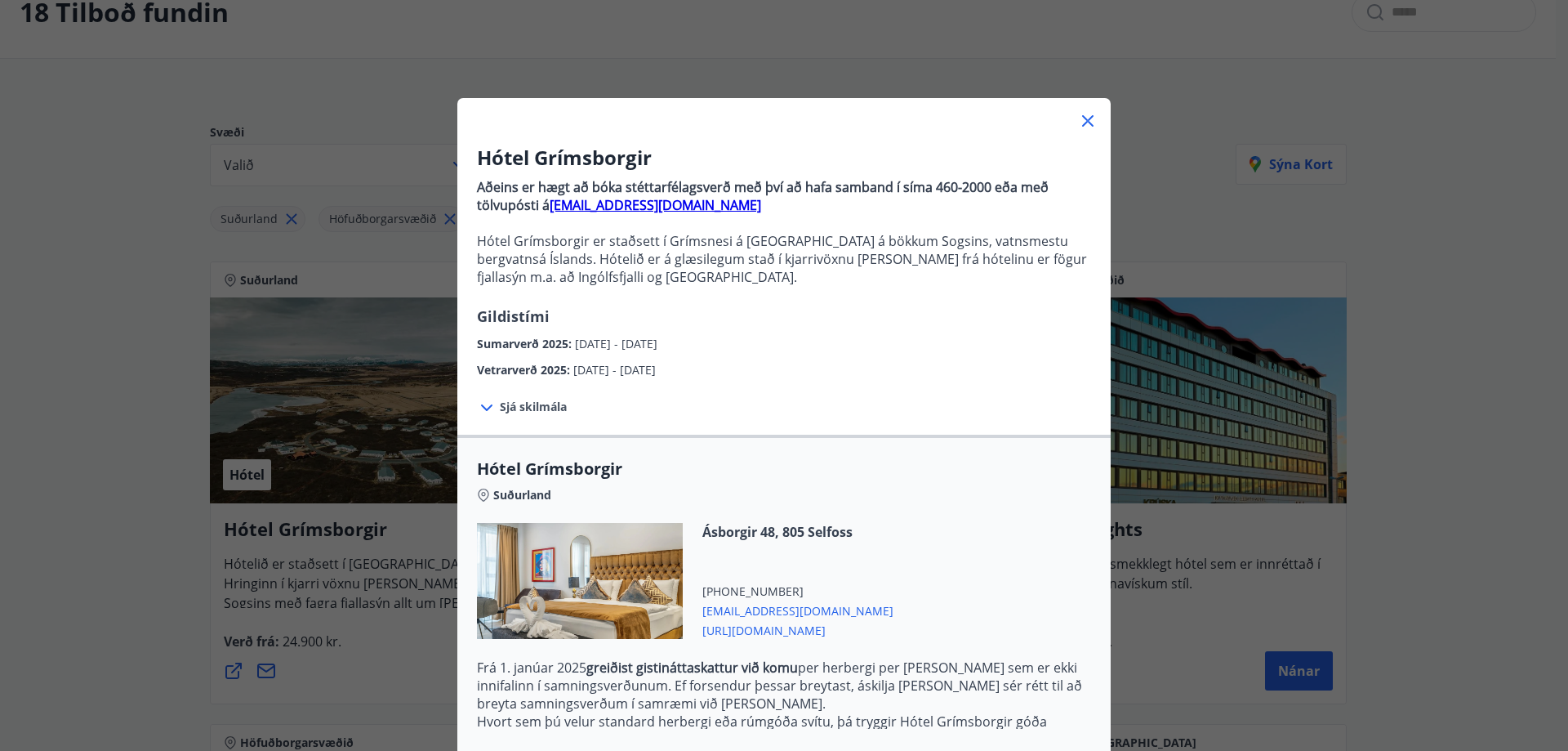
click at [1087, 120] on icon at bounding box center [1087, 120] width 20 height 20
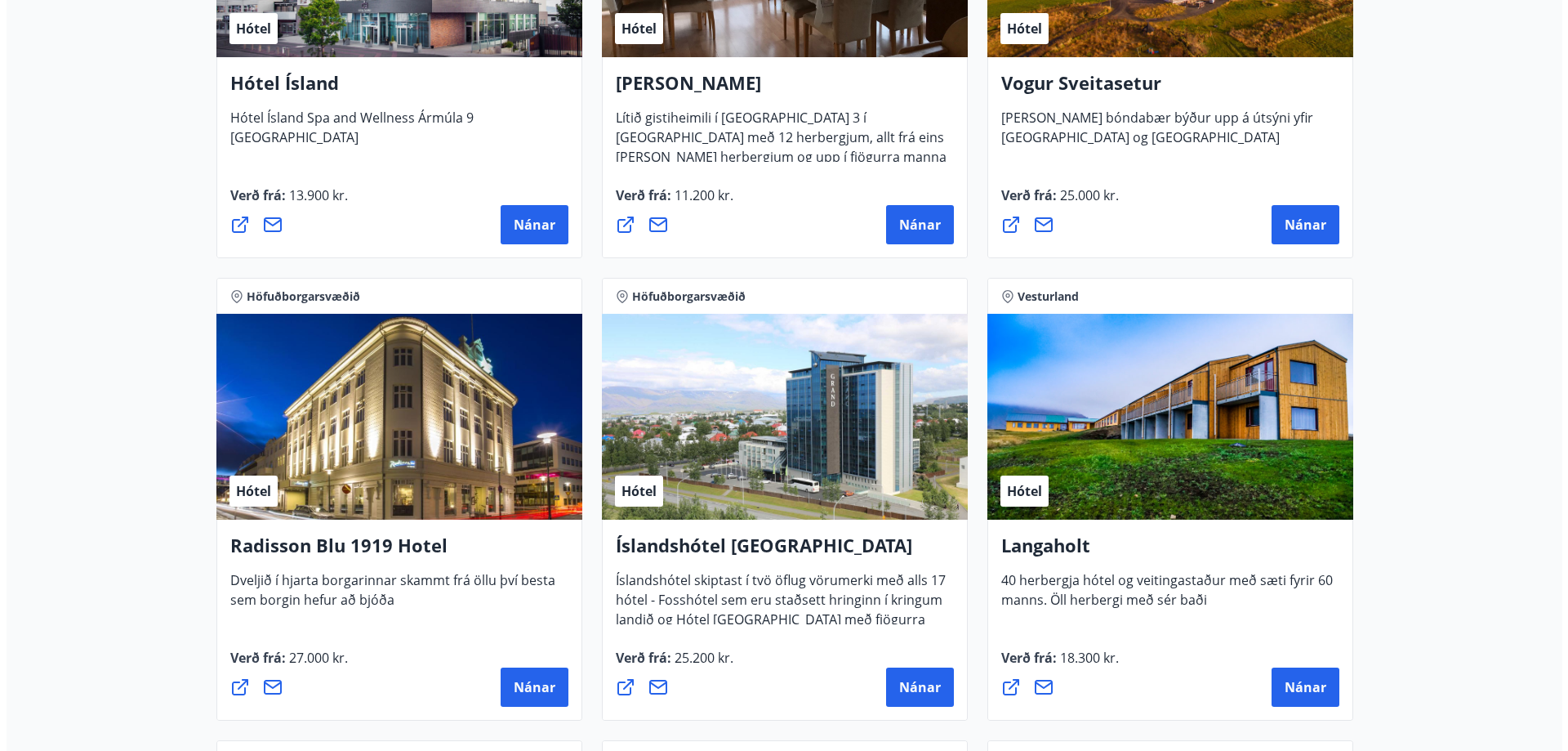
scroll to position [1434, 0]
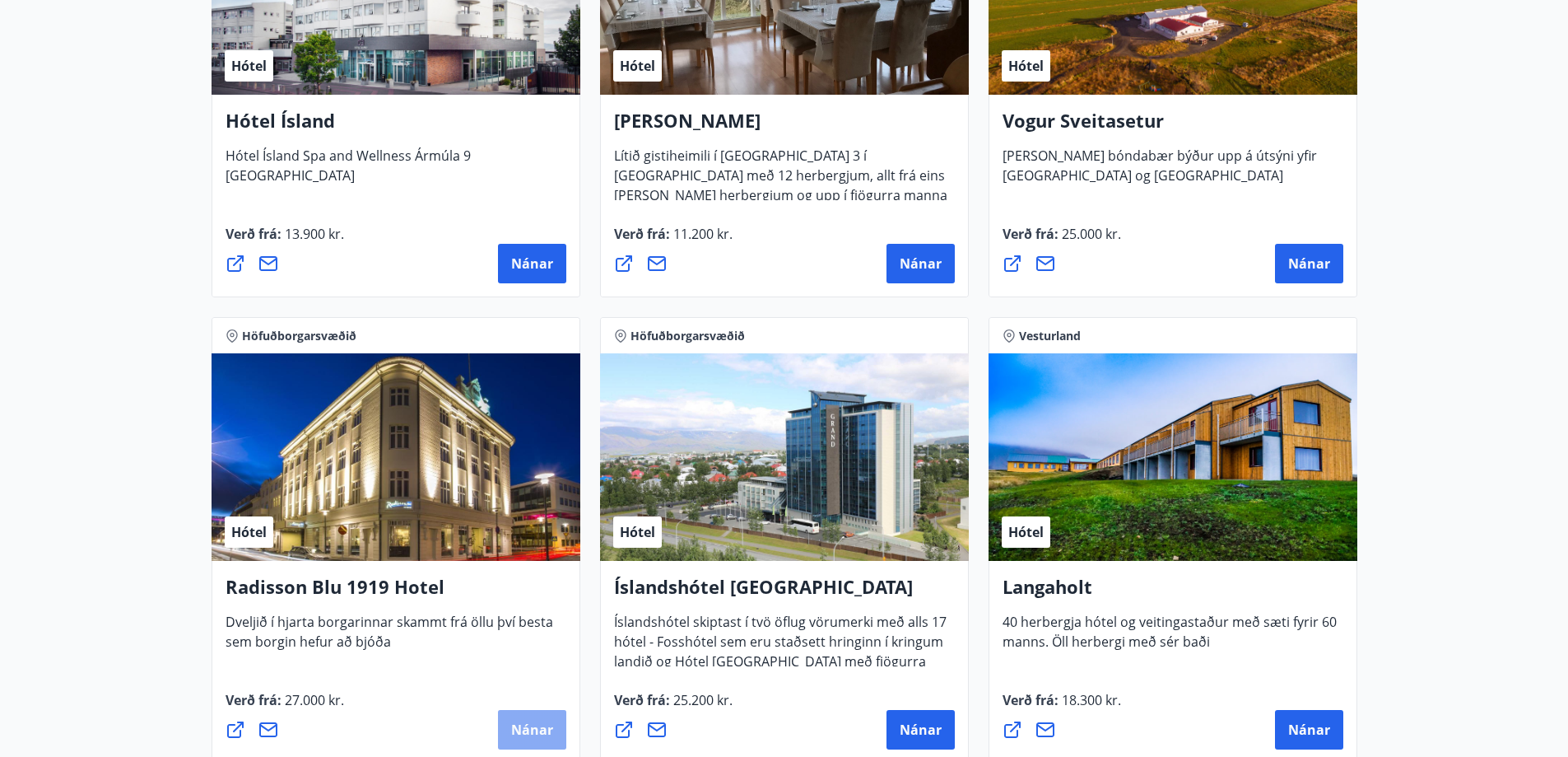
click at [530, 728] on span "Nánar" at bounding box center [532, 729] width 42 height 18
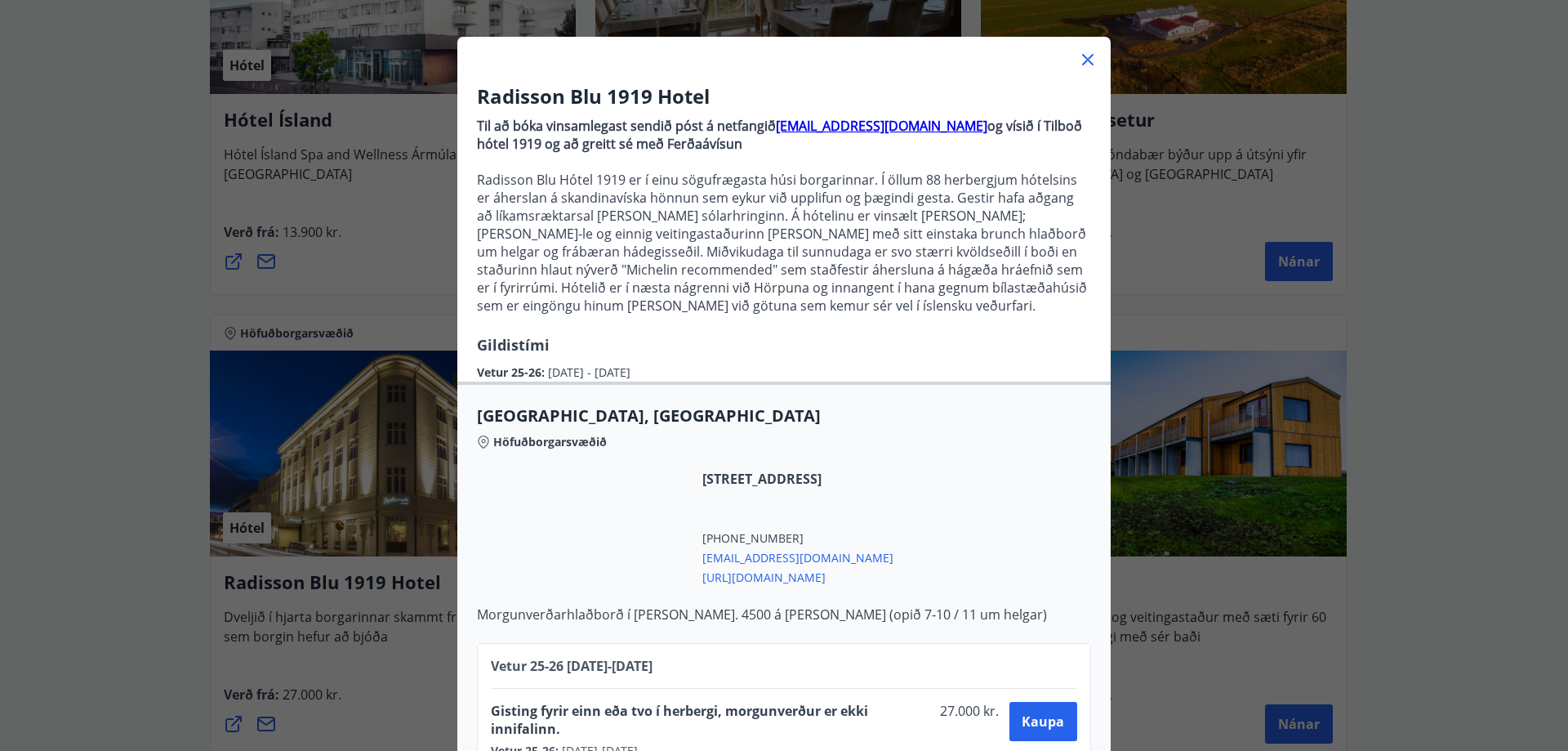
scroll to position [115, 0]
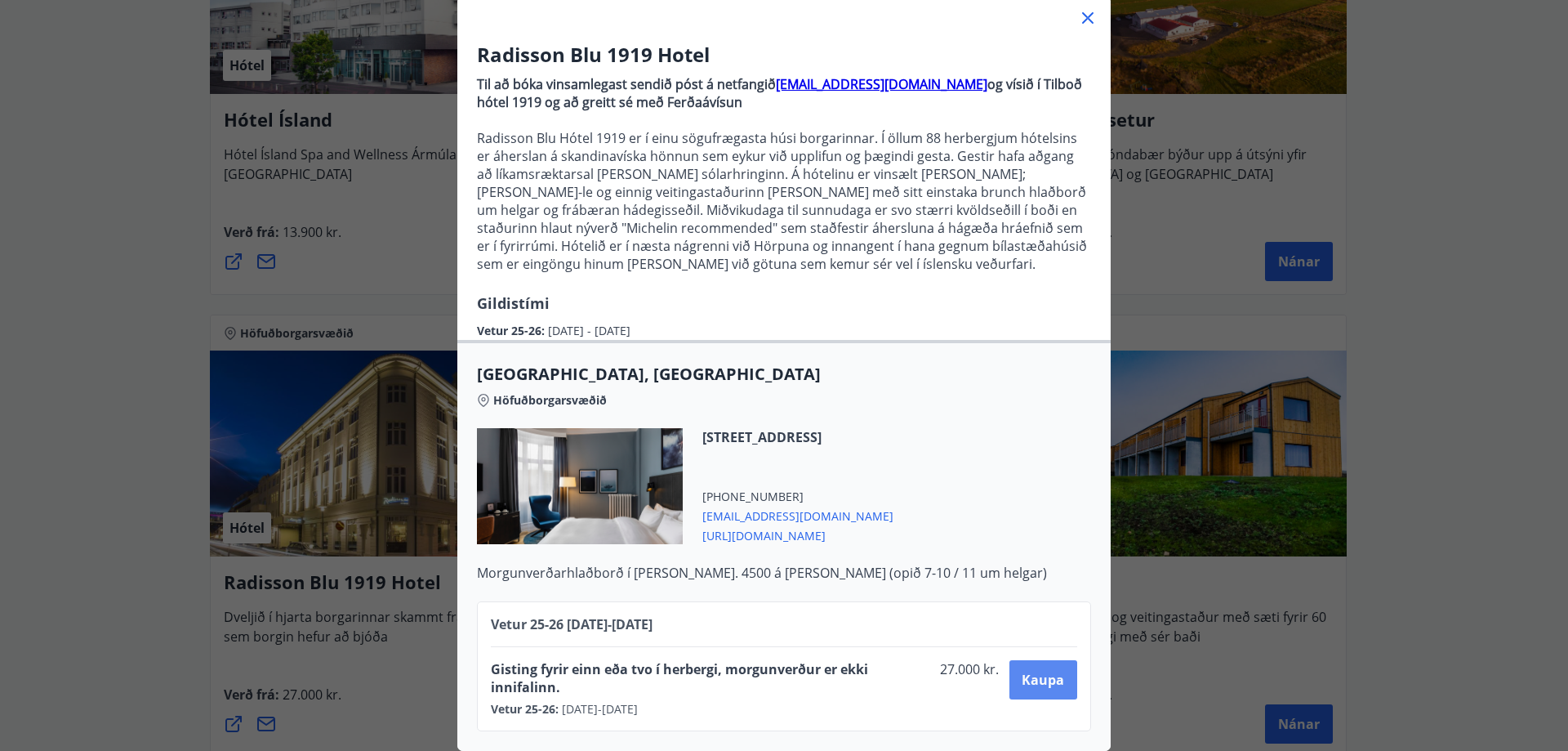
click at [1024, 670] on span "Kaupa" at bounding box center [1042, 679] width 42 height 18
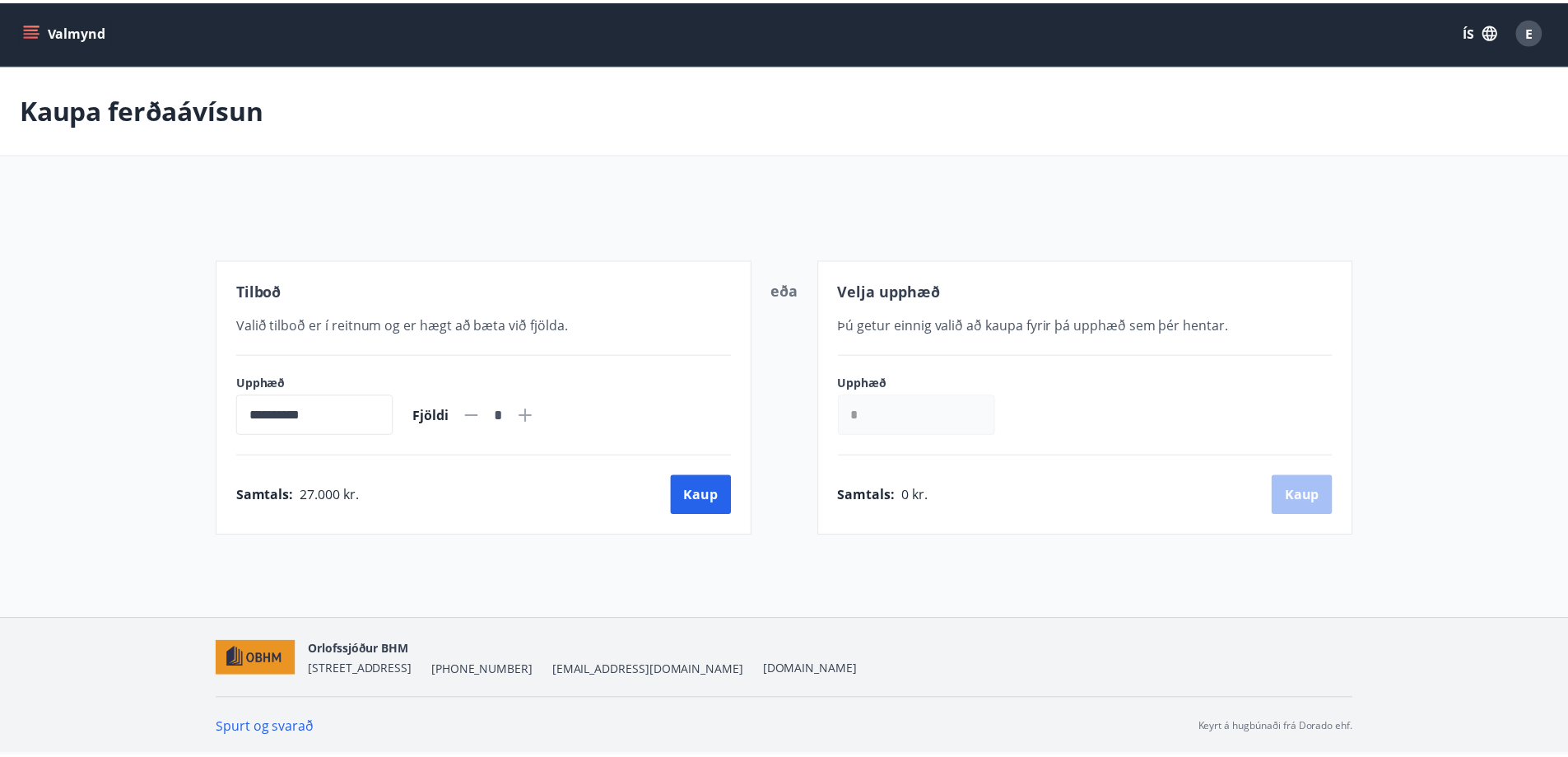
scroll to position [3, 0]
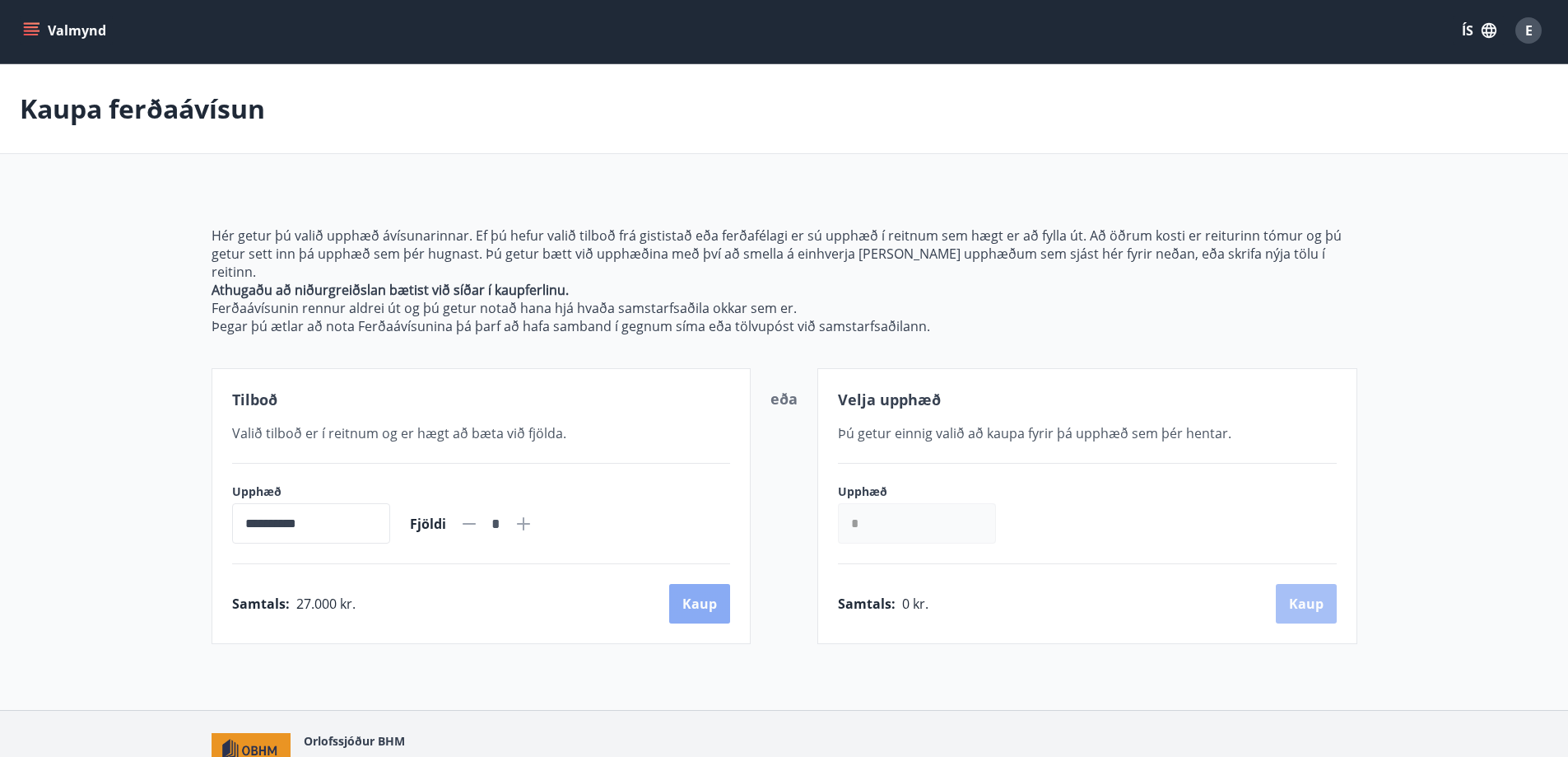
click at [703, 592] on button "Kaup" at bounding box center [699, 604] width 60 height 40
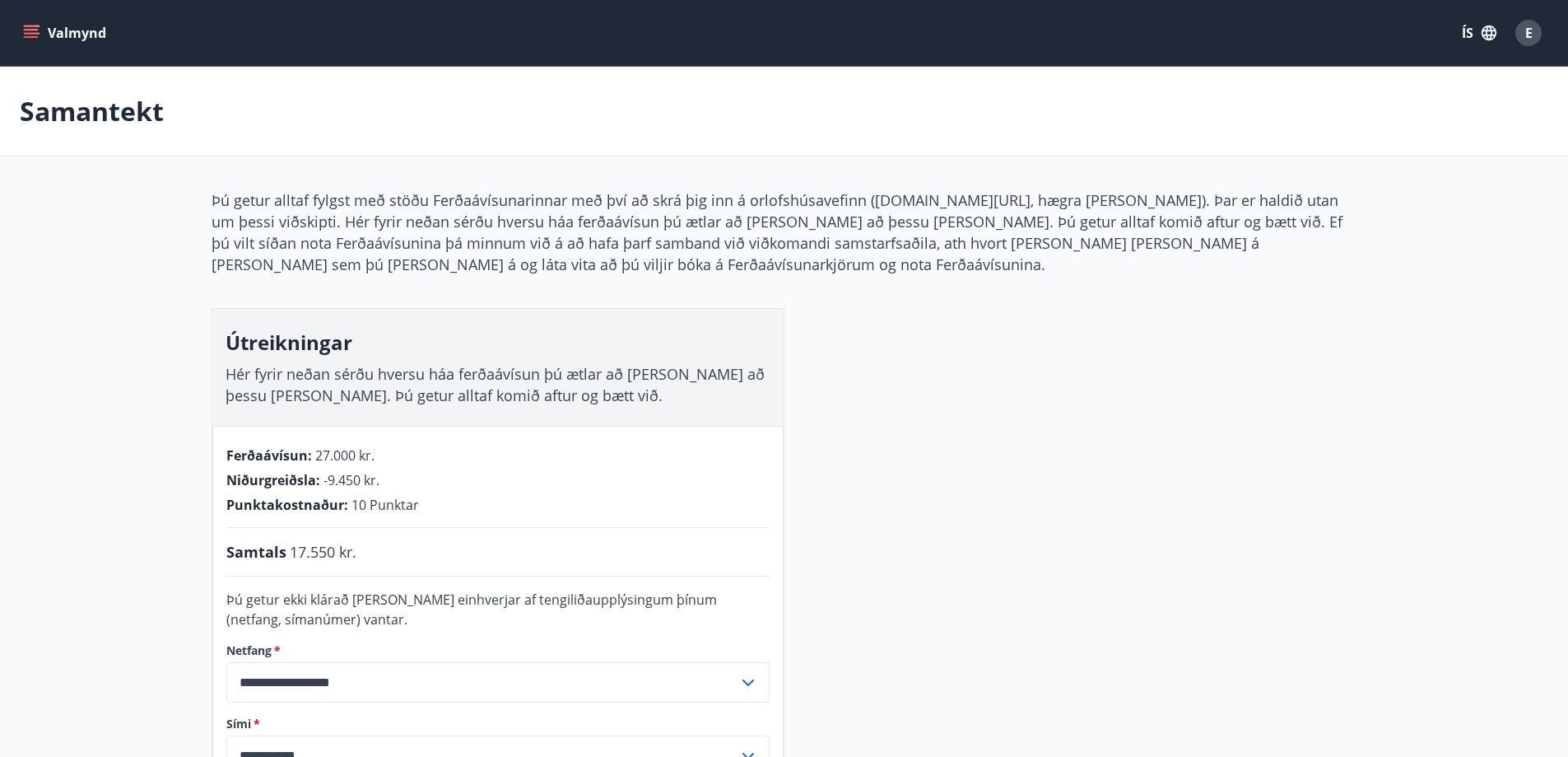
scroll to position [3, 0]
